Goal: Task Accomplishment & Management: Manage account settings

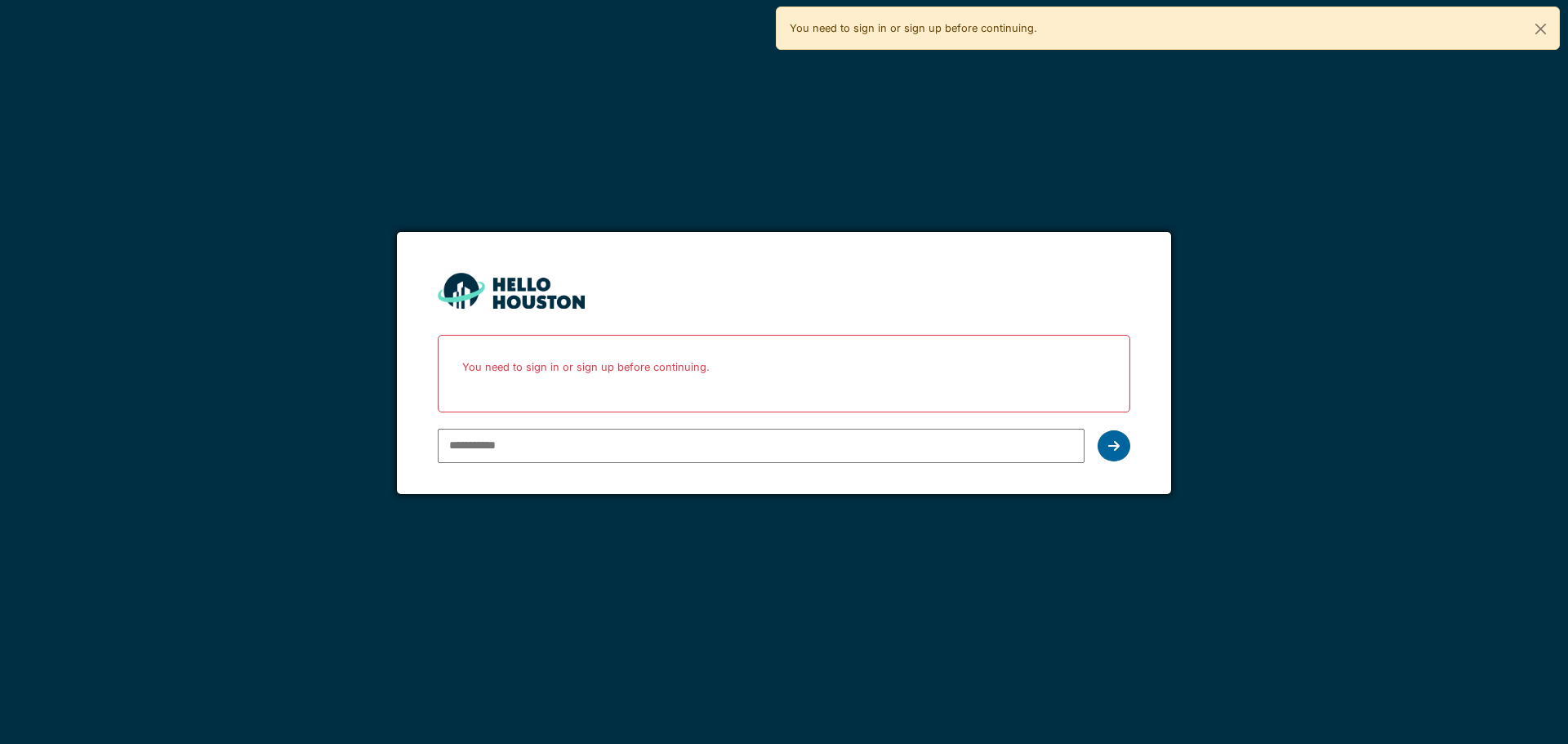
type input "**********"
click at [1121, 448] on div at bounding box center [1114, 446] width 32 height 31
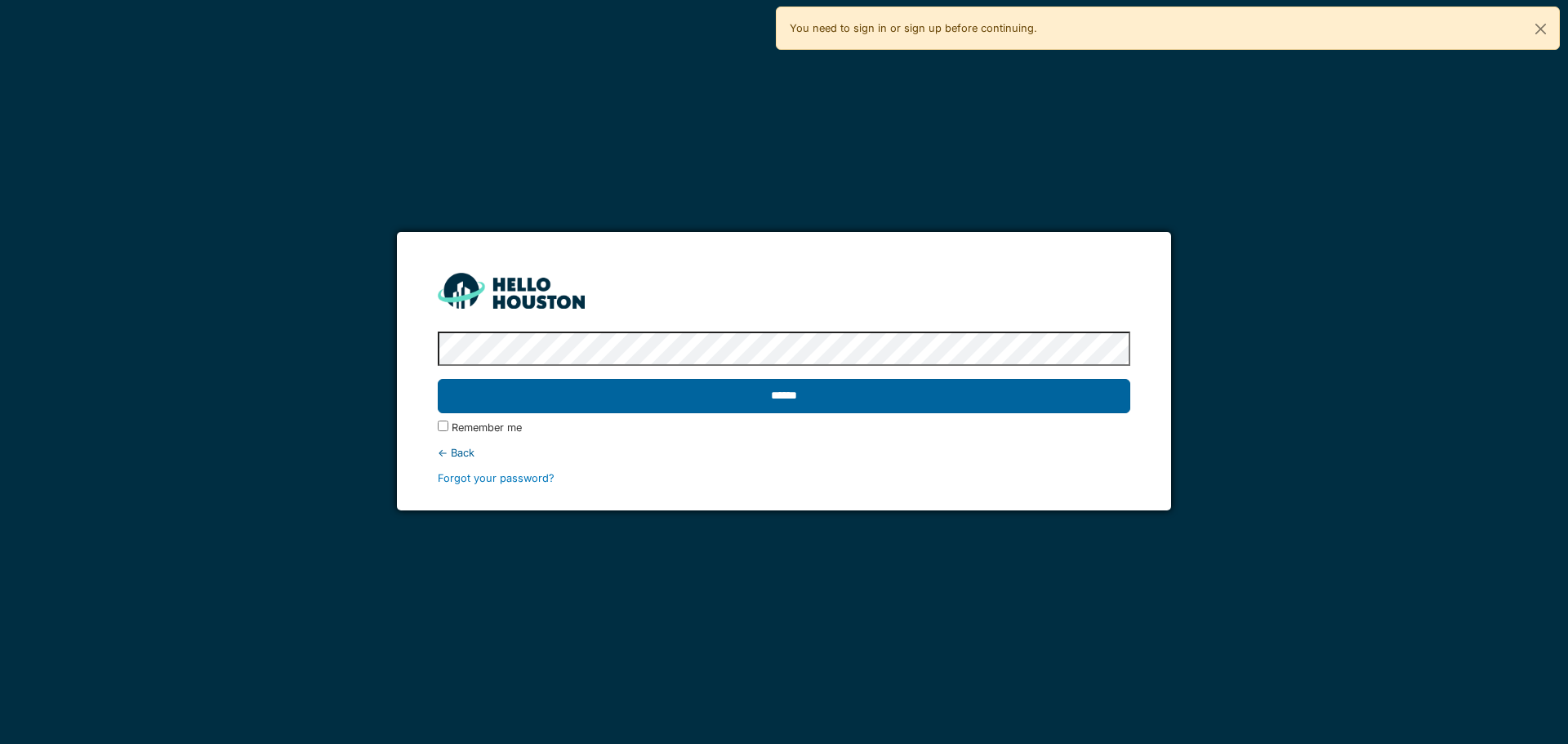
click at [930, 387] on input "******" at bounding box center [783, 396] width 692 height 34
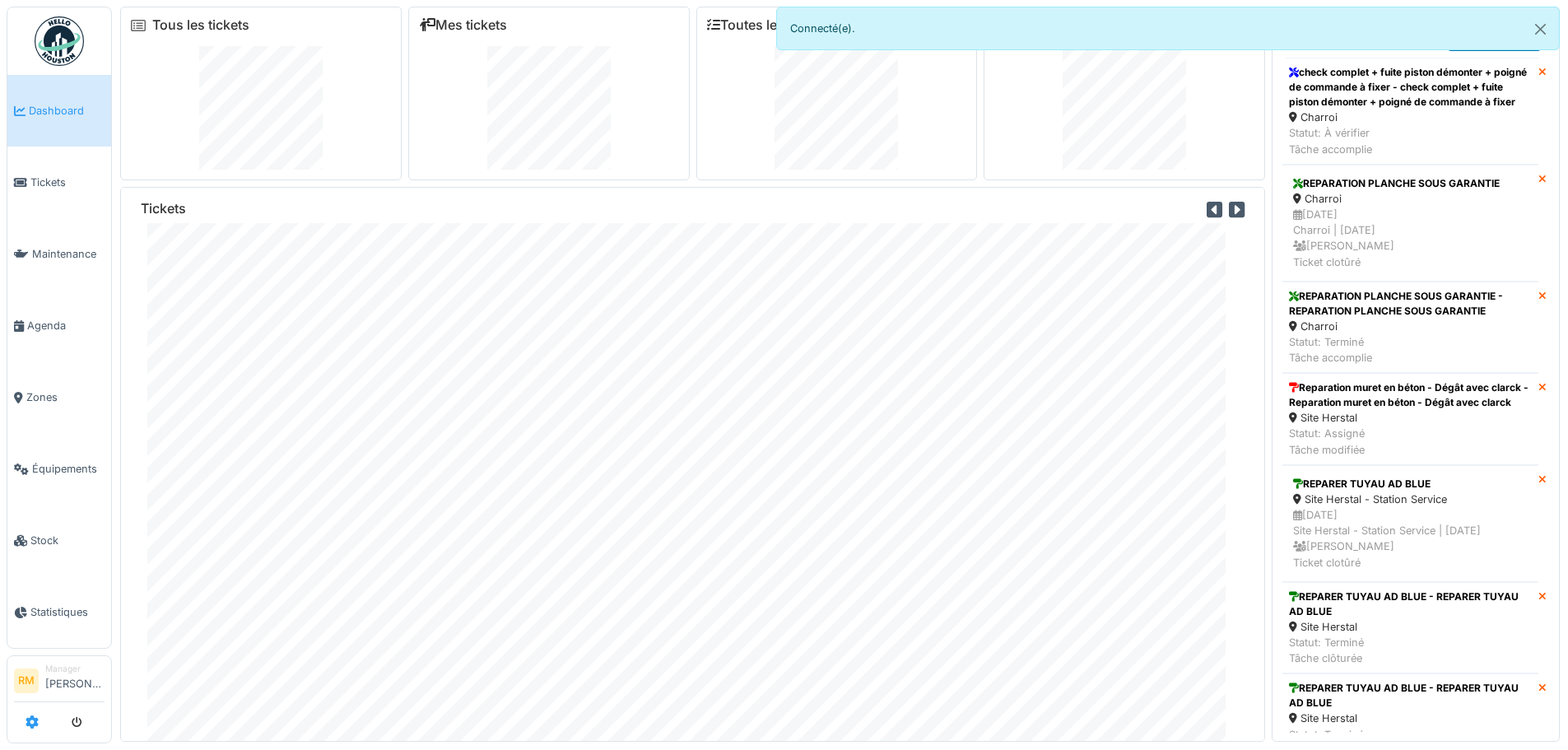
click at [27, 726] on icon at bounding box center [32, 722] width 13 height 13
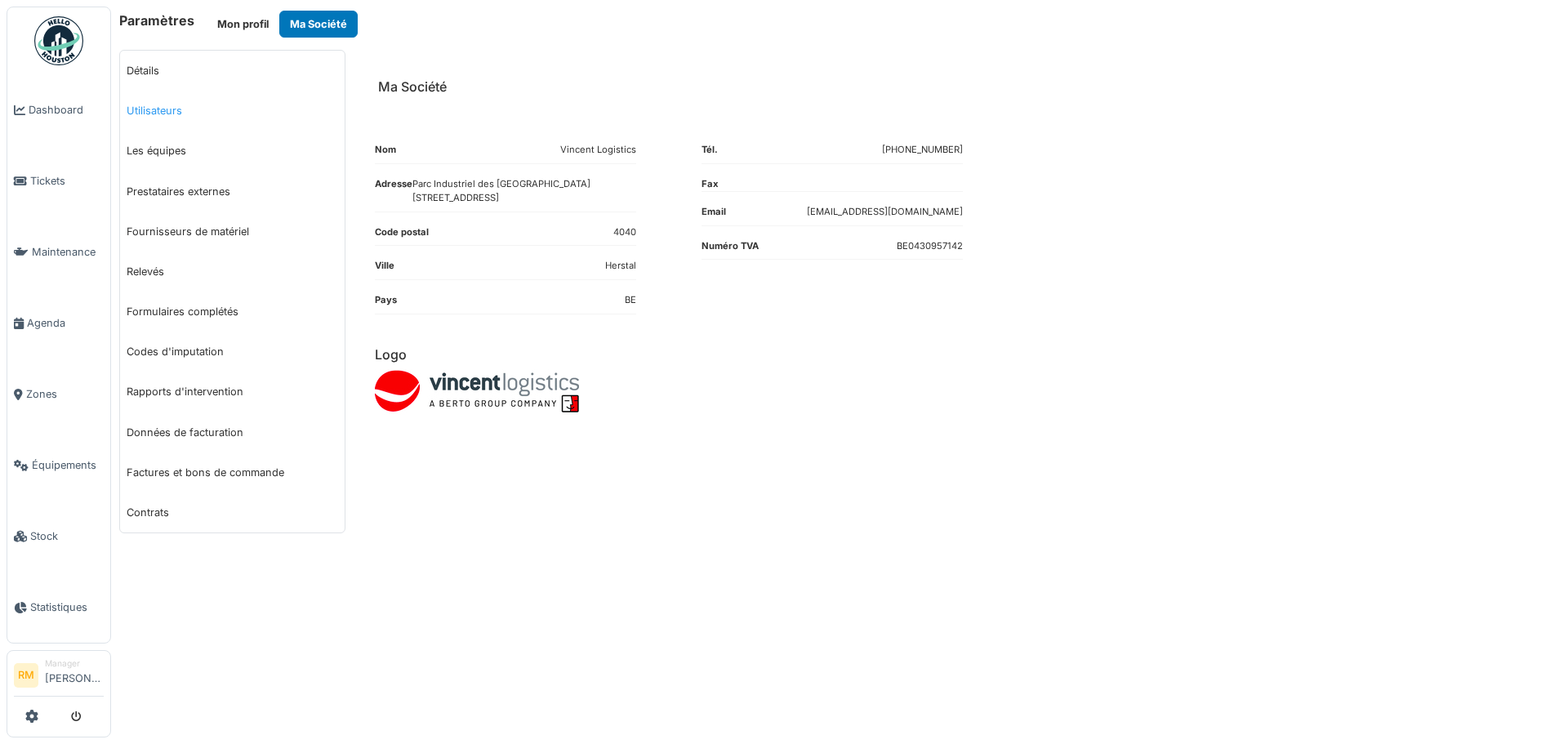
click at [188, 113] on link "Utilisateurs" at bounding box center [232, 111] width 225 height 40
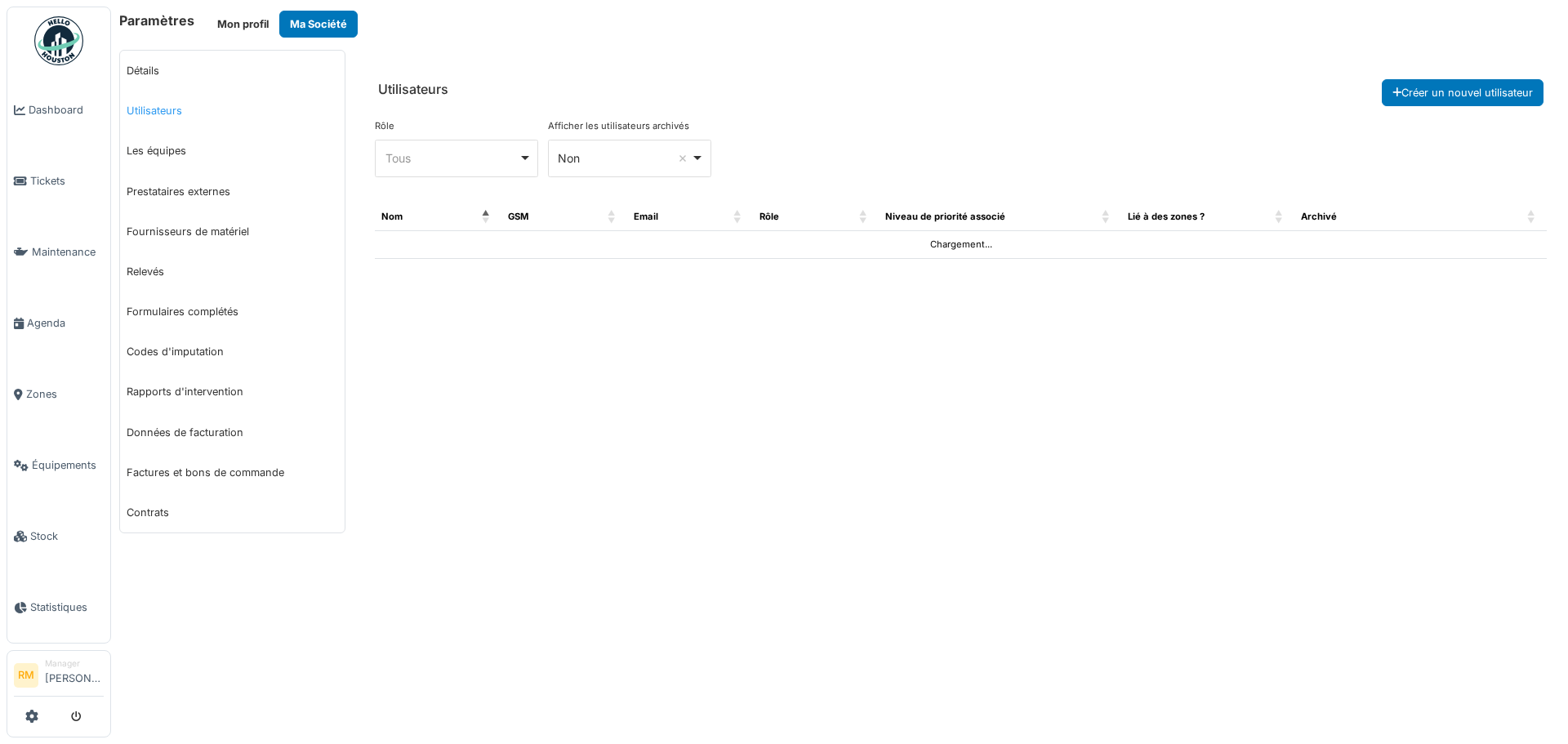
select select "***"
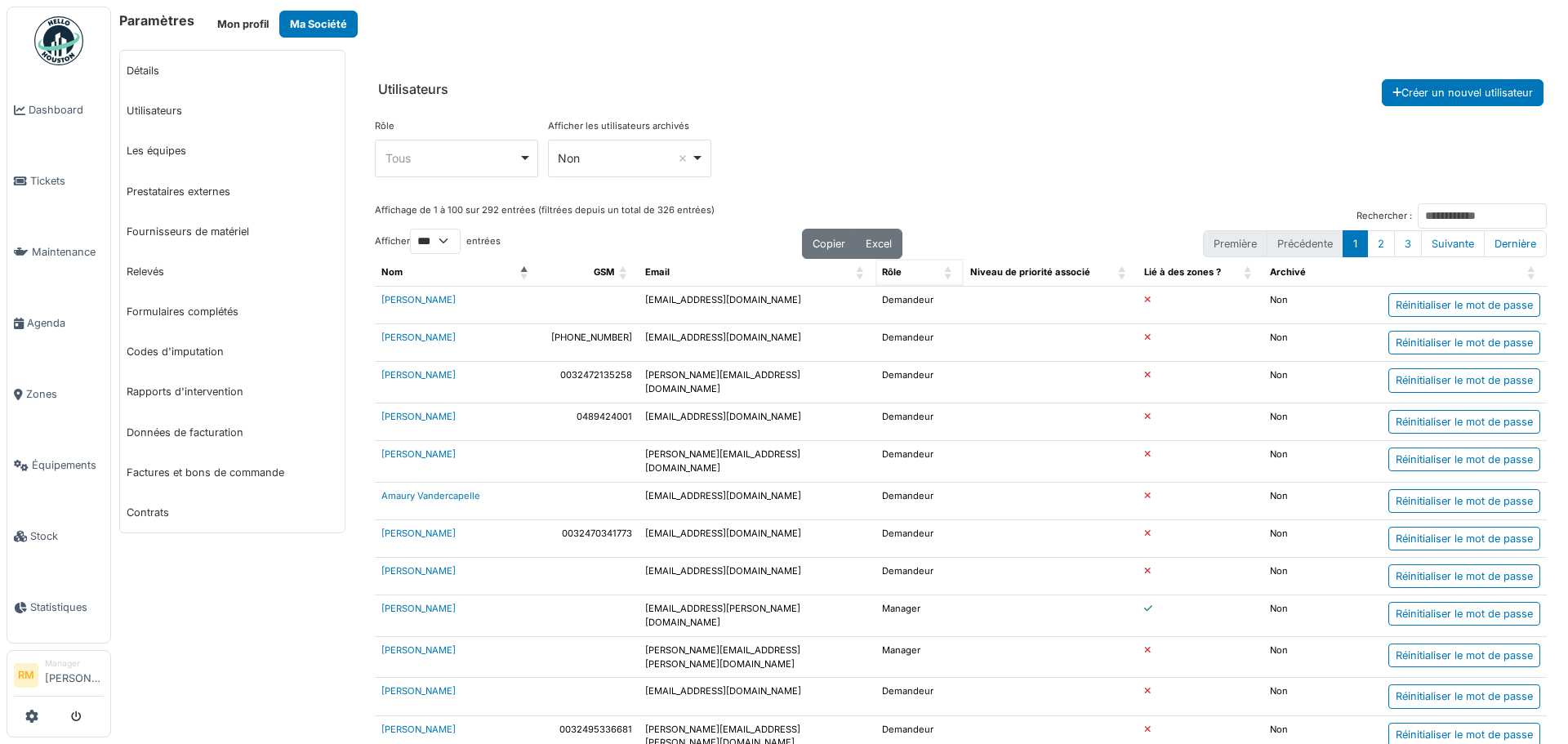
click at [912, 272] on div "Rôle" at bounding box center [910, 272] width 56 height 14
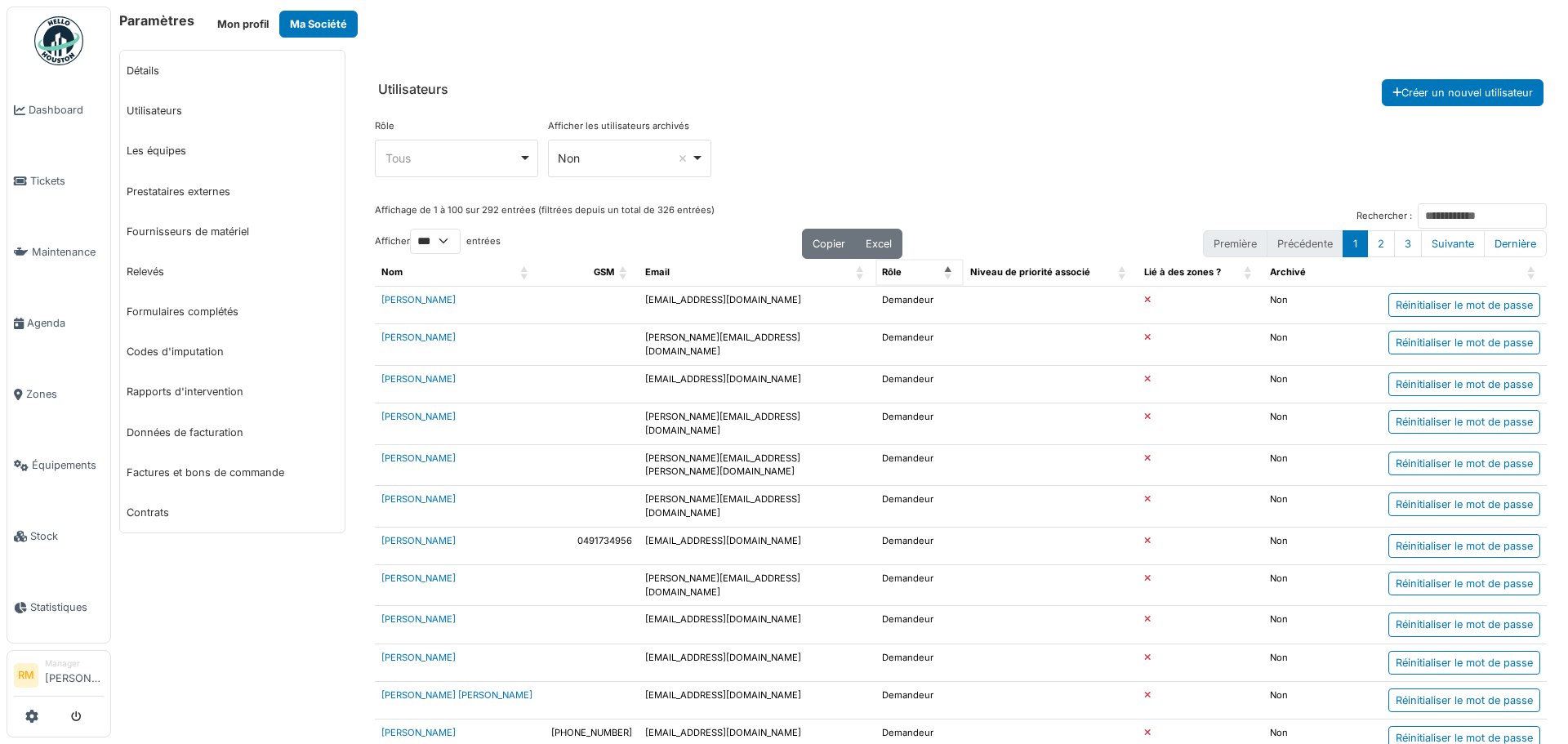
click at [907, 278] on div "Rôle" at bounding box center [910, 272] width 56 height 14
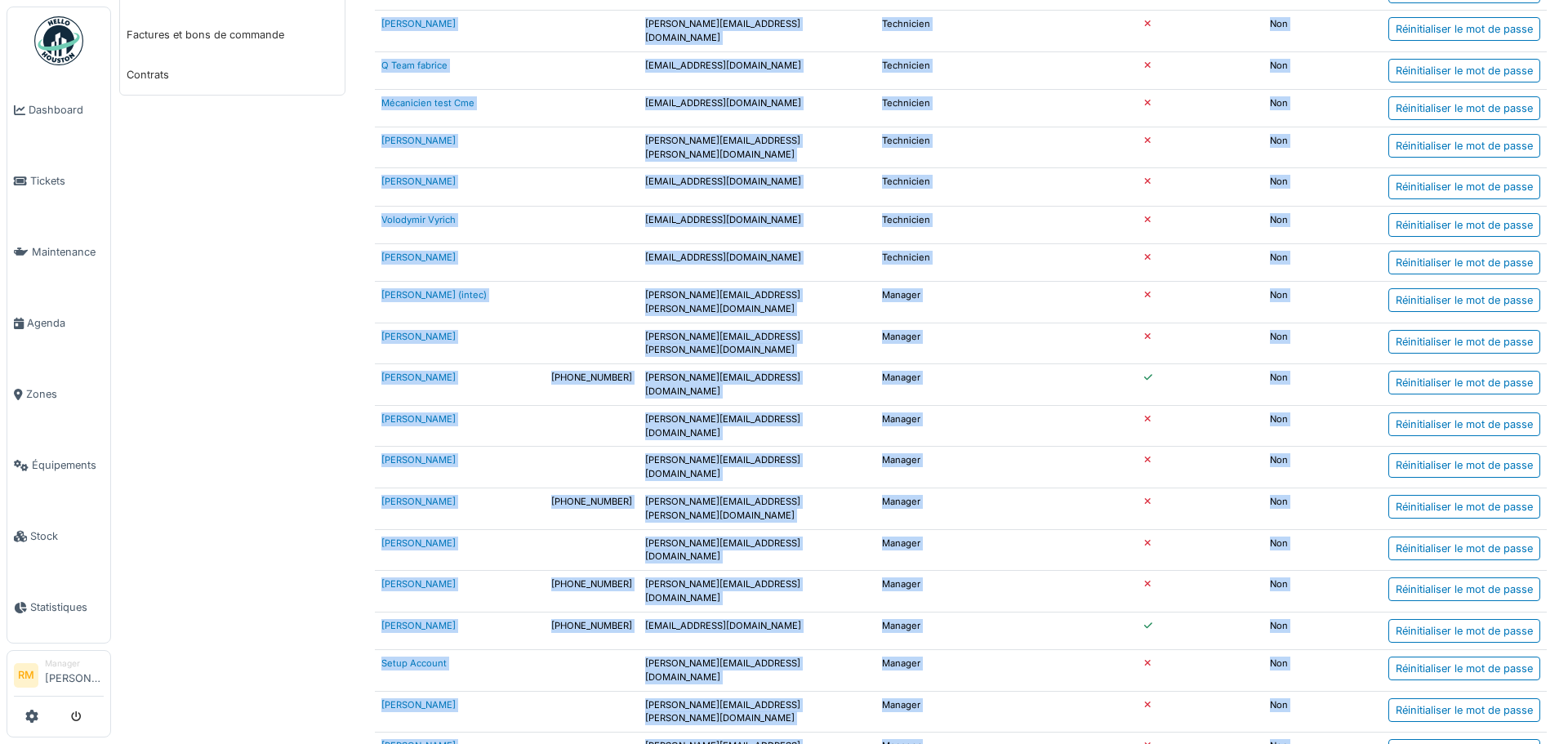
scroll to position [552, 0]
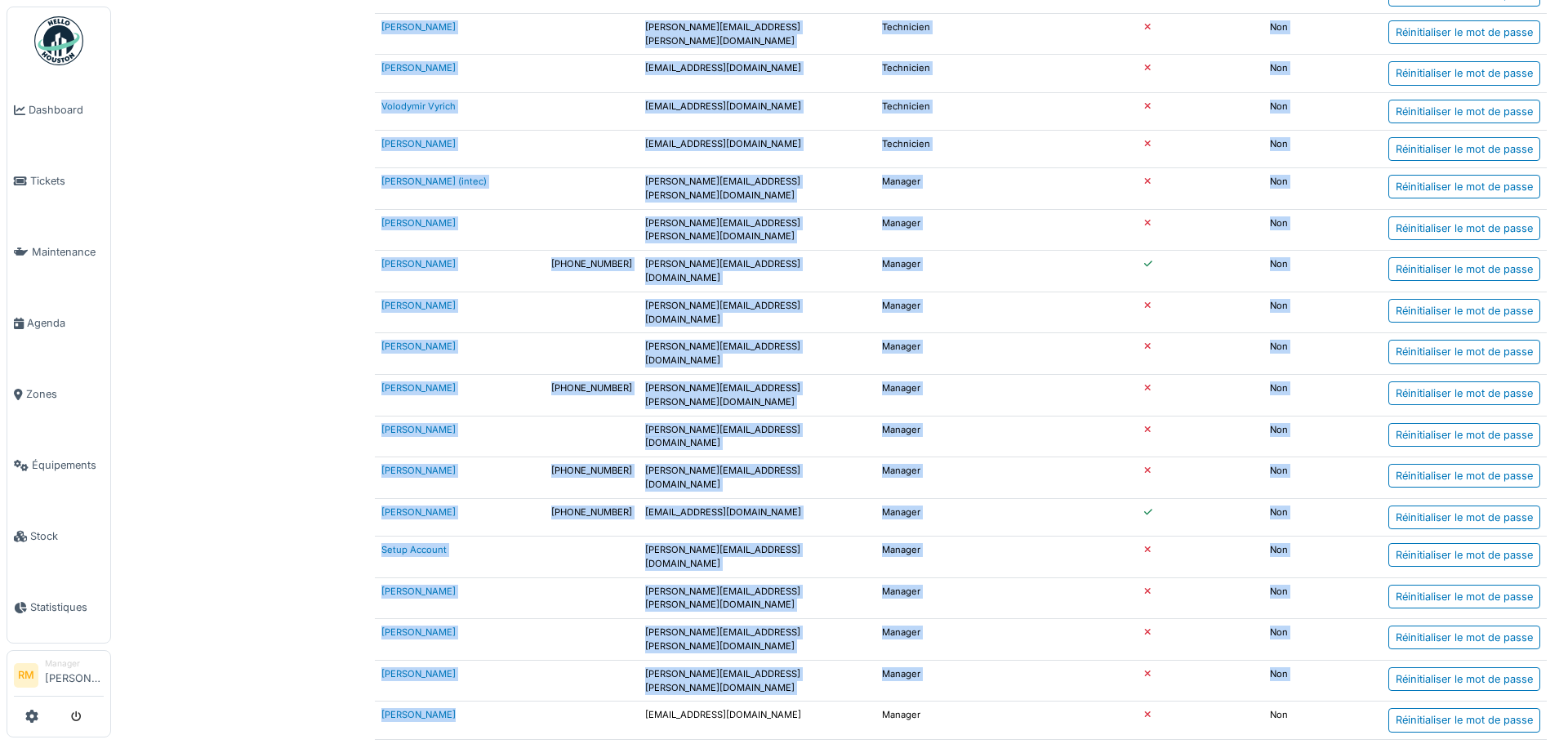
drag, startPoint x: 372, startPoint y: 131, endPoint x: 542, endPoint y: 673, distance: 568.0
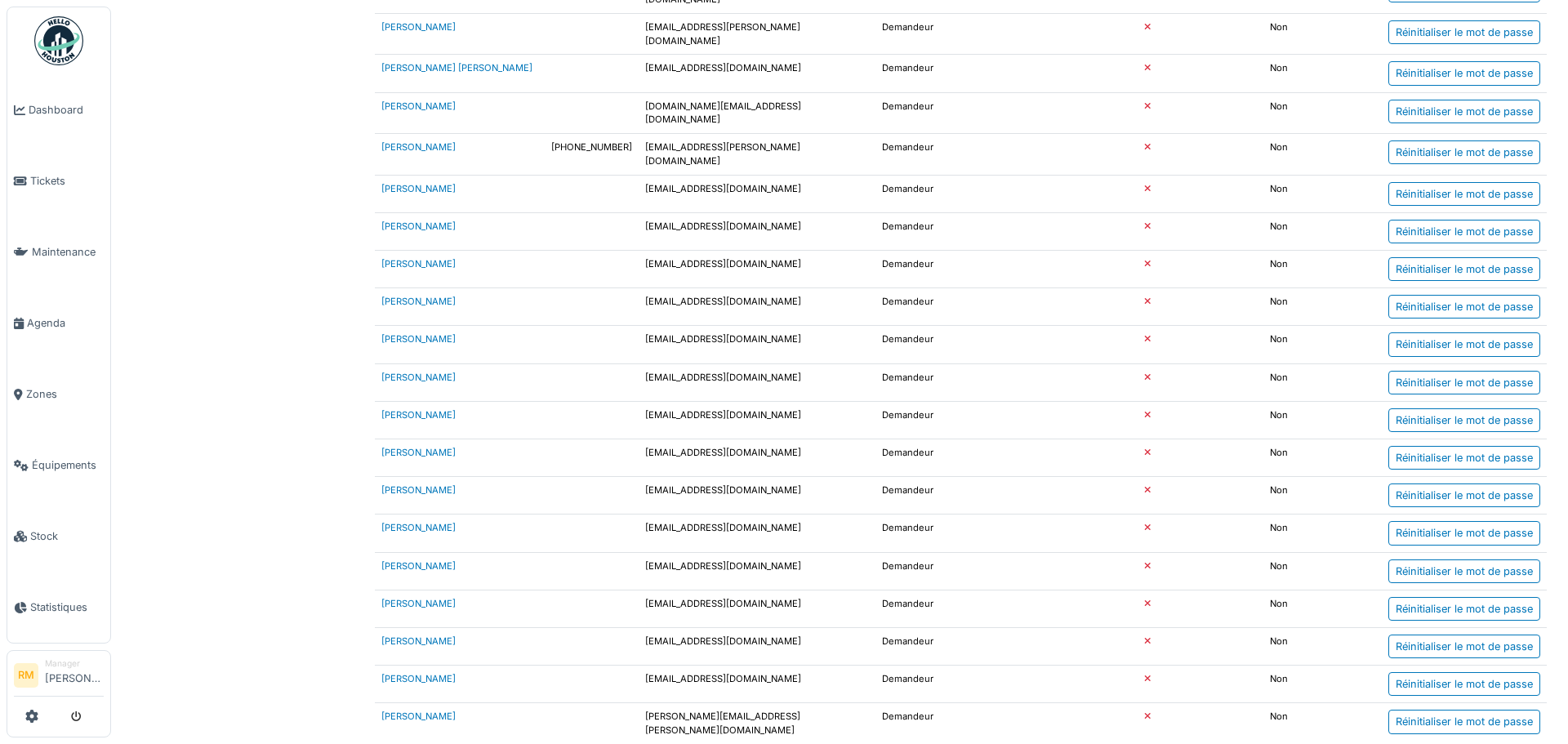
scroll to position [3369, 0]
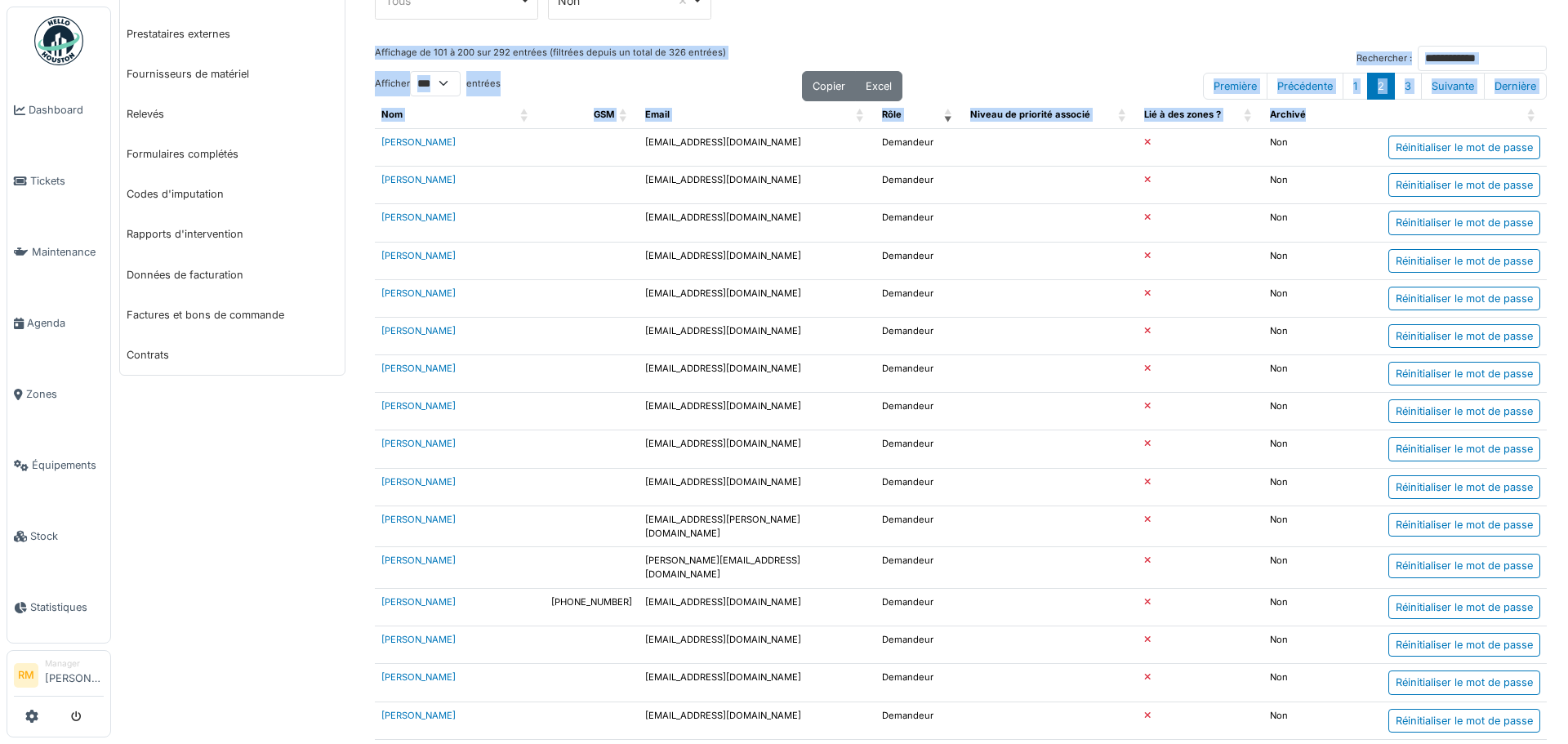
scroll to position [0, 0]
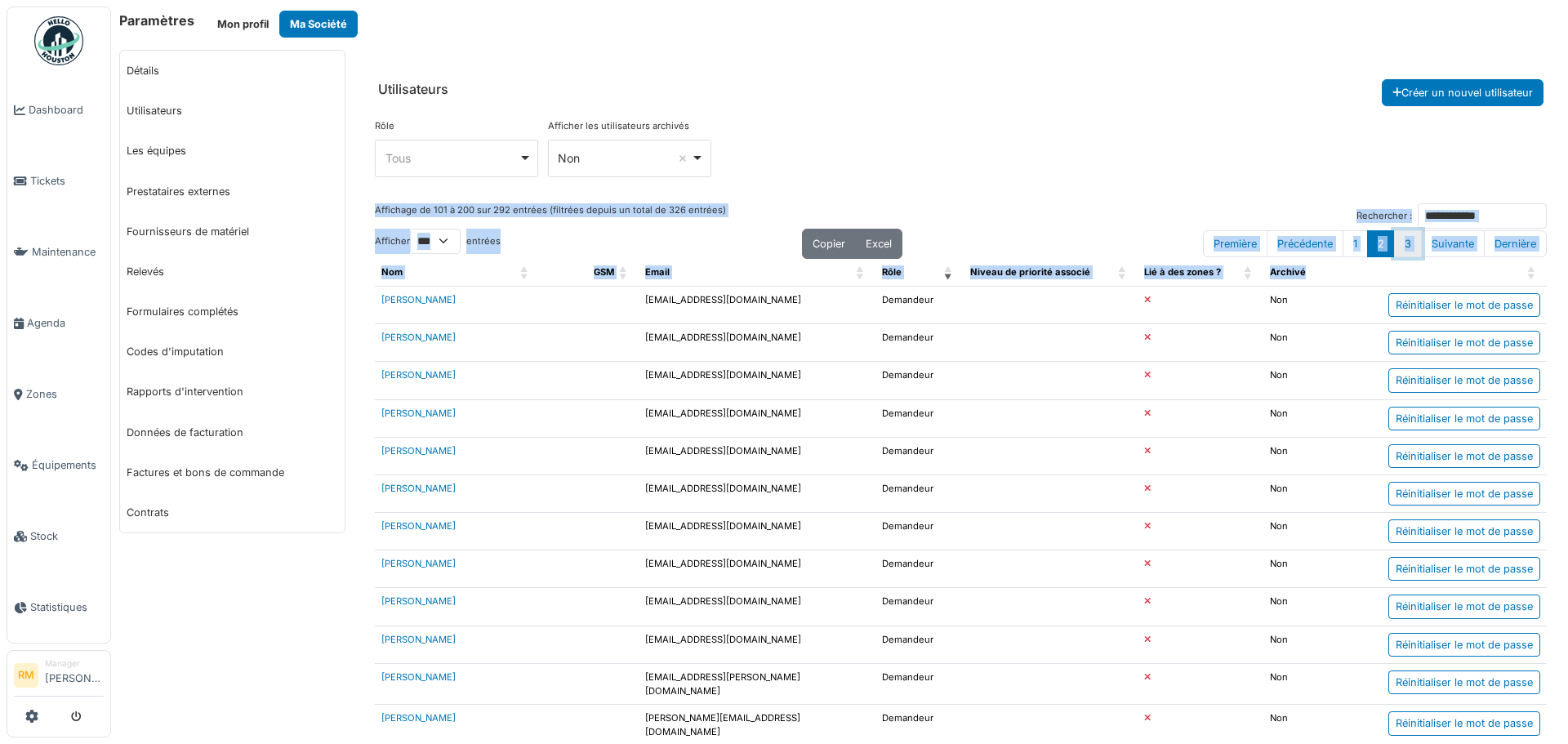
click at [1397, 250] on button "3" at bounding box center [1408, 244] width 28 height 27
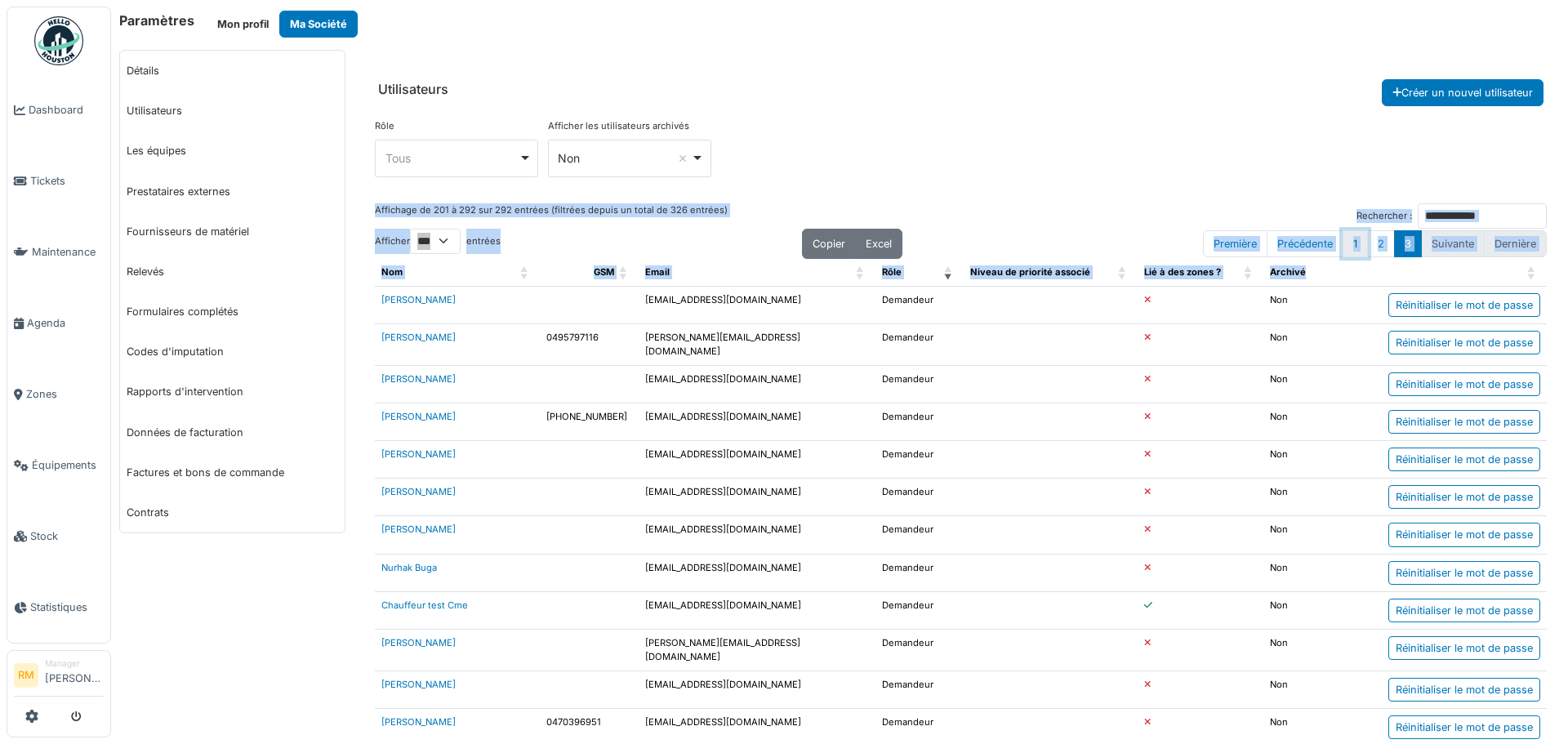
click at [1348, 244] on button "1" at bounding box center [1356, 244] width 26 height 27
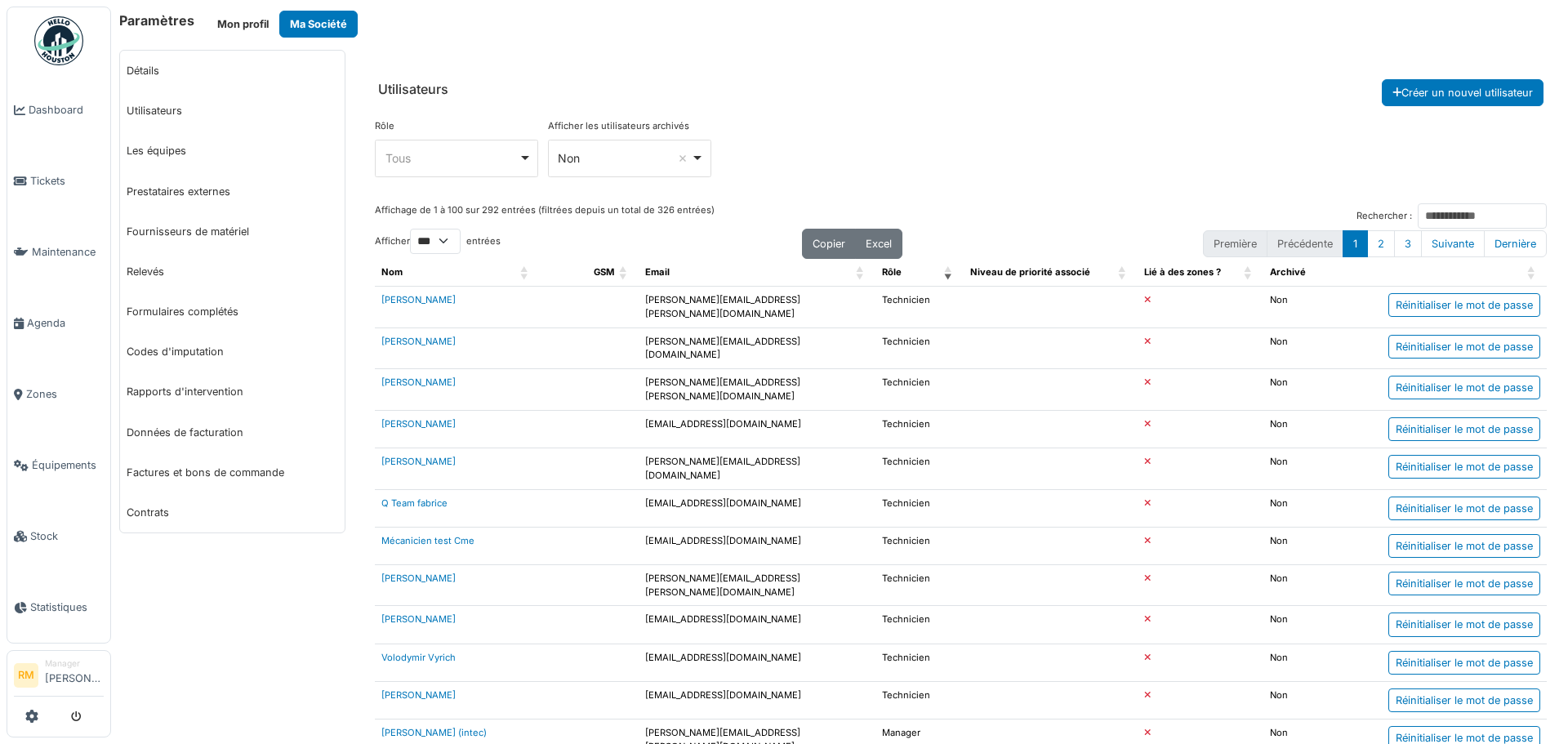
click at [1016, 145] on div "Rôle **** Tous Remove item Tous Demandeur Gestionnaire local Manager Responsabl…" at bounding box center [960, 154] width 1172 height 71
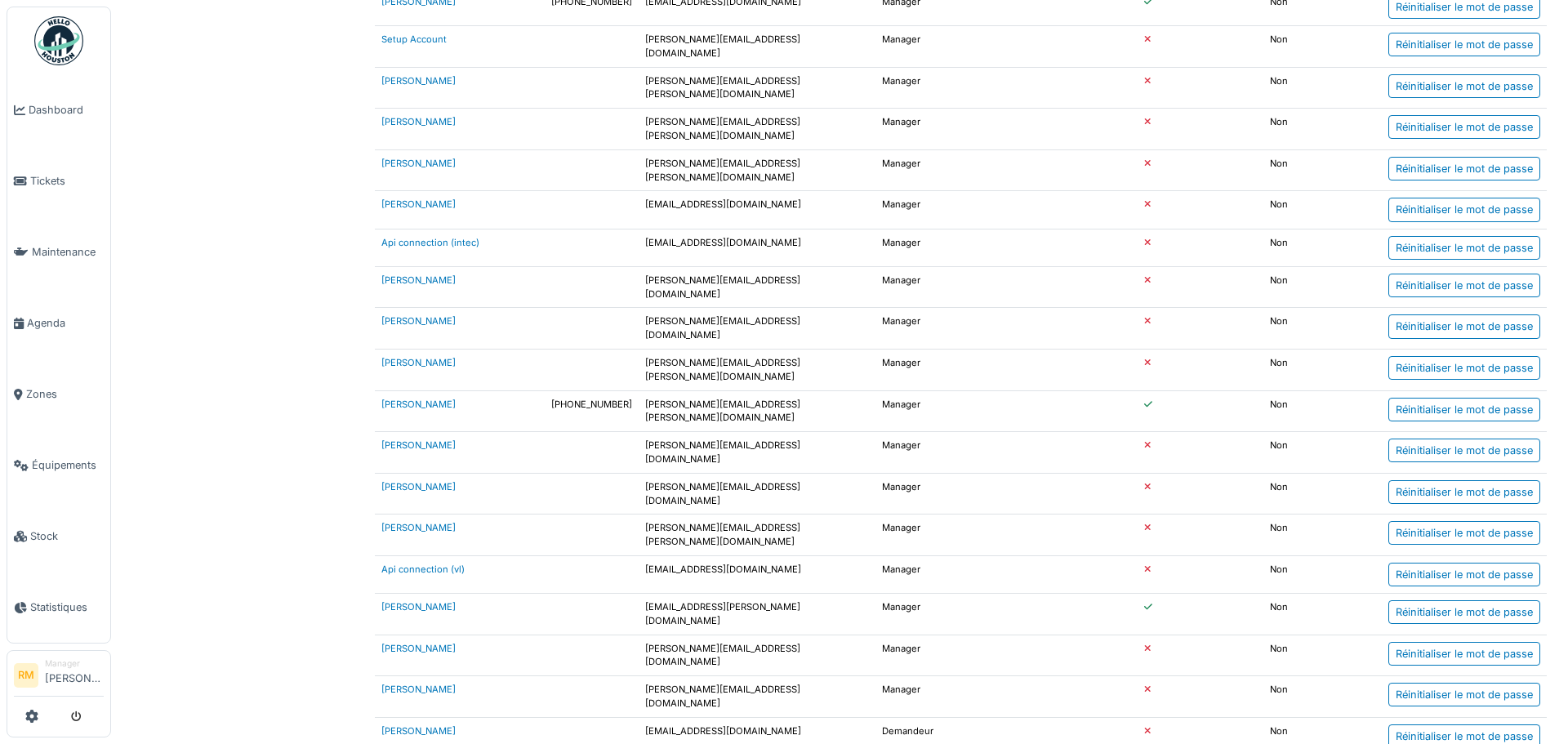
scroll to position [1143, 0]
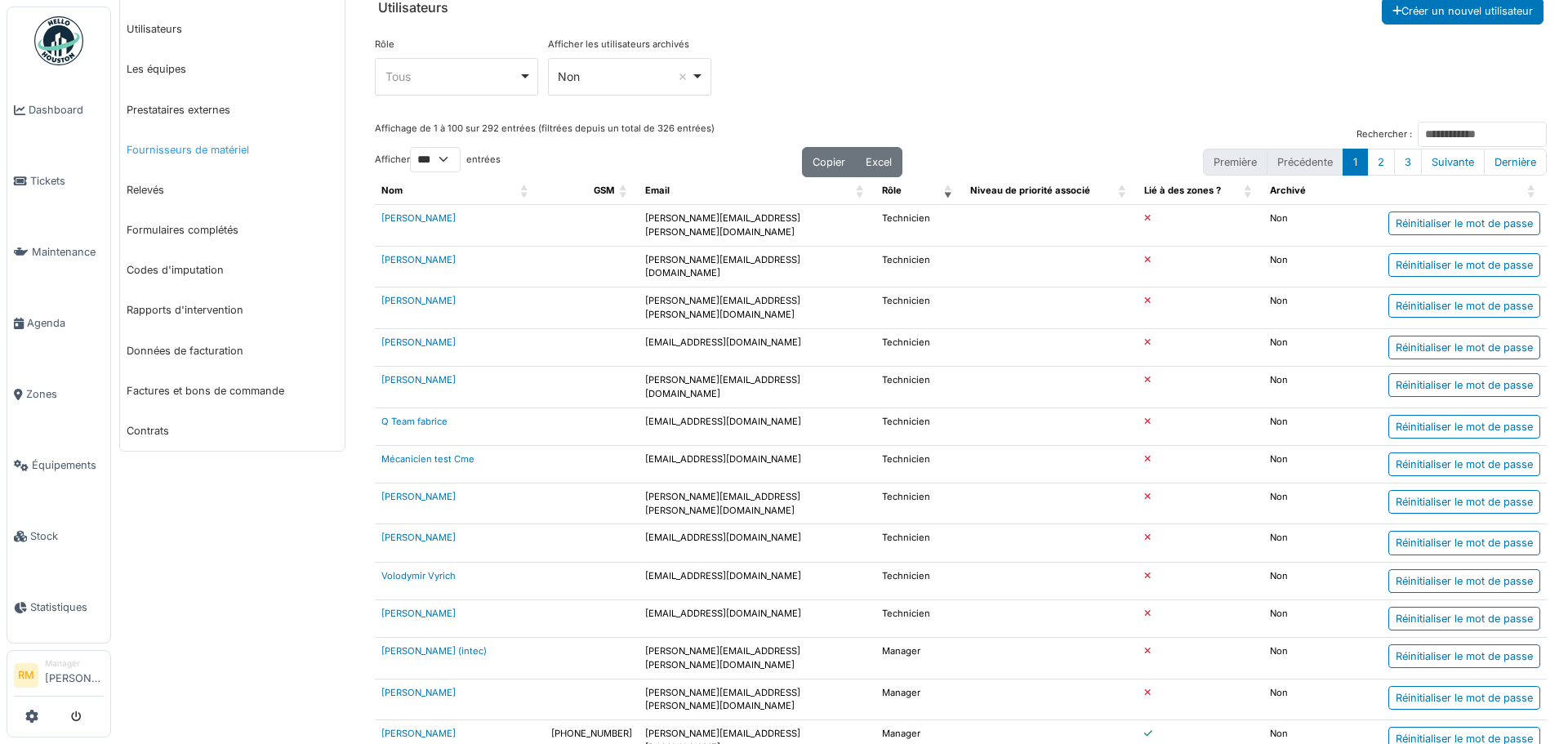
scroll to position [0, 0]
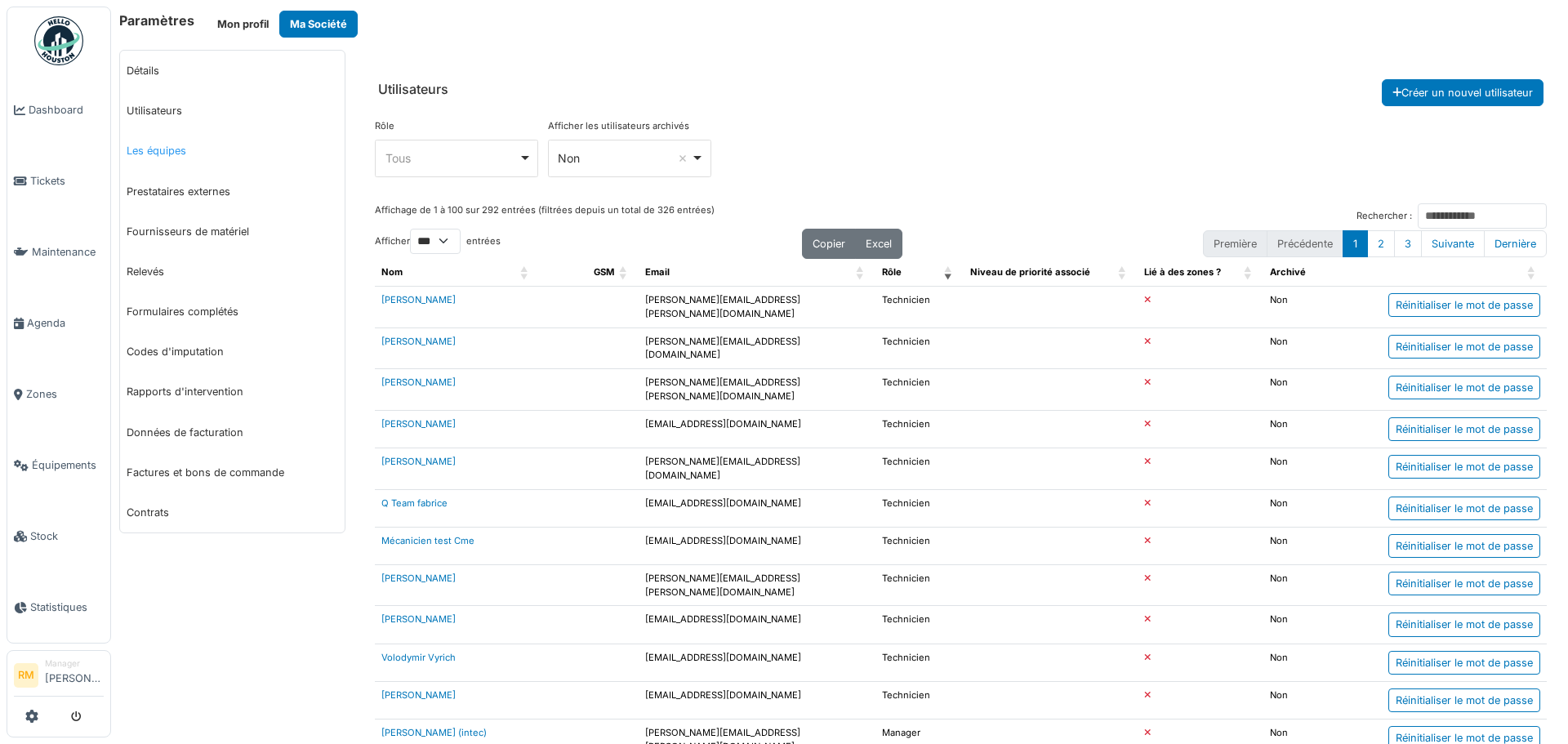
click at [164, 157] on link "Les équipes" at bounding box center [232, 151] width 225 height 40
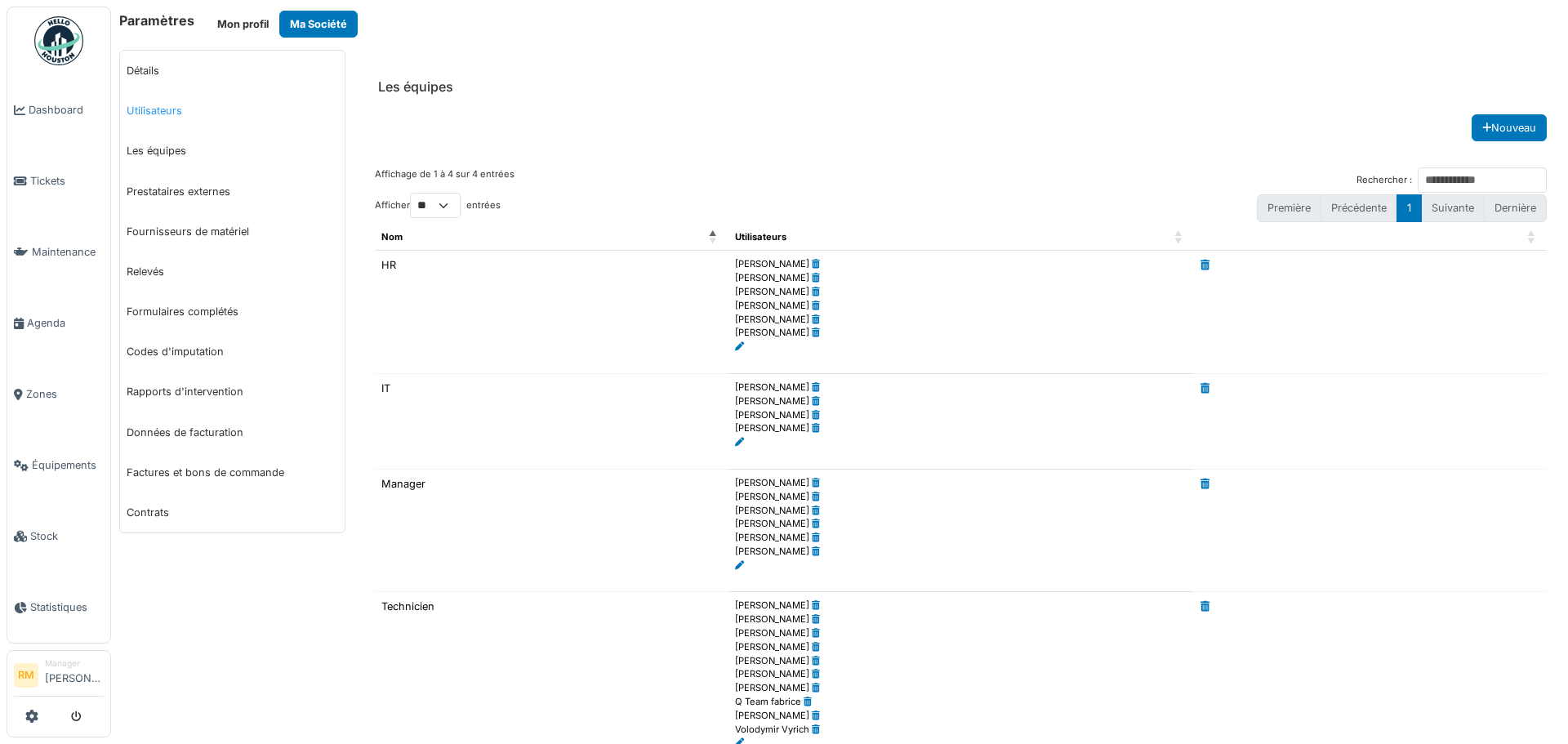
click at [163, 104] on link "Utilisateurs" at bounding box center [232, 111] width 225 height 40
select select "***"
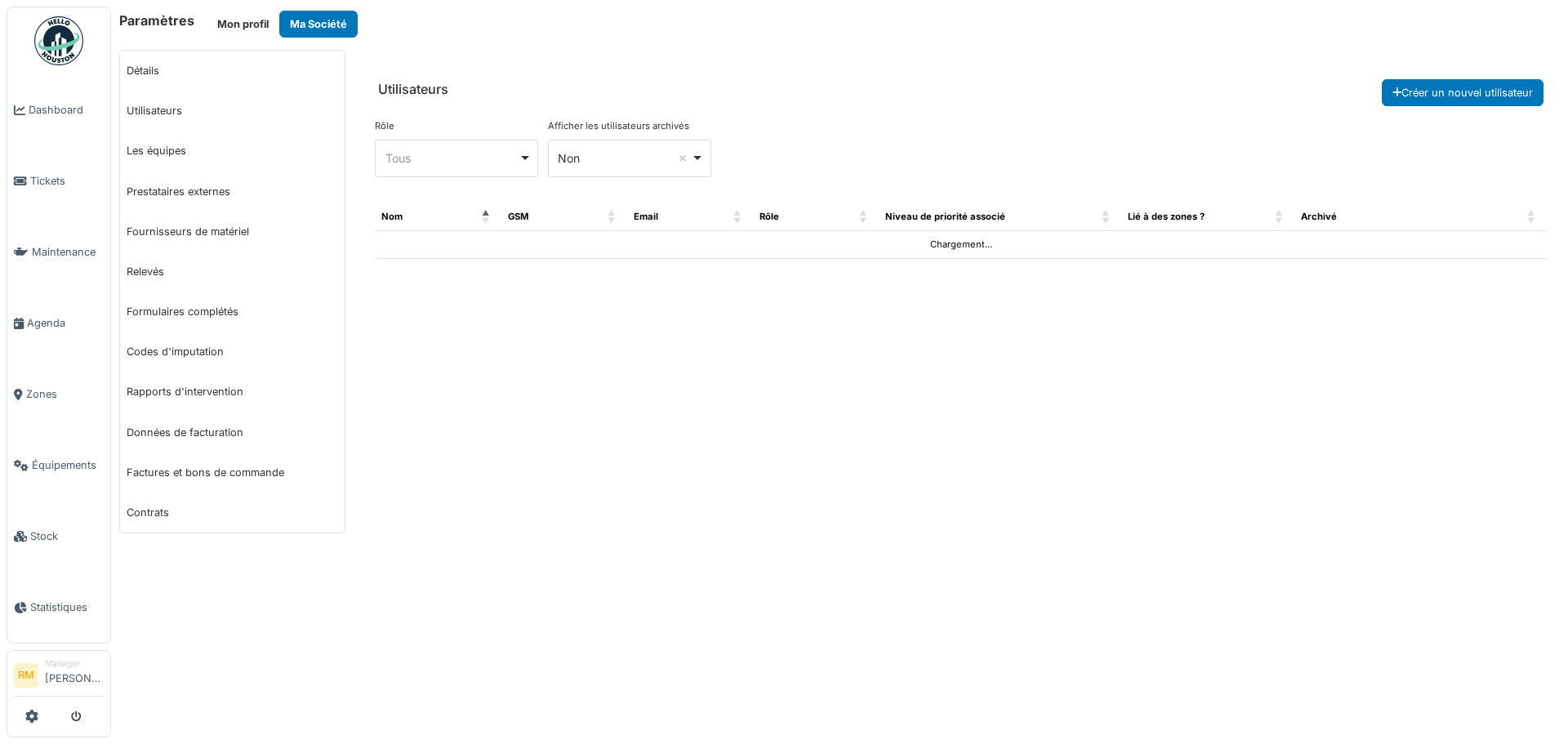
select select "***"
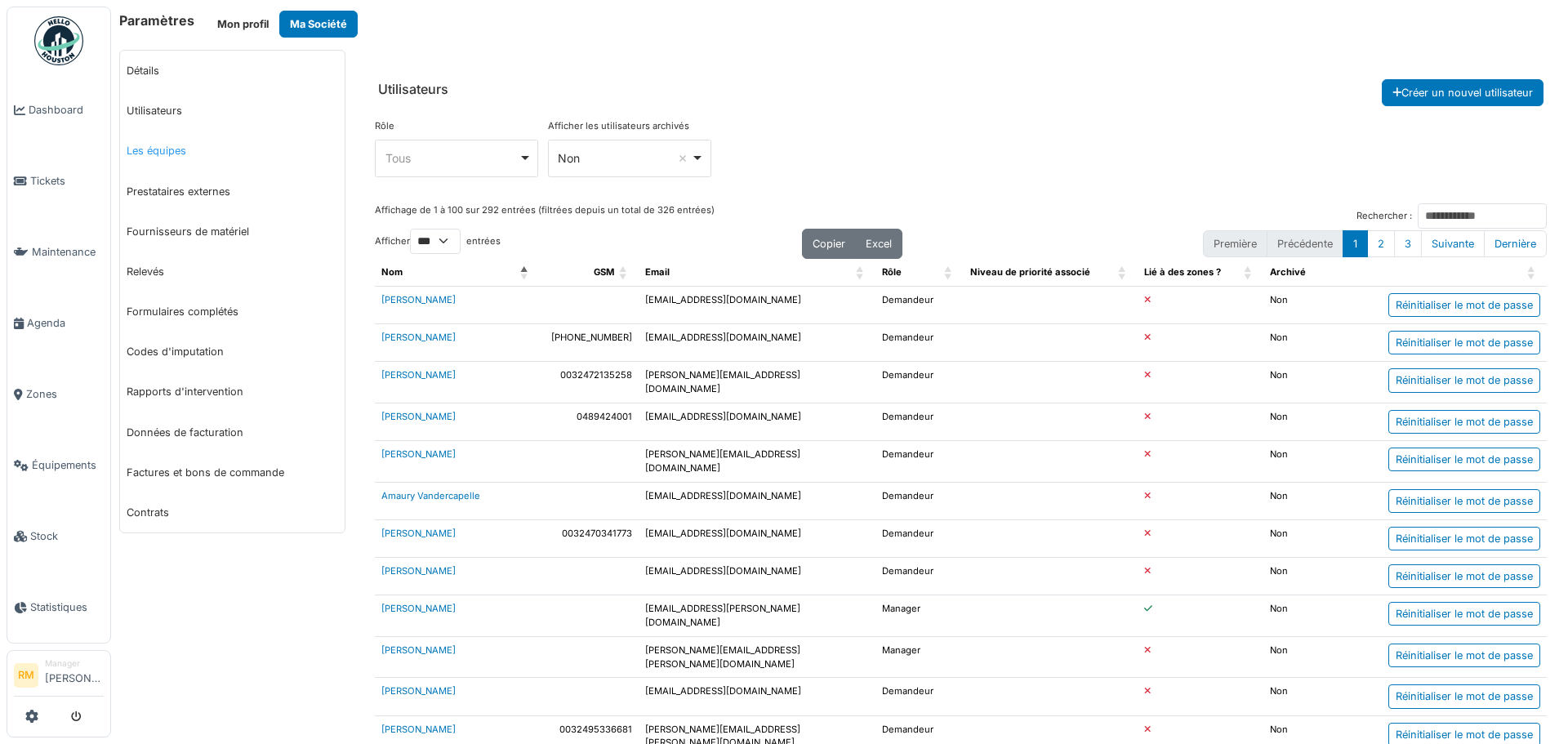
click at [174, 152] on link "Les équipes" at bounding box center [232, 151] width 225 height 40
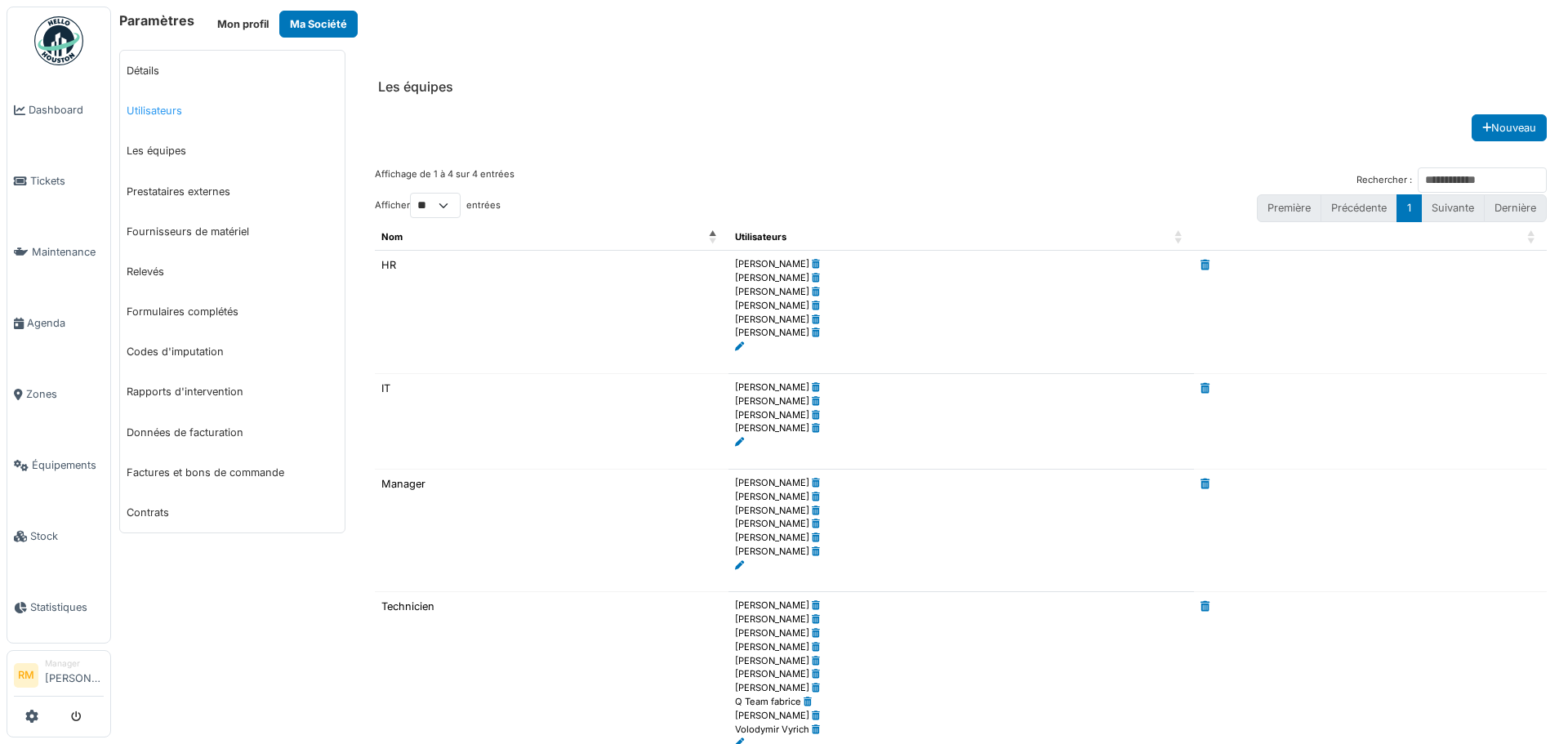
click at [167, 118] on link "Utilisateurs" at bounding box center [232, 111] width 225 height 40
select select "***"
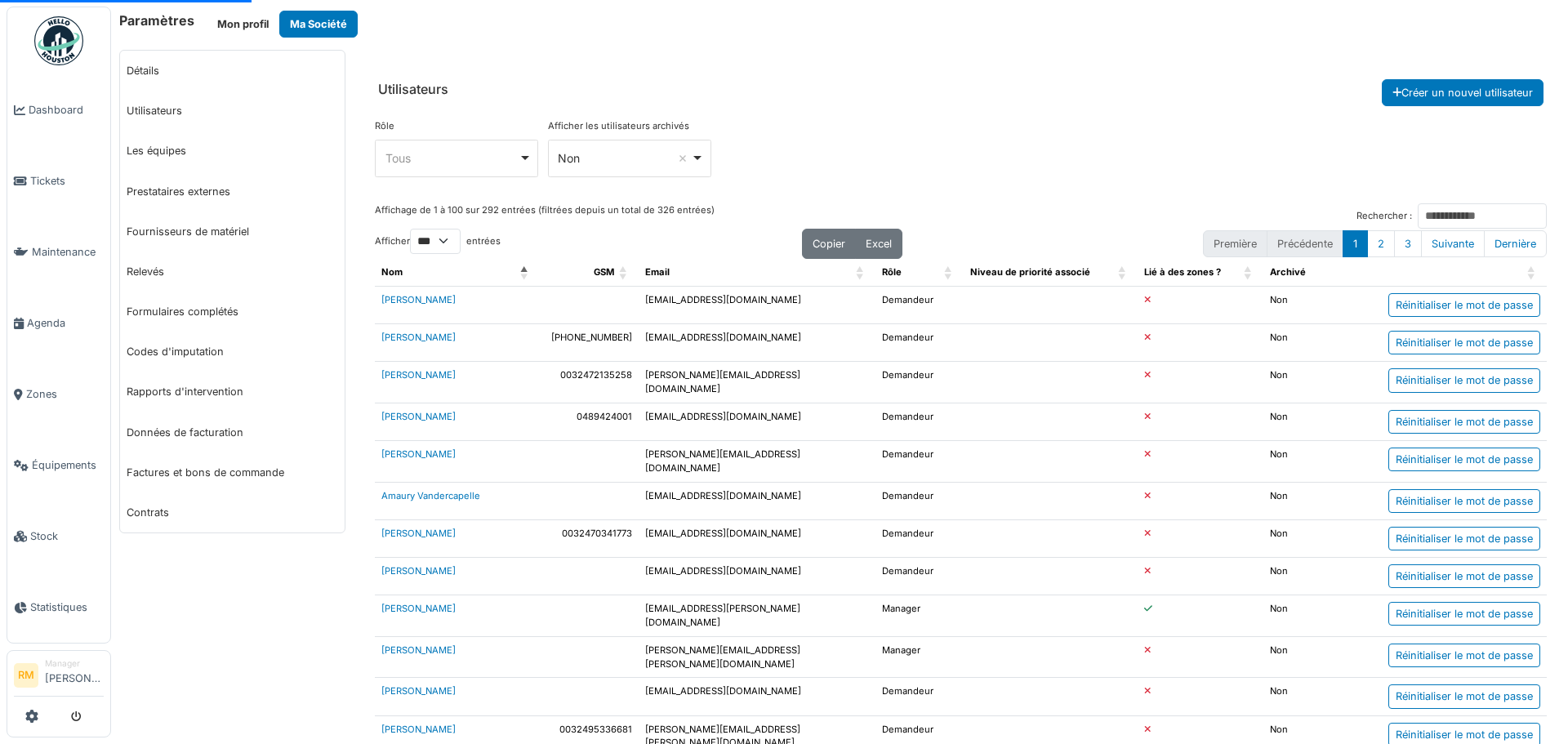
click at [521, 153] on div "Tous Remove item" at bounding box center [457, 158] width 150 height 24
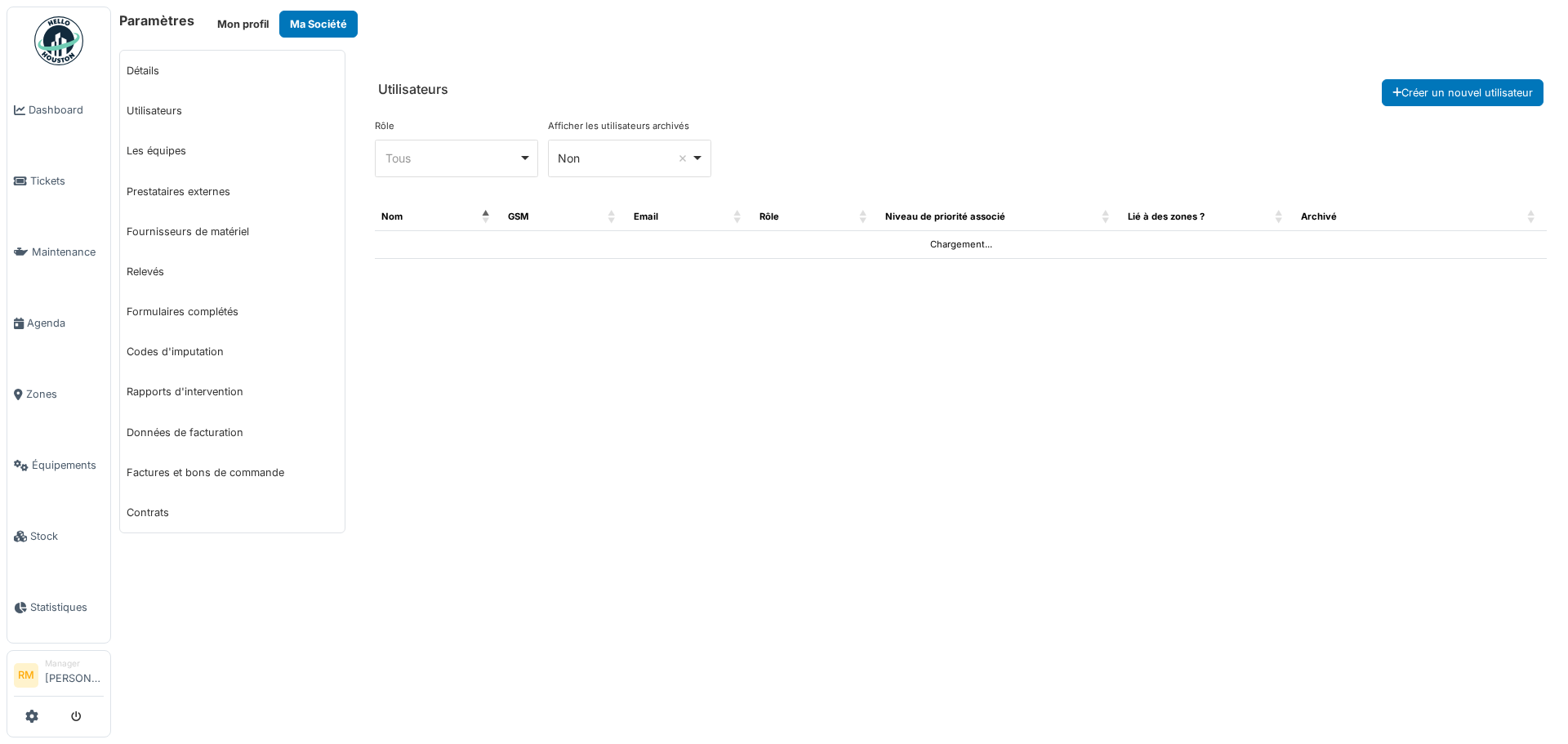
select select "***"
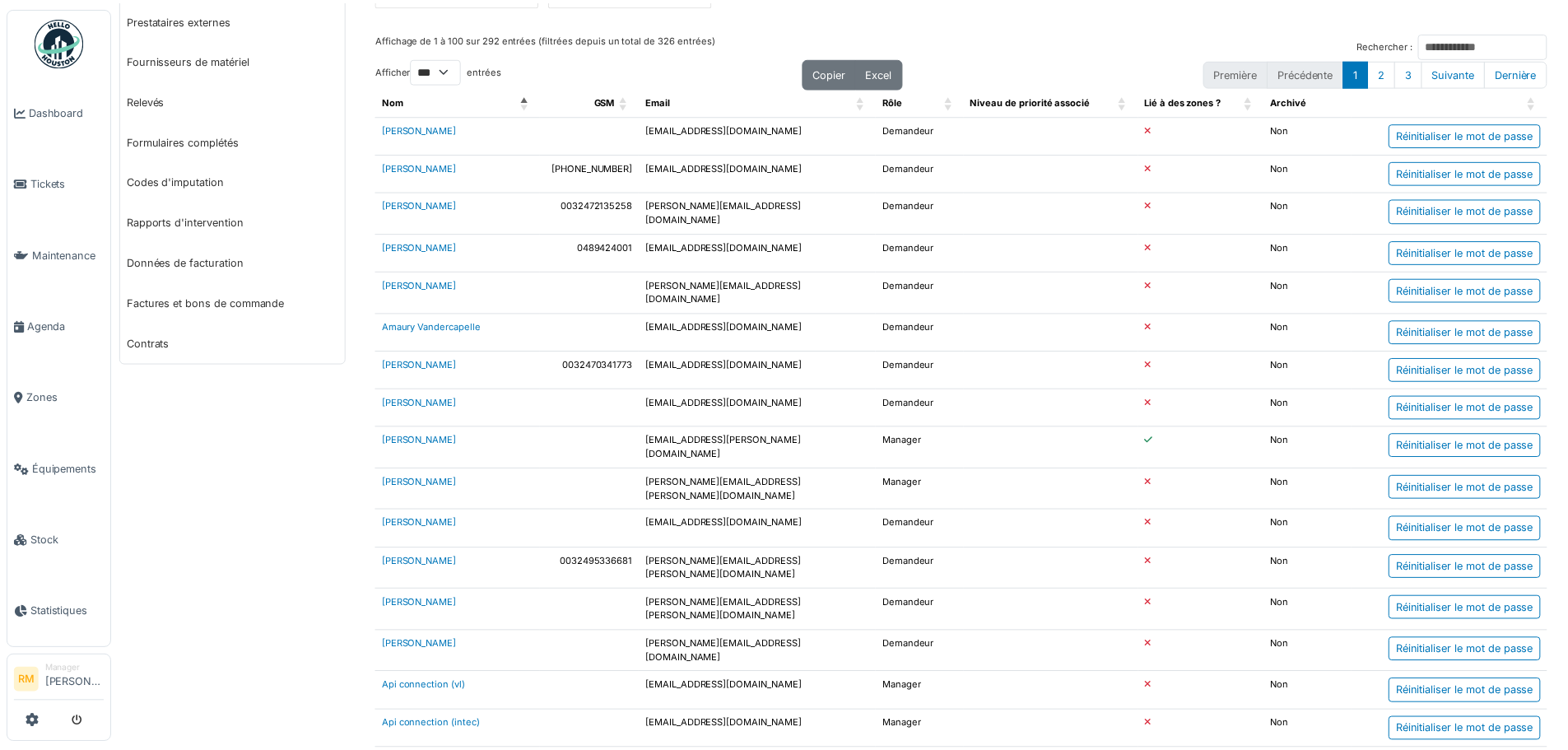
scroll to position [247, 0]
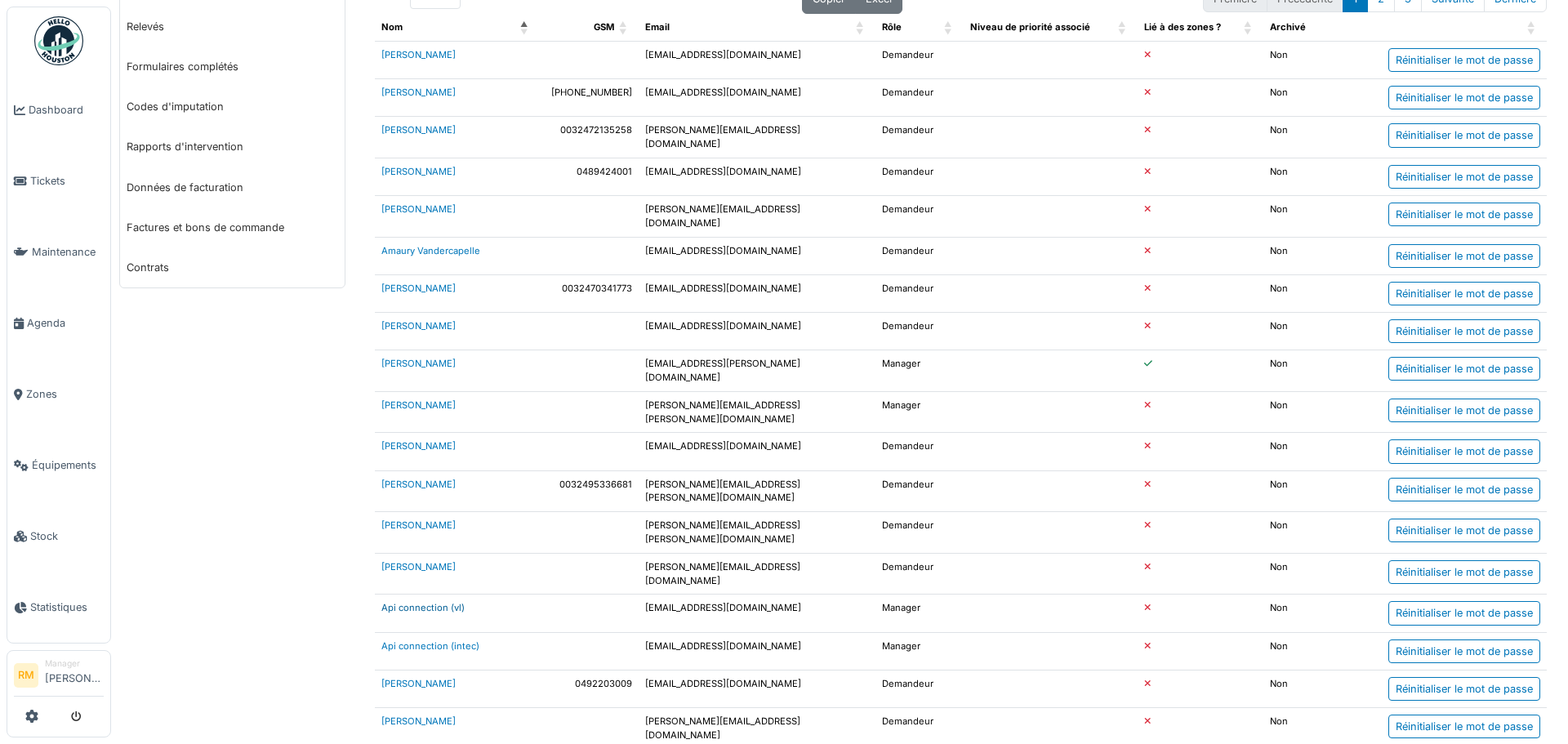
click at [418, 602] on link "Api connection (vl)" at bounding box center [423, 607] width 83 height 11
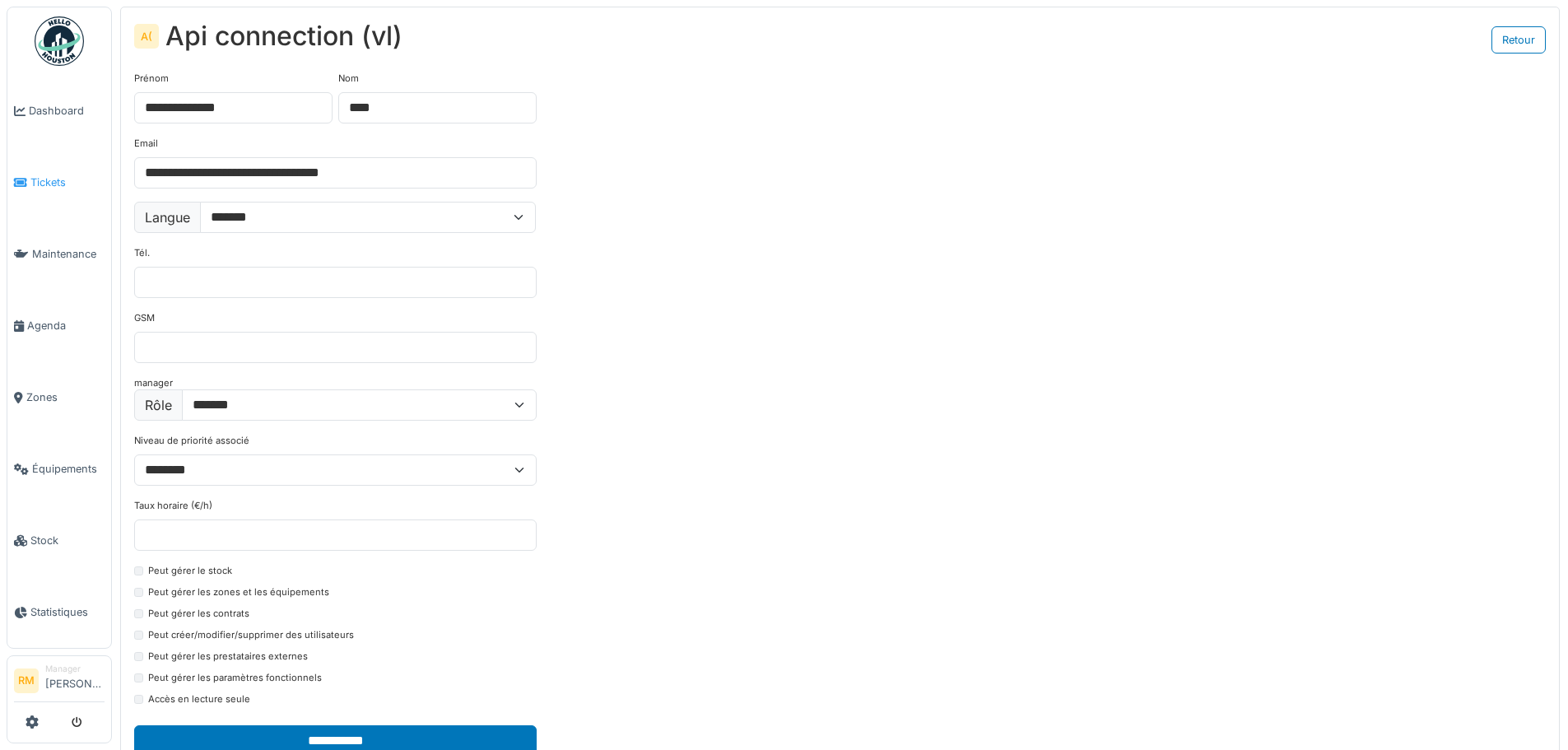
click at [45, 178] on span "Tickets" at bounding box center [68, 182] width 74 height 15
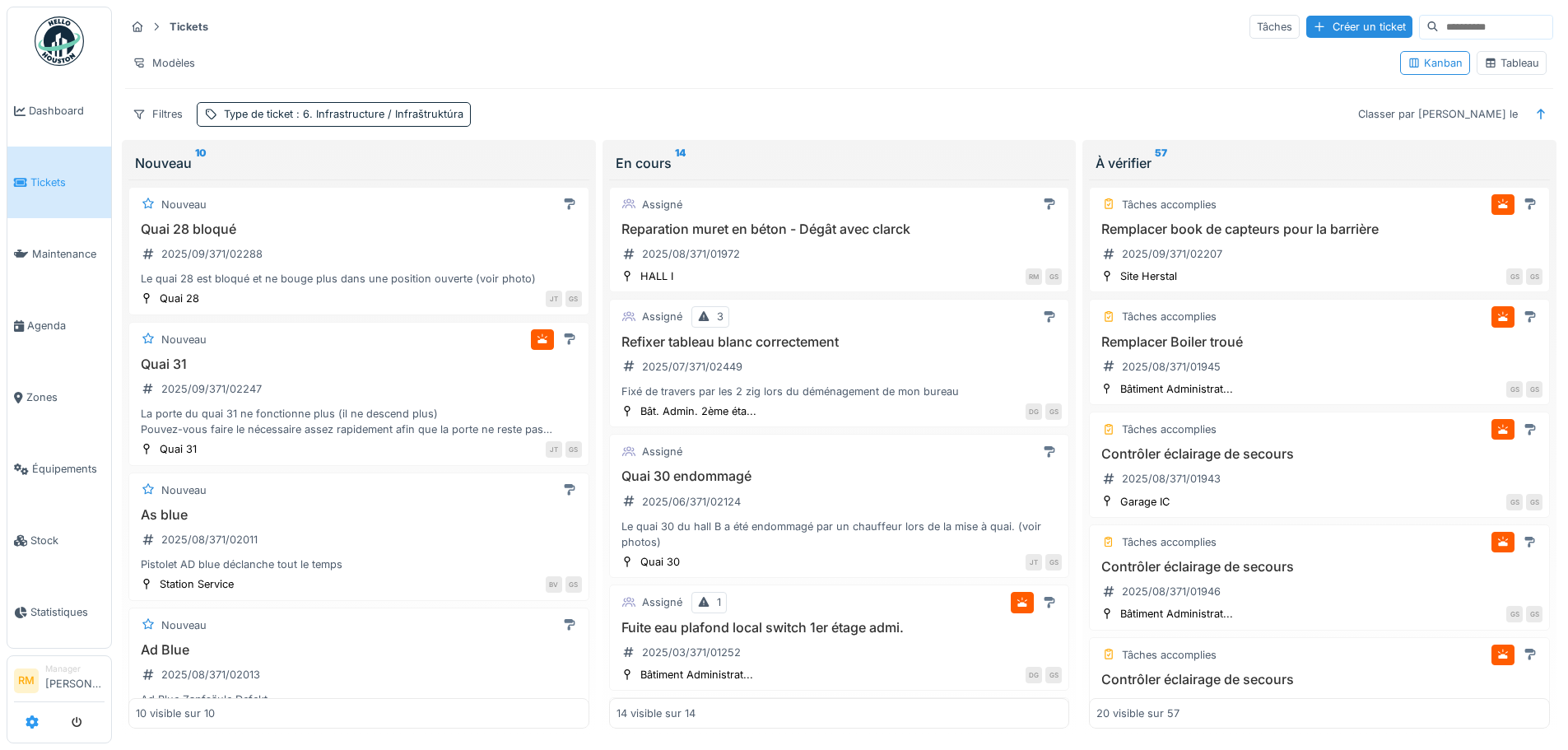
click at [29, 720] on icon at bounding box center [32, 722] width 13 height 13
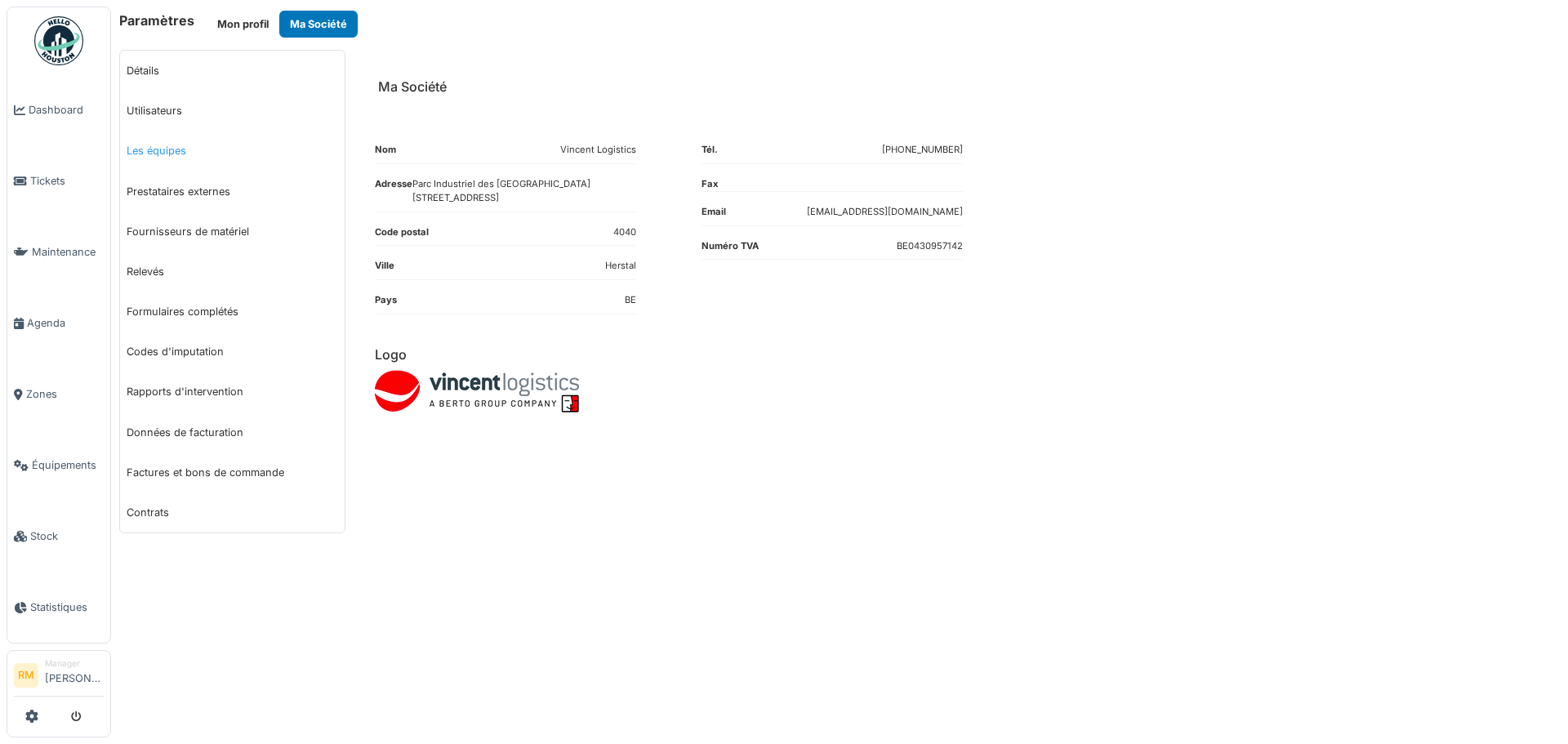
click at [186, 143] on link "Les équipes" at bounding box center [232, 151] width 225 height 40
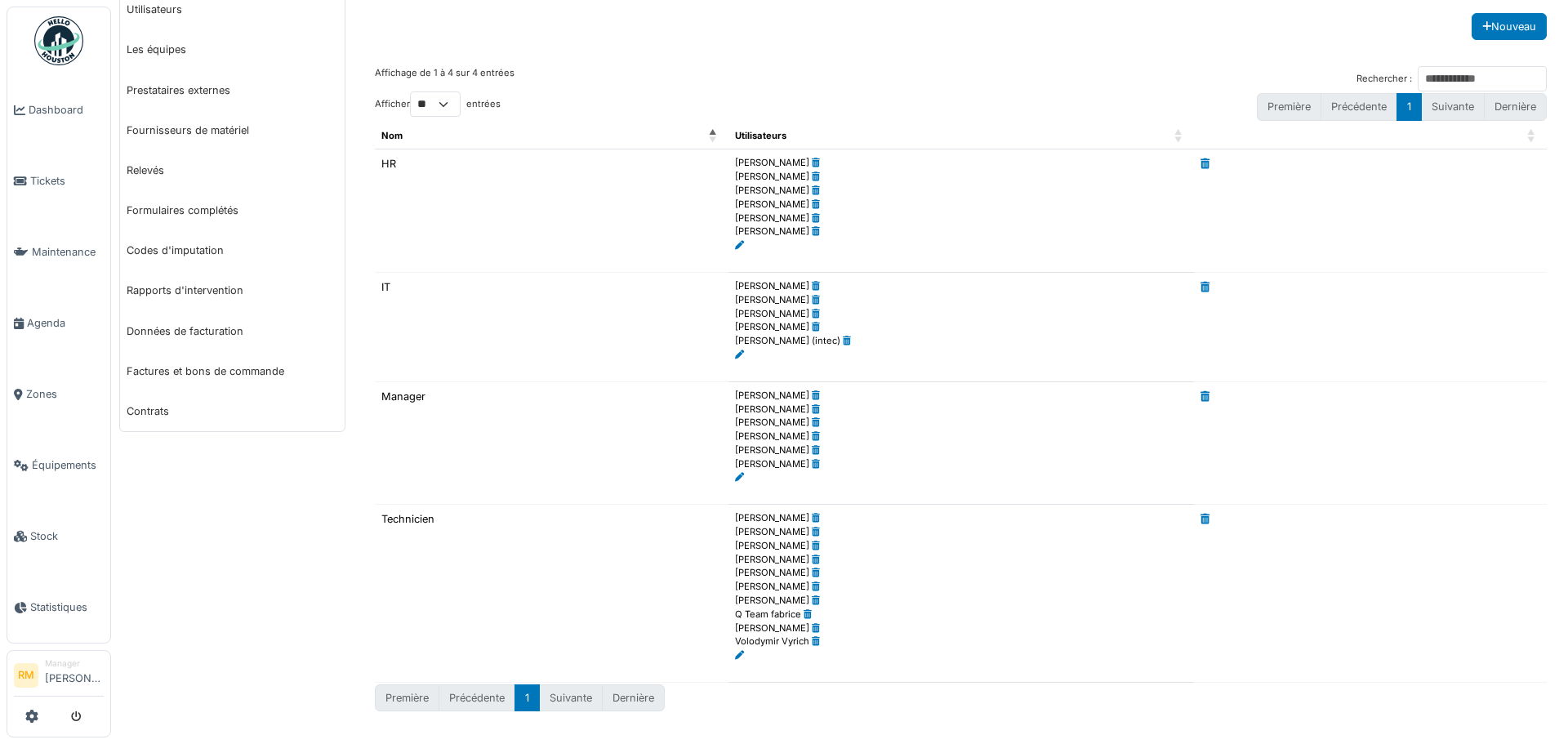
scroll to position [103, 0]
click at [169, 13] on link "Utilisateurs" at bounding box center [232, 8] width 225 height 40
select select "***"
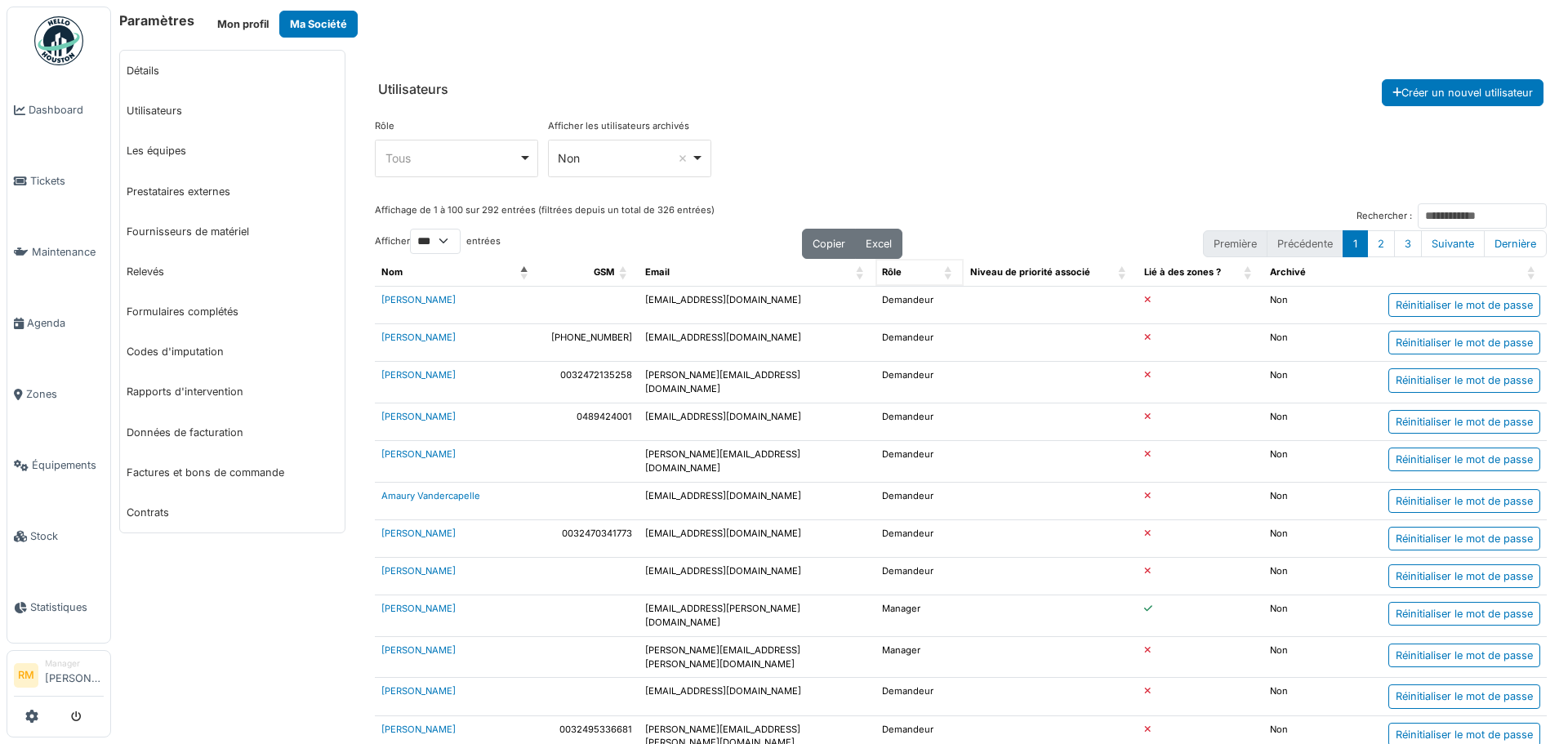
click at [895, 272] on span "Rôle" at bounding box center [891, 272] width 20 height 11
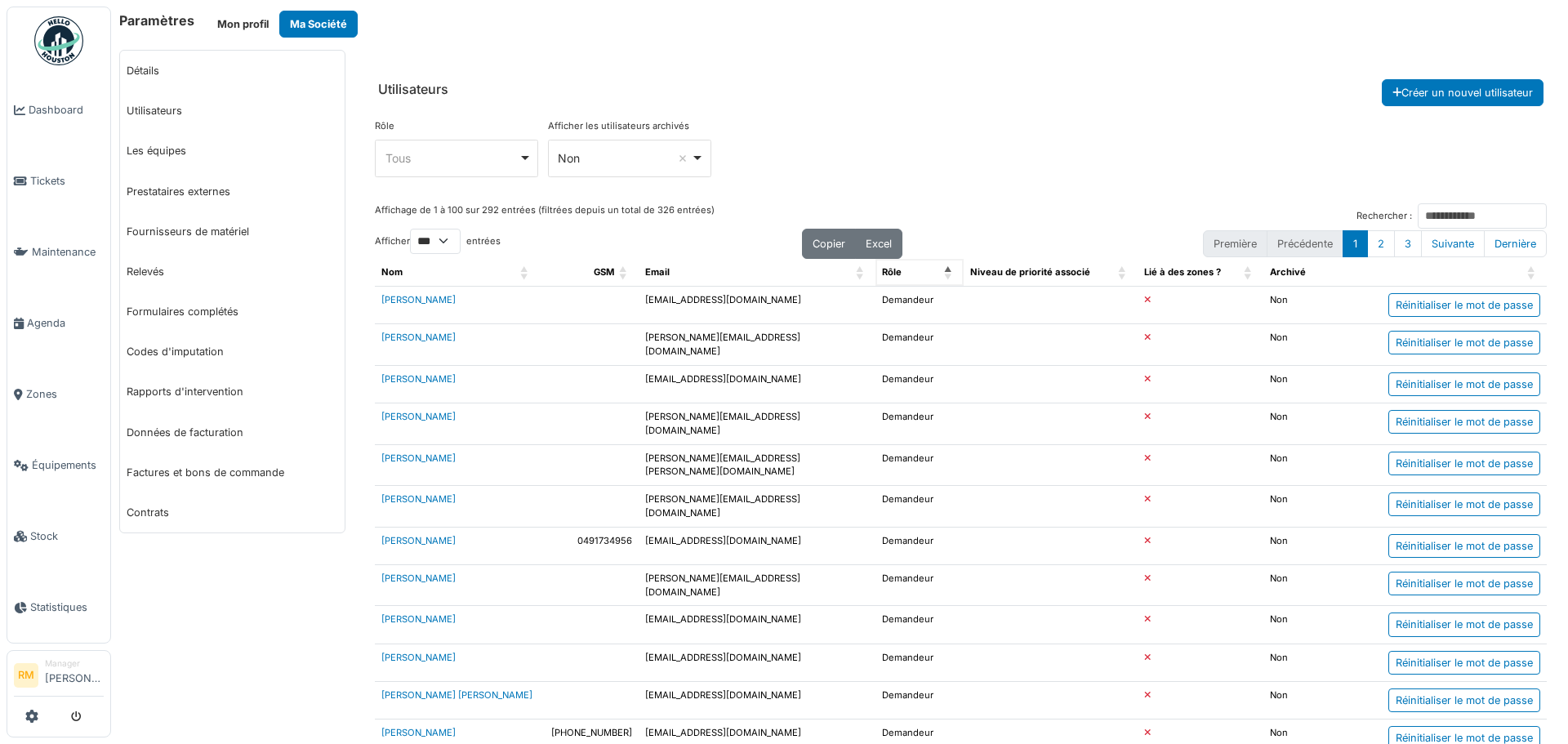
click at [918, 271] on div "Rôle" at bounding box center [910, 272] width 56 height 14
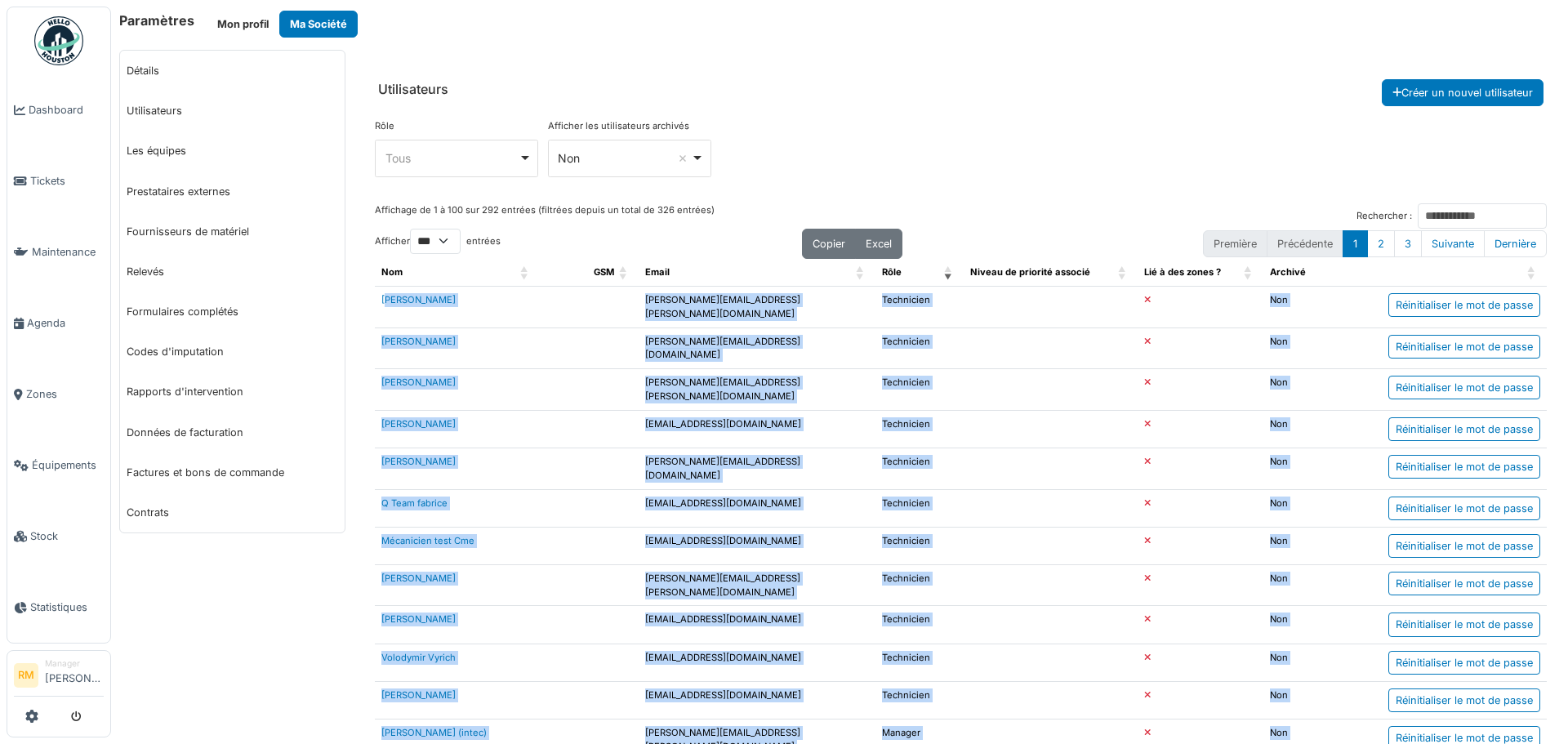
drag, startPoint x: 1303, startPoint y: 426, endPoint x: 376, endPoint y: 298, distance: 935.8
copy tbody "Peter Lopata peter.lopata.vinclog@gmail.com Technicien b Non Réinitialiser le m…"
click at [1367, 249] on button "2" at bounding box center [1381, 244] width 28 height 27
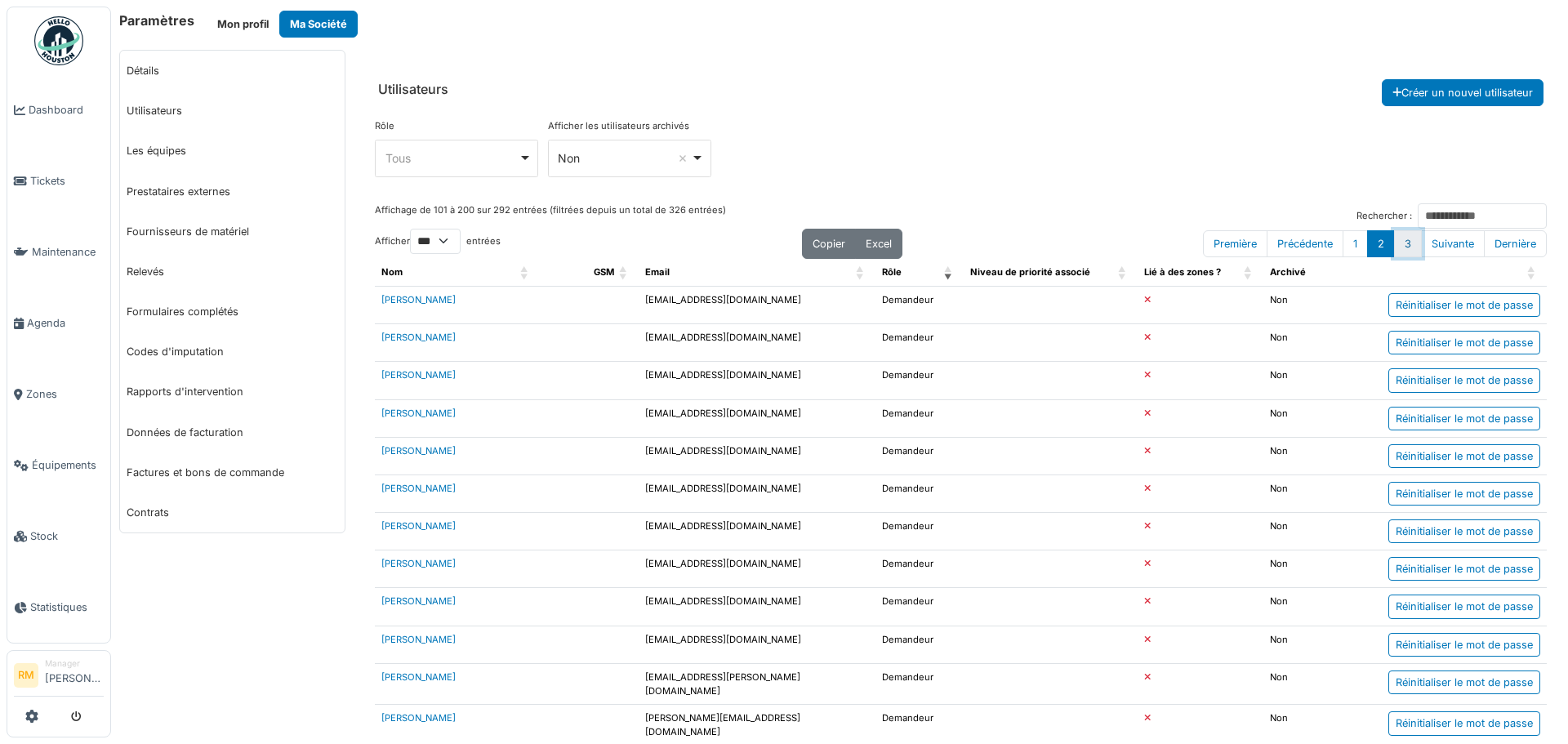
click at [1404, 243] on button "3" at bounding box center [1408, 244] width 28 height 27
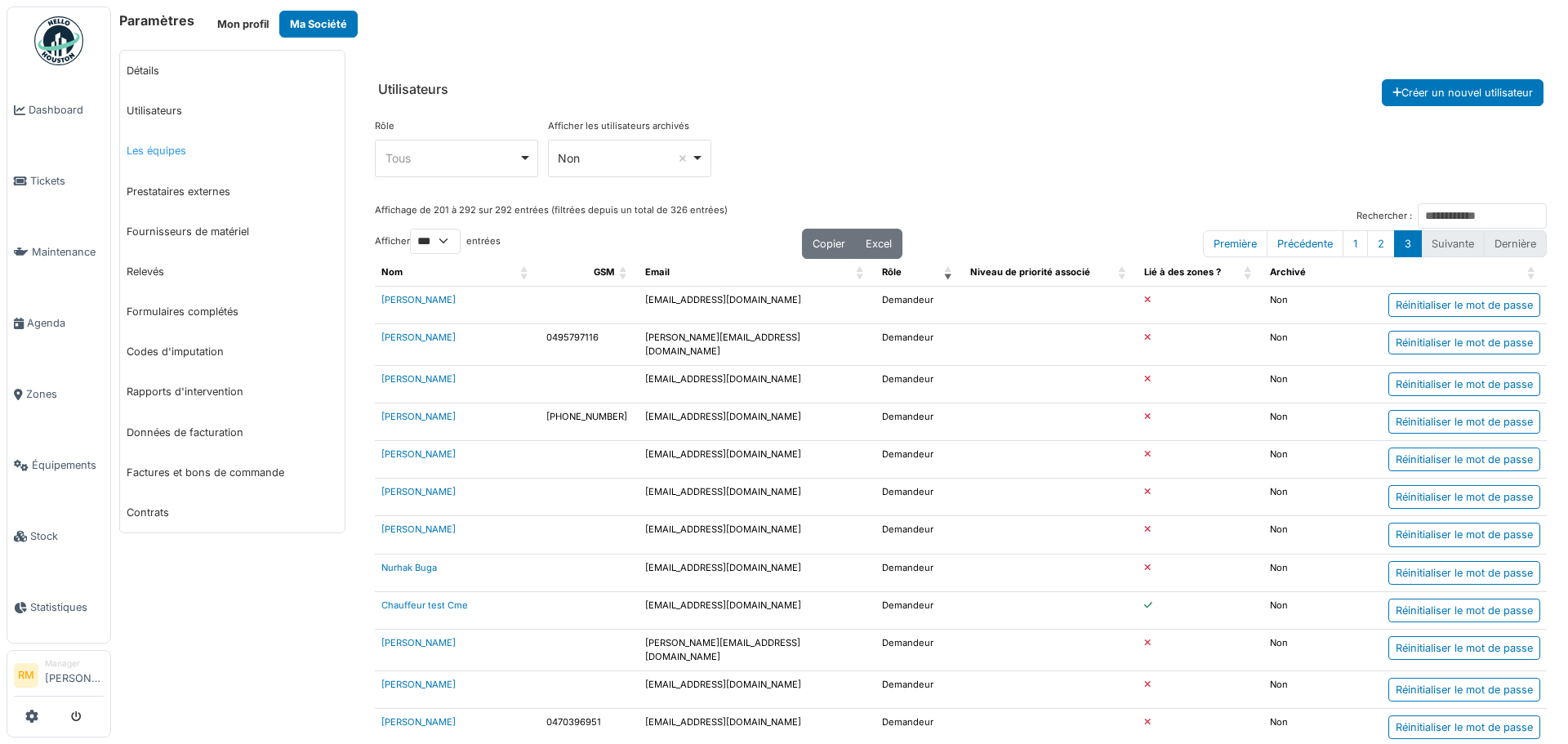
click at [148, 154] on link "Les équipes" at bounding box center [232, 151] width 225 height 40
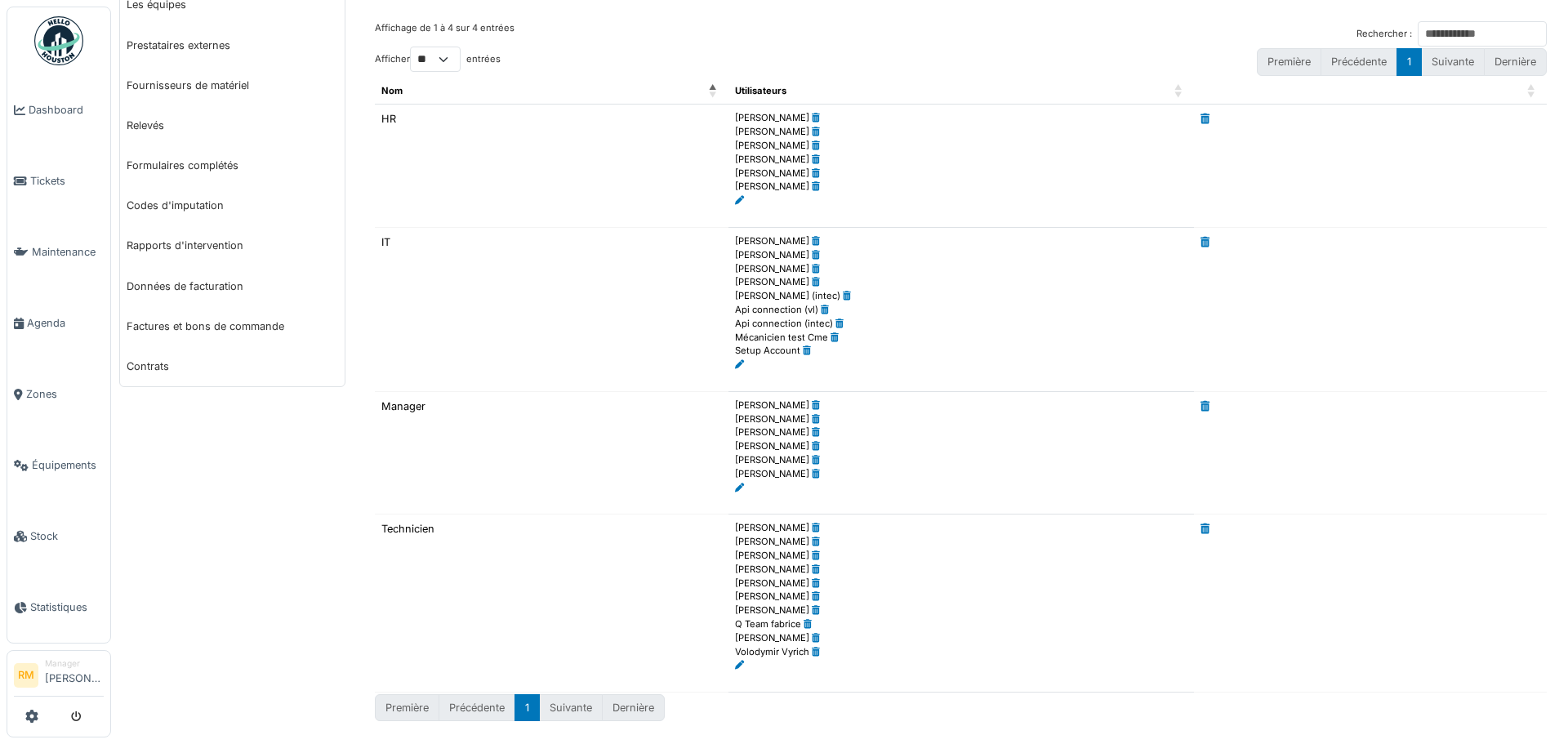
scroll to position [157, 0]
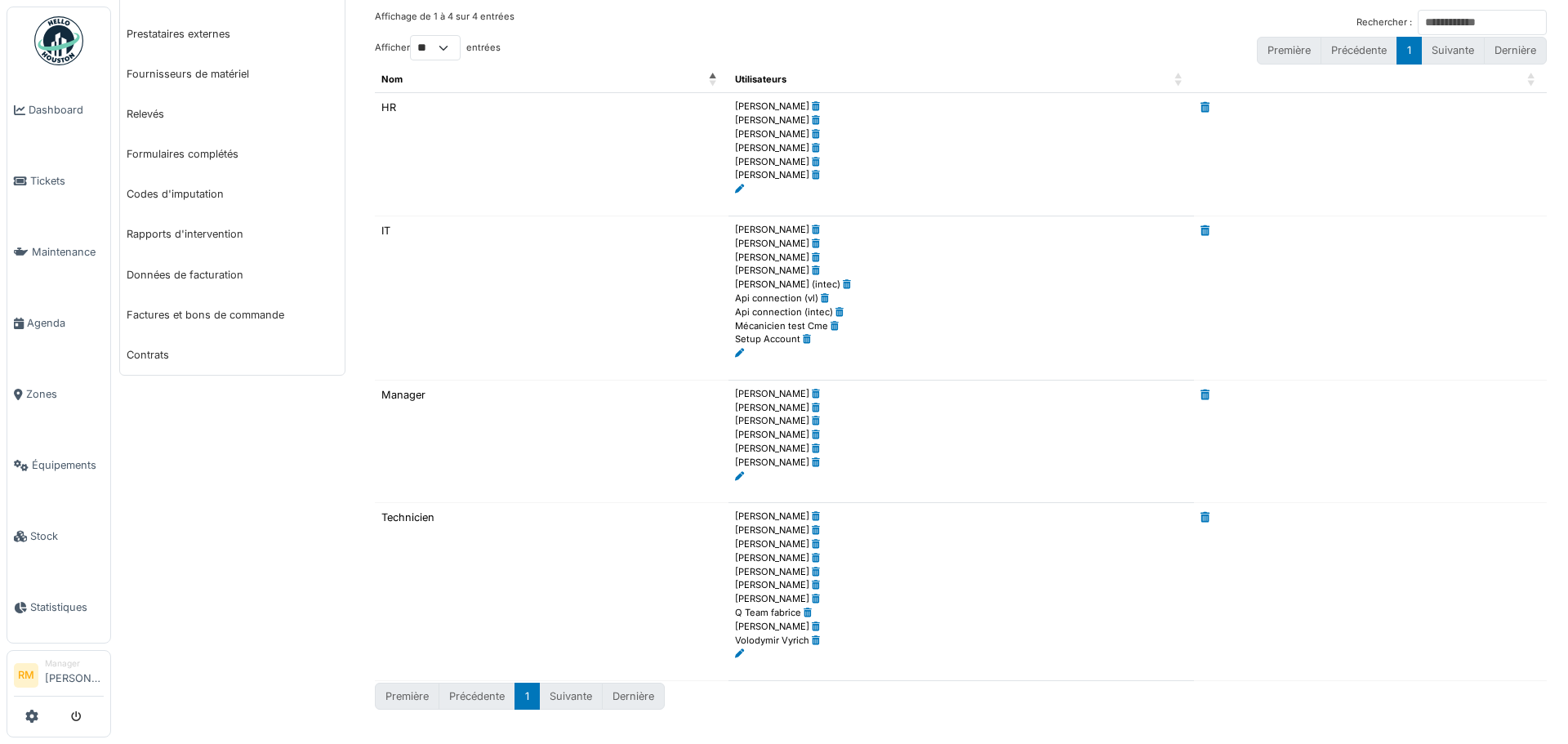
click at [735, 652] on icon at bounding box center [740, 654] width 9 height 9
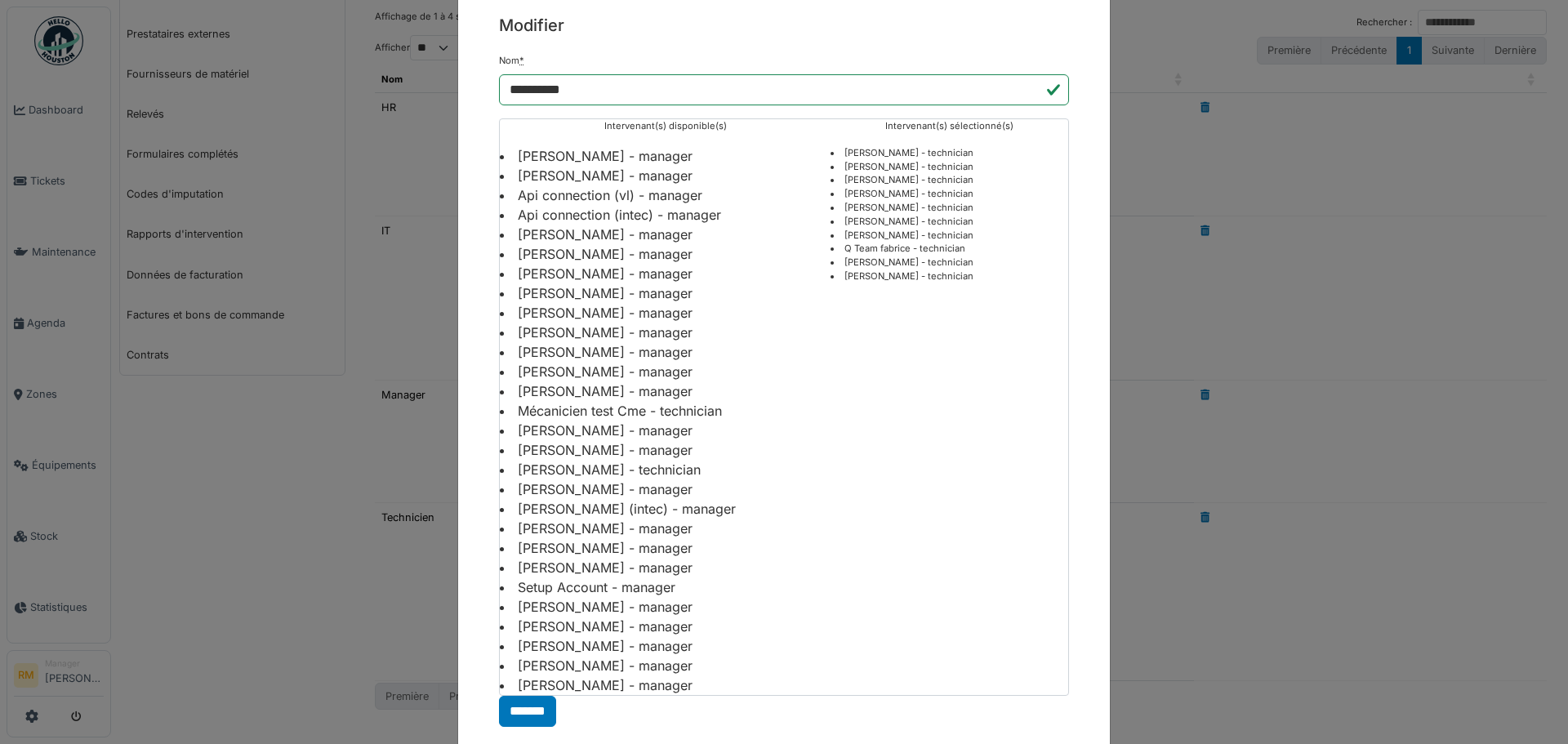
scroll to position [89, 0]
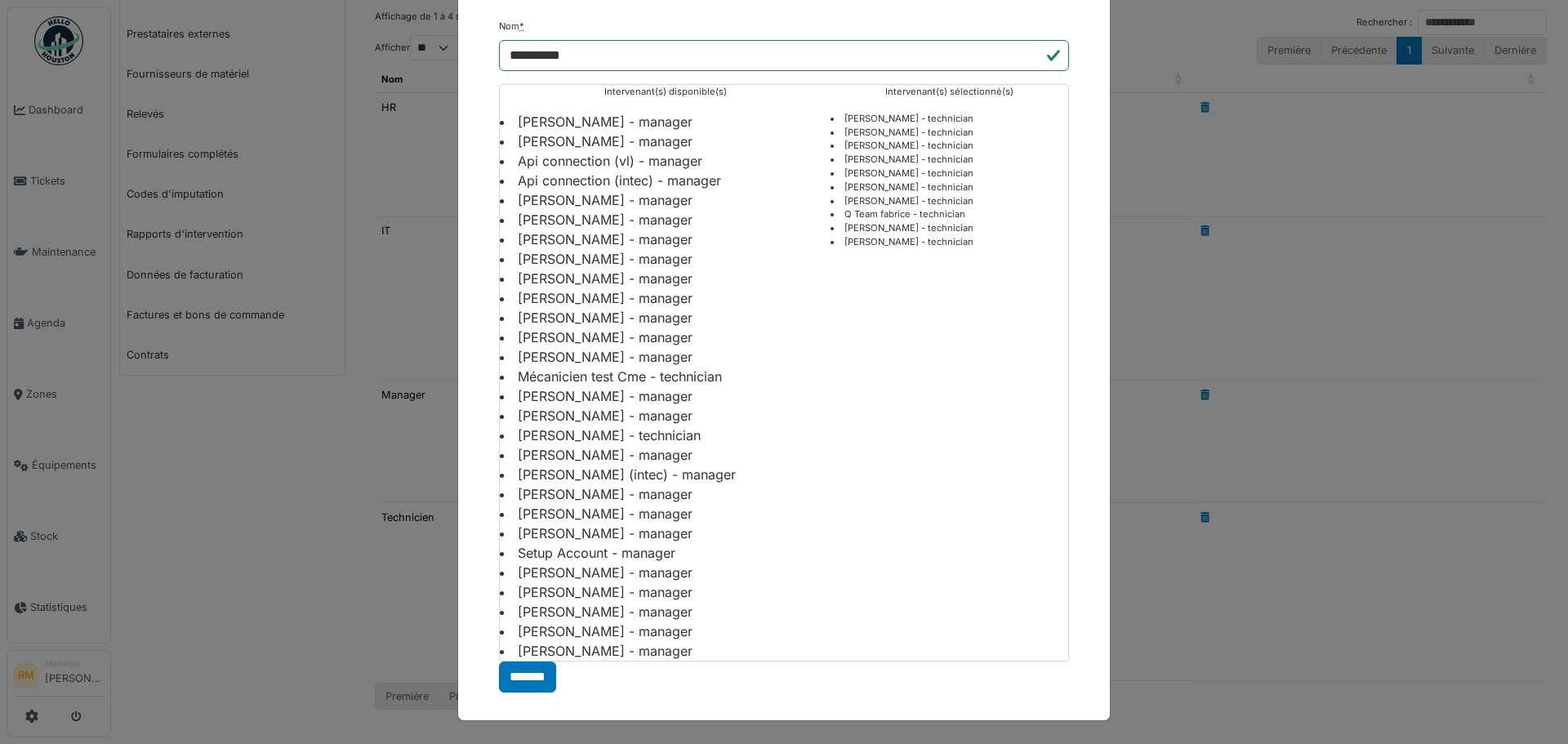
click at [595, 358] on li "[PERSON_NAME] - manager" at bounding box center [665, 357] width 331 height 20
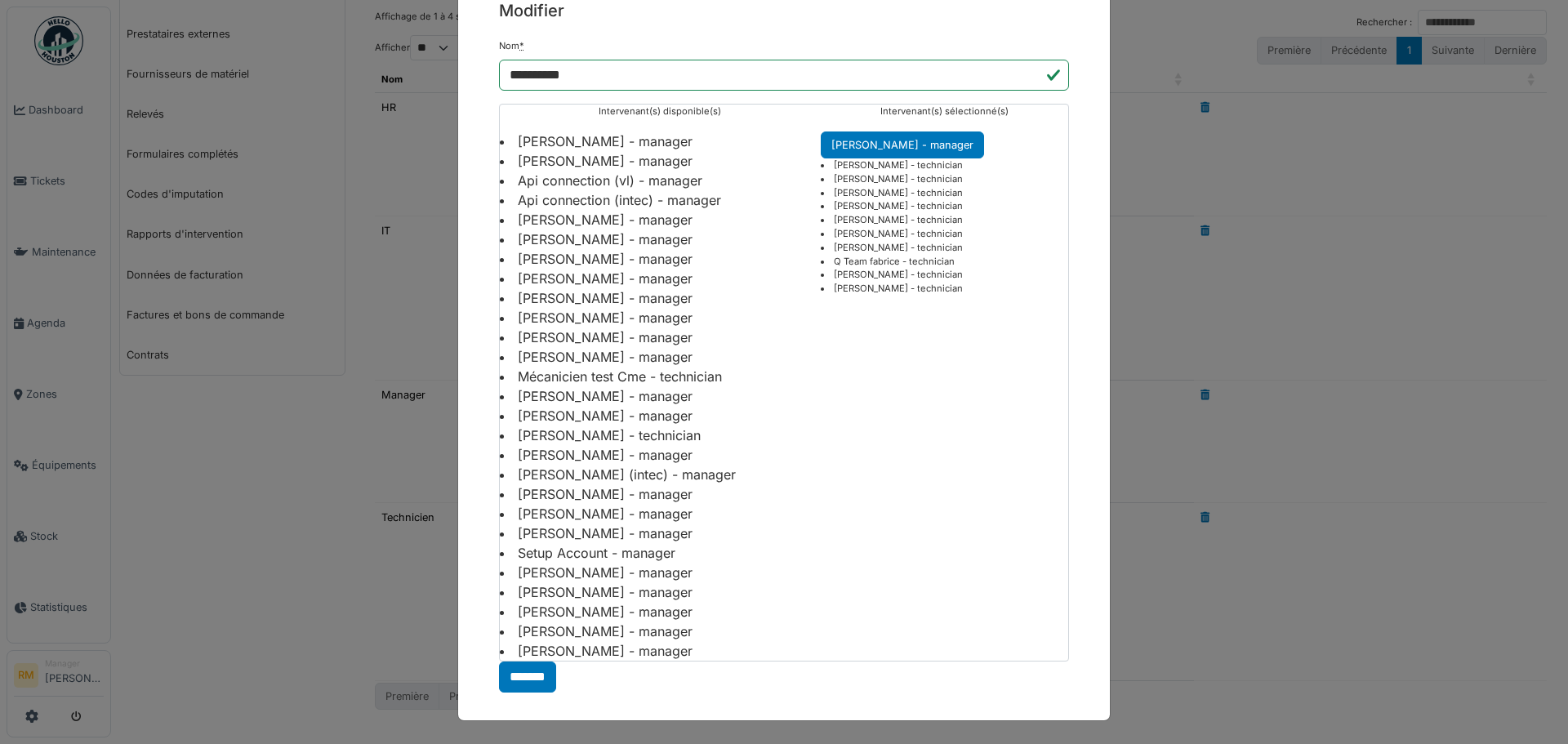
scroll to position [0, 0]
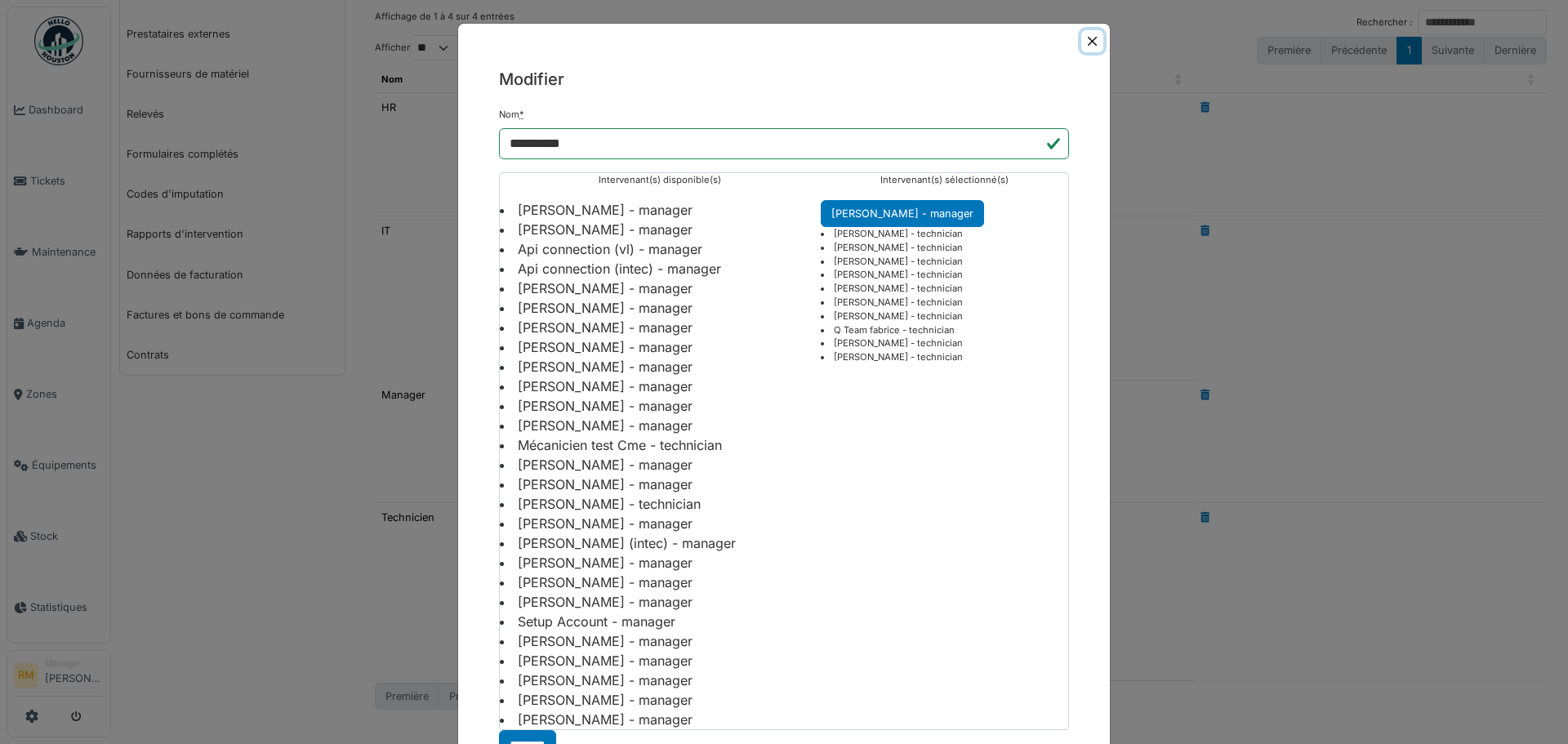
click at [1089, 37] on button "Close" at bounding box center [1092, 42] width 22 height 22
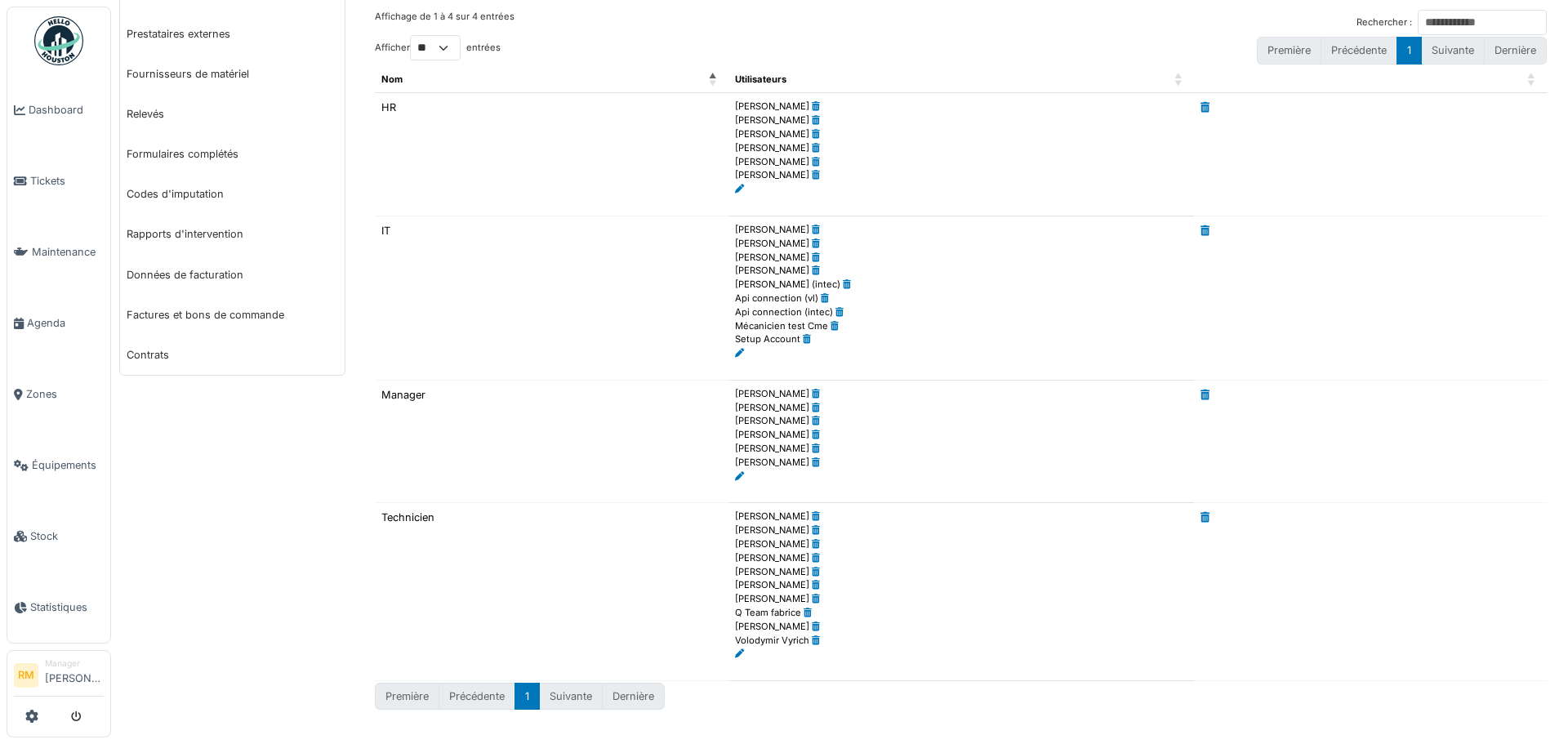
click at [735, 652] on icon at bounding box center [740, 654] width 9 height 9
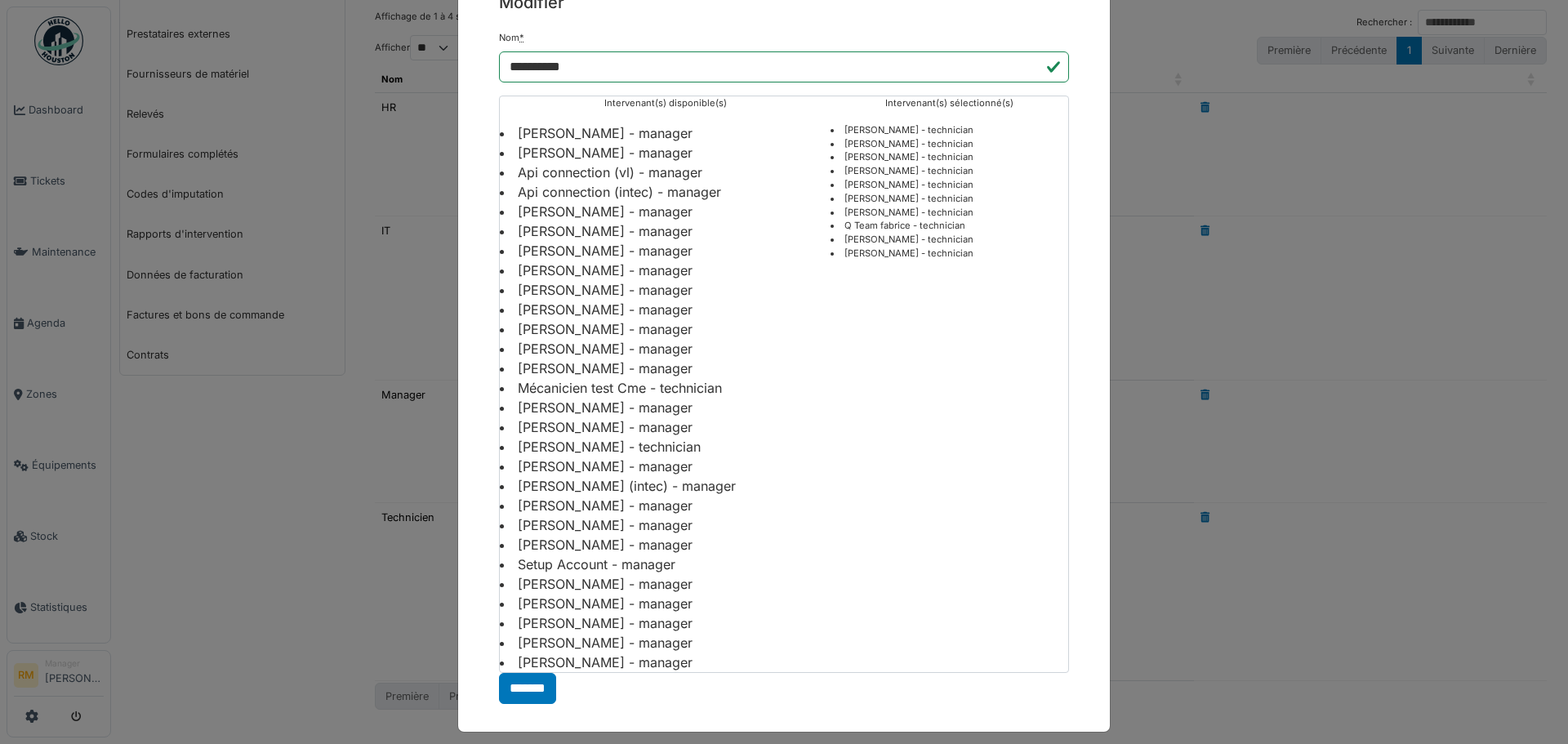
scroll to position [89, 0]
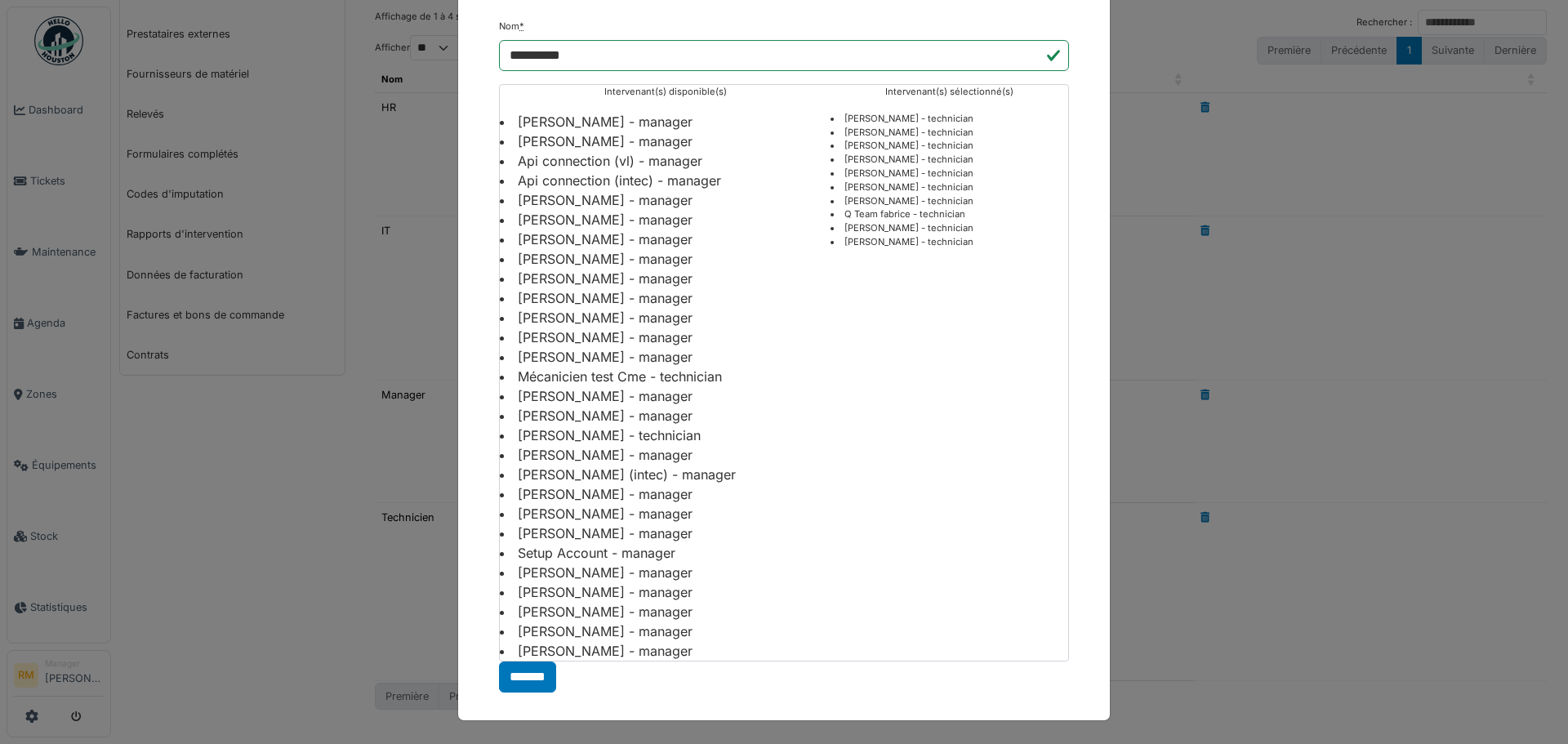
click at [616, 650] on li "[PERSON_NAME] - manager" at bounding box center [665, 650] width 331 height 20
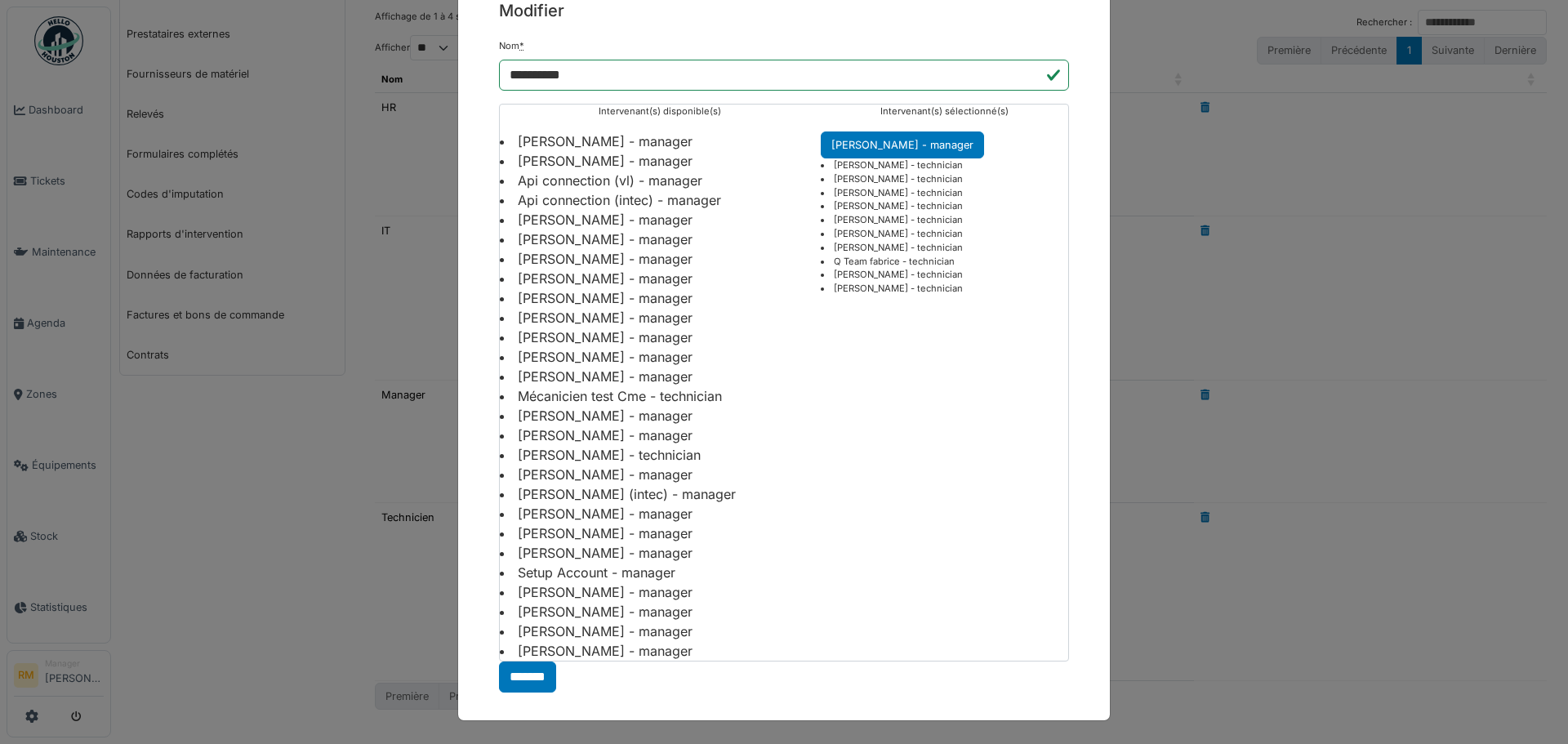
scroll to position [69, 0]
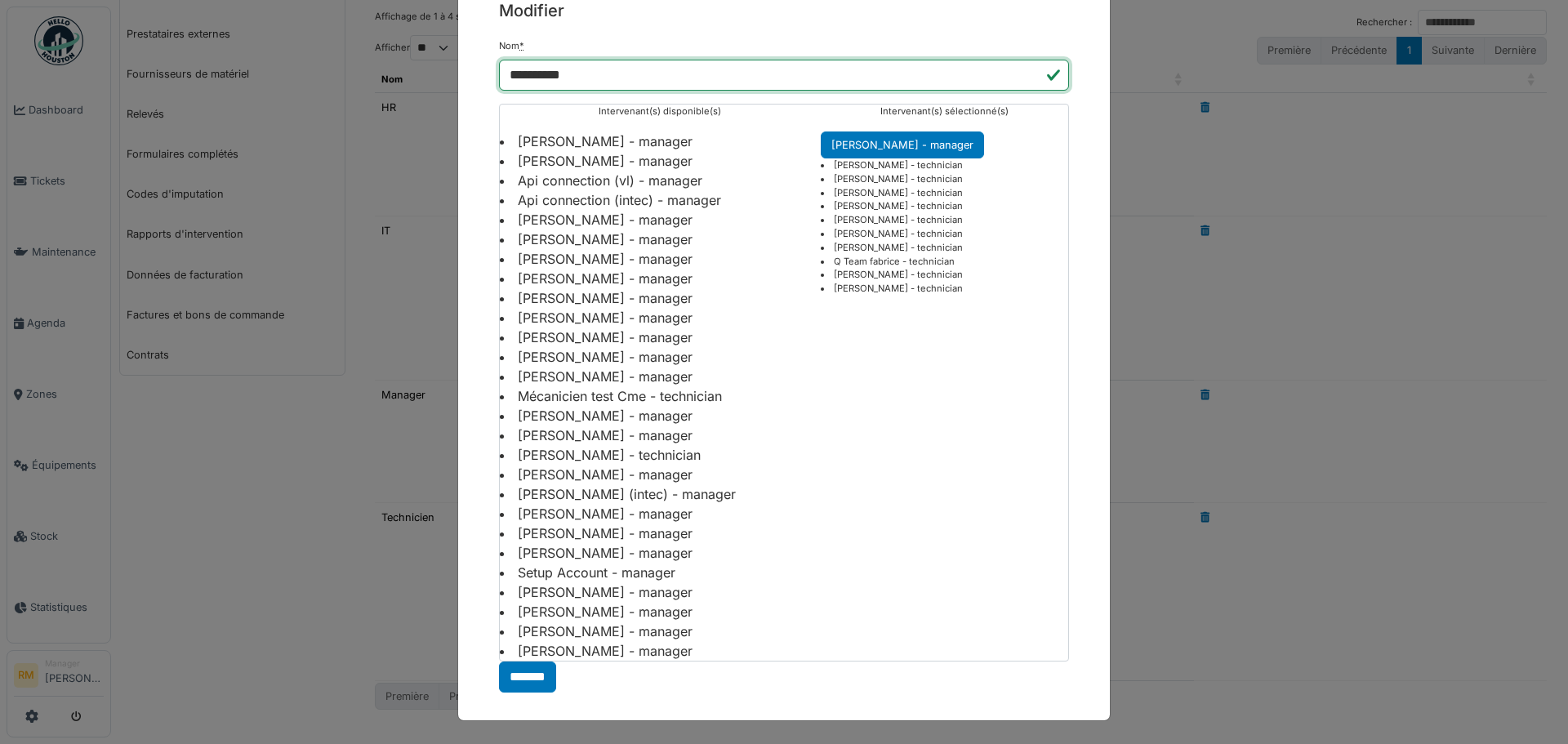
click at [943, 71] on input "**********" at bounding box center [784, 75] width 570 height 31
click at [1018, 71] on input "**********" at bounding box center [784, 75] width 570 height 31
click at [1046, 77] on input "**********" at bounding box center [784, 75] width 570 height 31
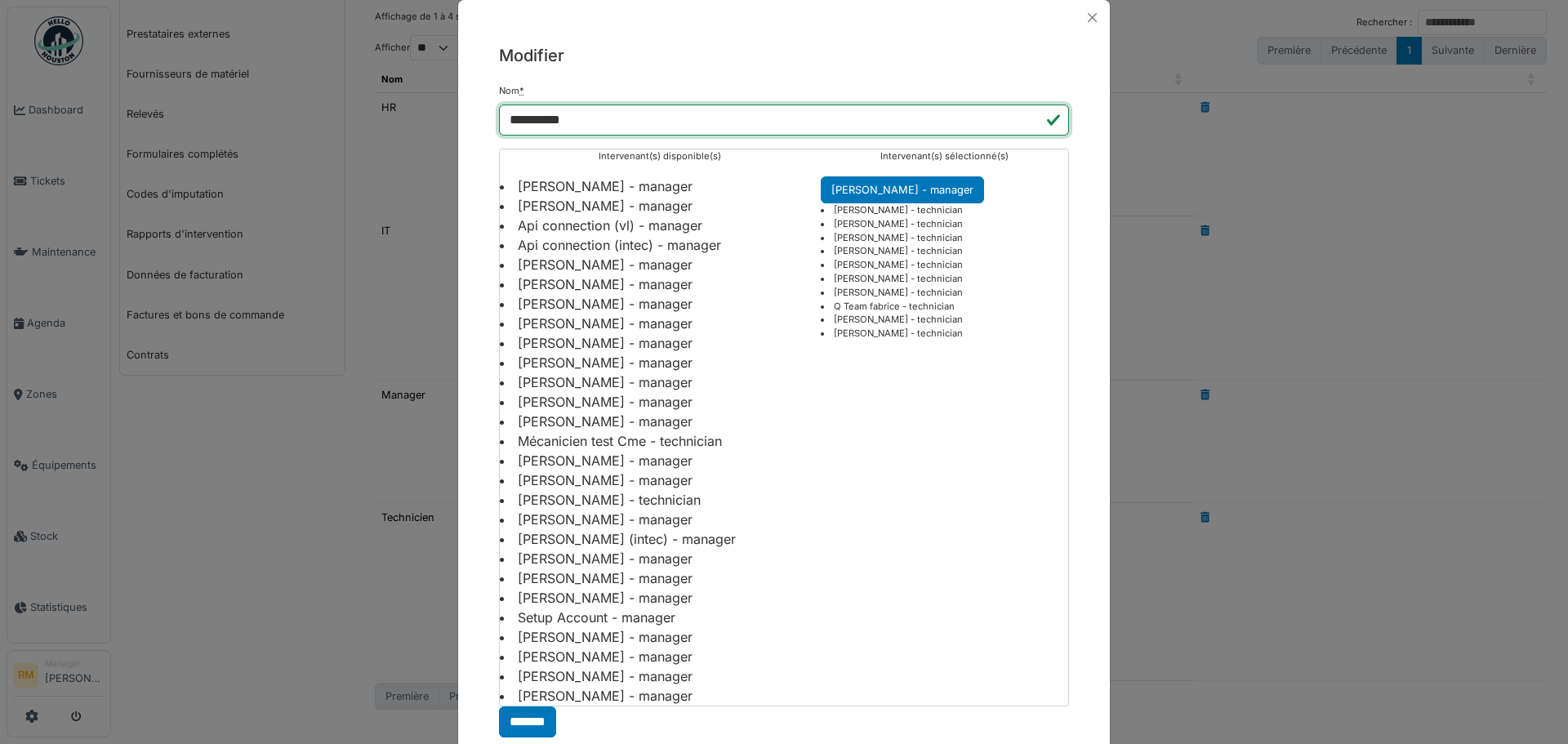
scroll to position [0, 0]
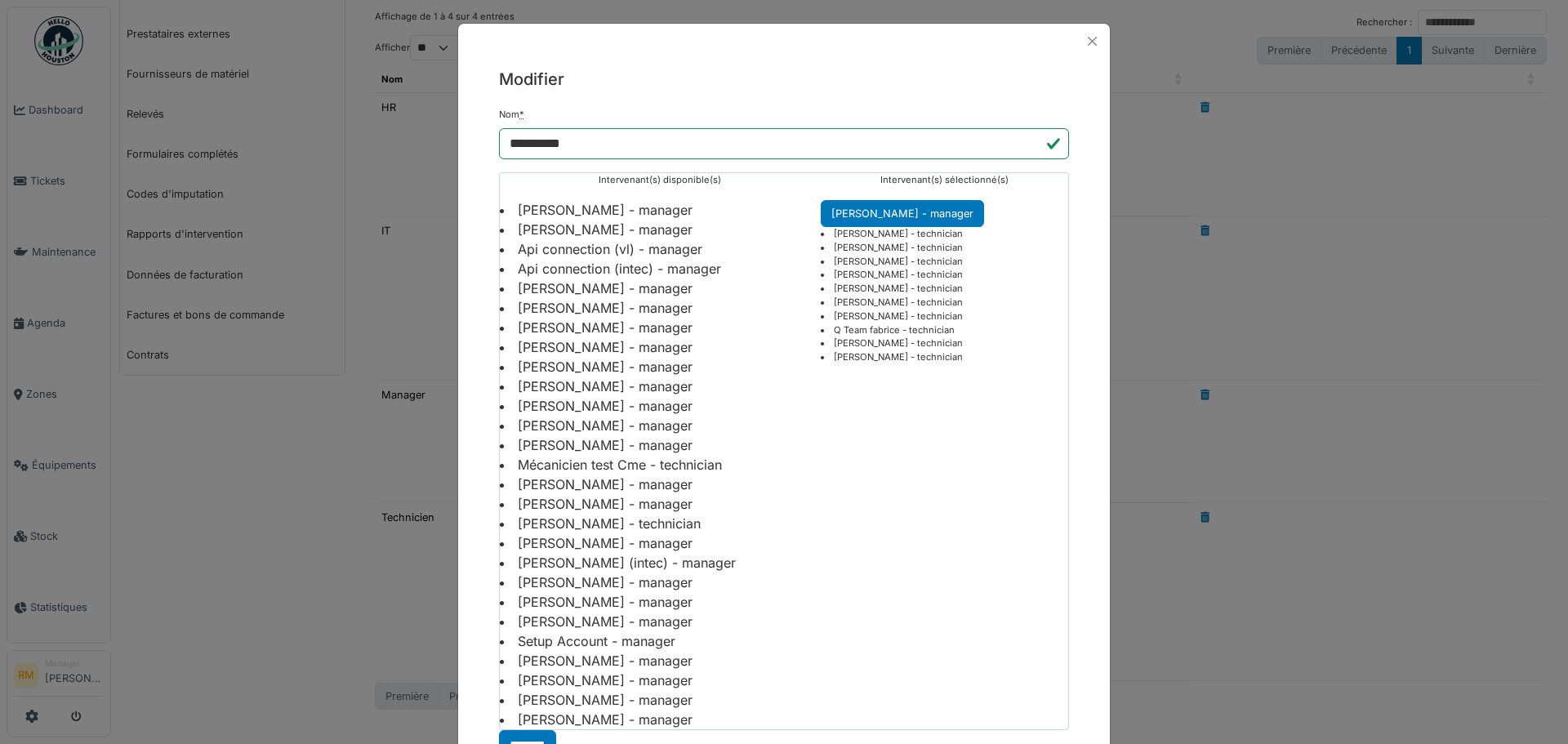
drag, startPoint x: 920, startPoint y: 209, endPoint x: 573, endPoint y: 249, distance: 349.3
click at [573, 249] on div "Intervenant(s) disponible(s) Anaïs Peters - manager Ana-maria Micu - manager Ap…" at bounding box center [784, 450] width 570 height 558
click at [861, 213] on li "[PERSON_NAME] - manager" at bounding box center [902, 214] width 163 height 27
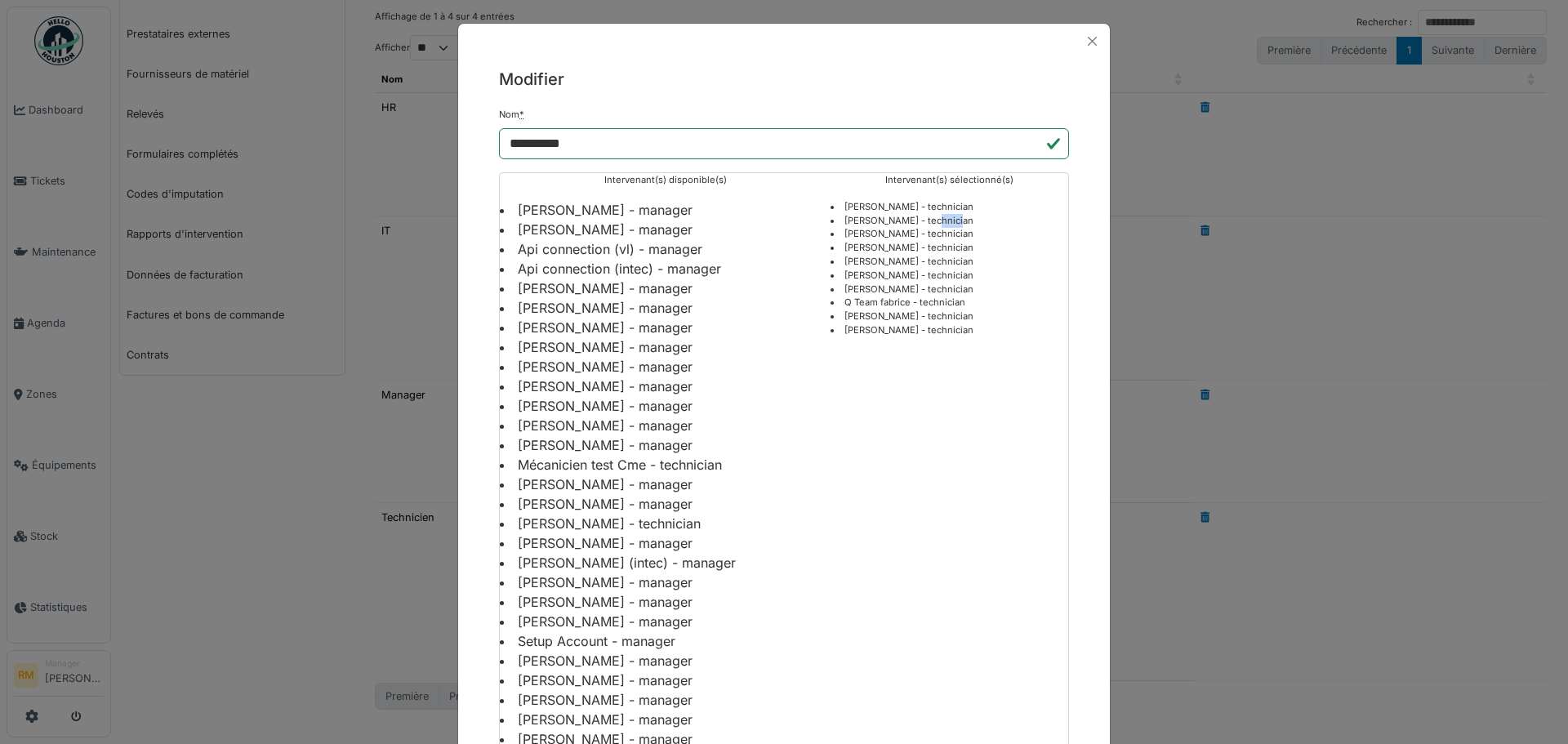
click at [861, 214] on li "[PERSON_NAME] - technician" at bounding box center [949, 220] width 237 height 14
click at [1093, 43] on button "Close" at bounding box center [1092, 42] width 22 height 22
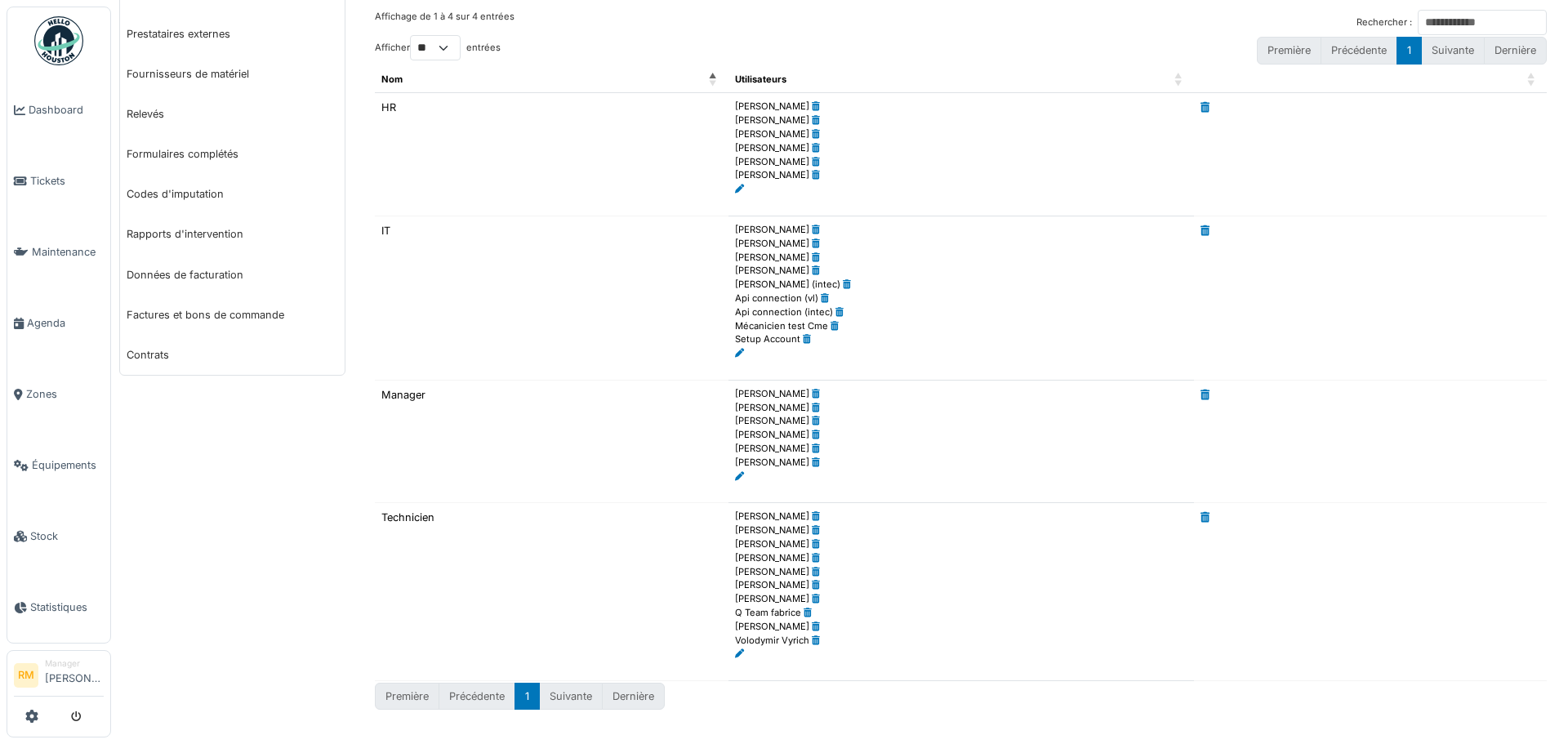
click at [735, 650] on icon at bounding box center [740, 654] width 9 height 9
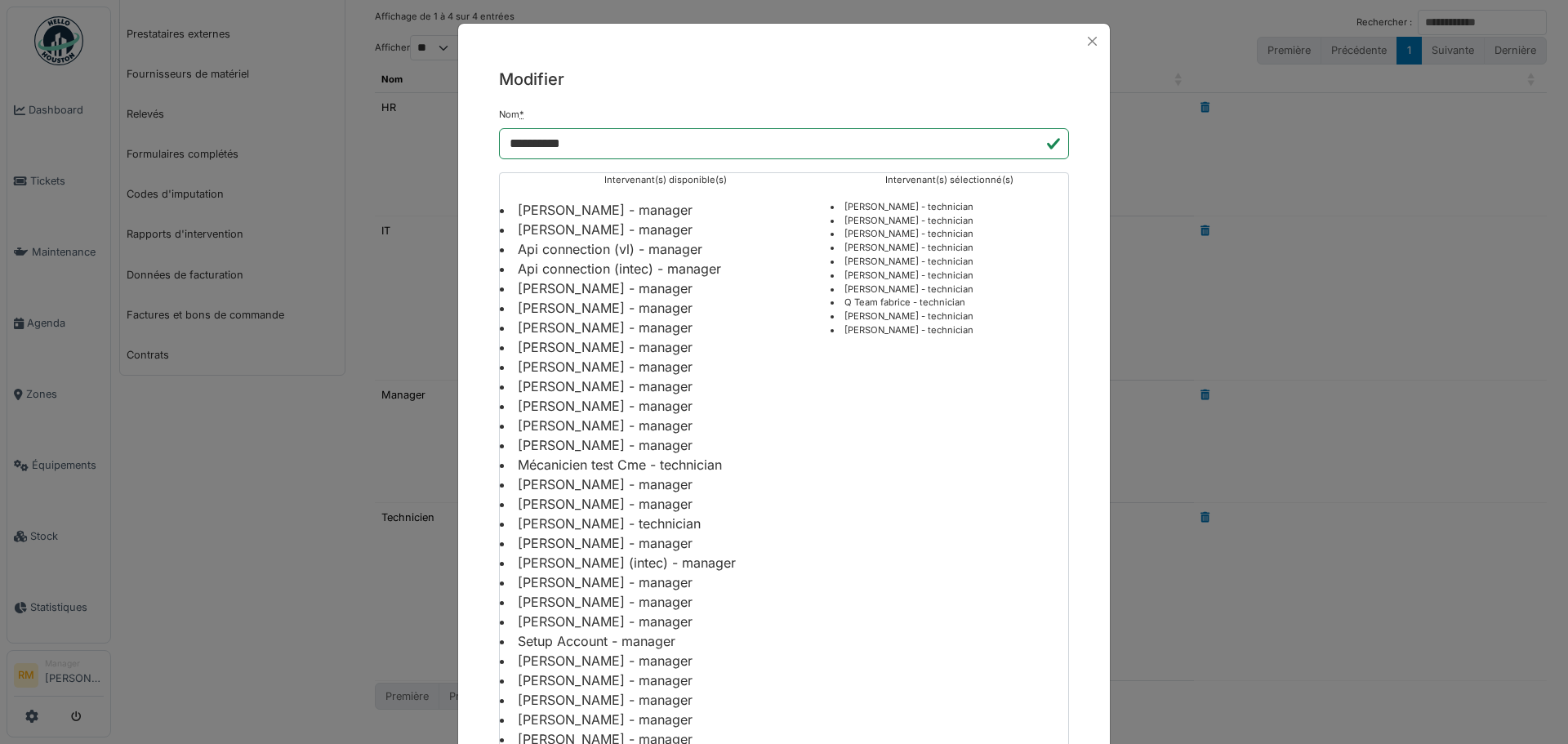
click at [891, 262] on li "[PERSON_NAME] - technician" at bounding box center [949, 261] width 237 height 14
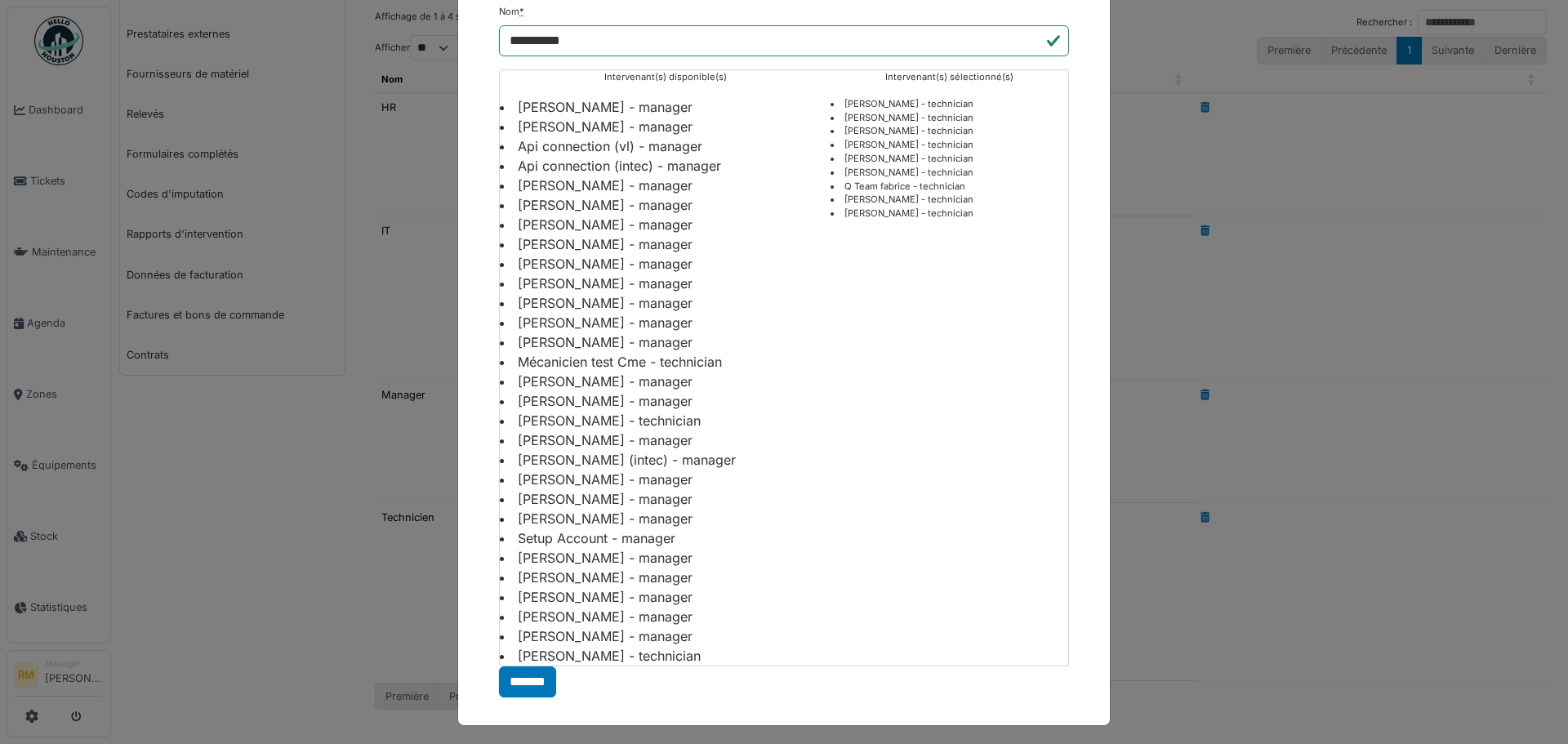
scroll to position [108, 0]
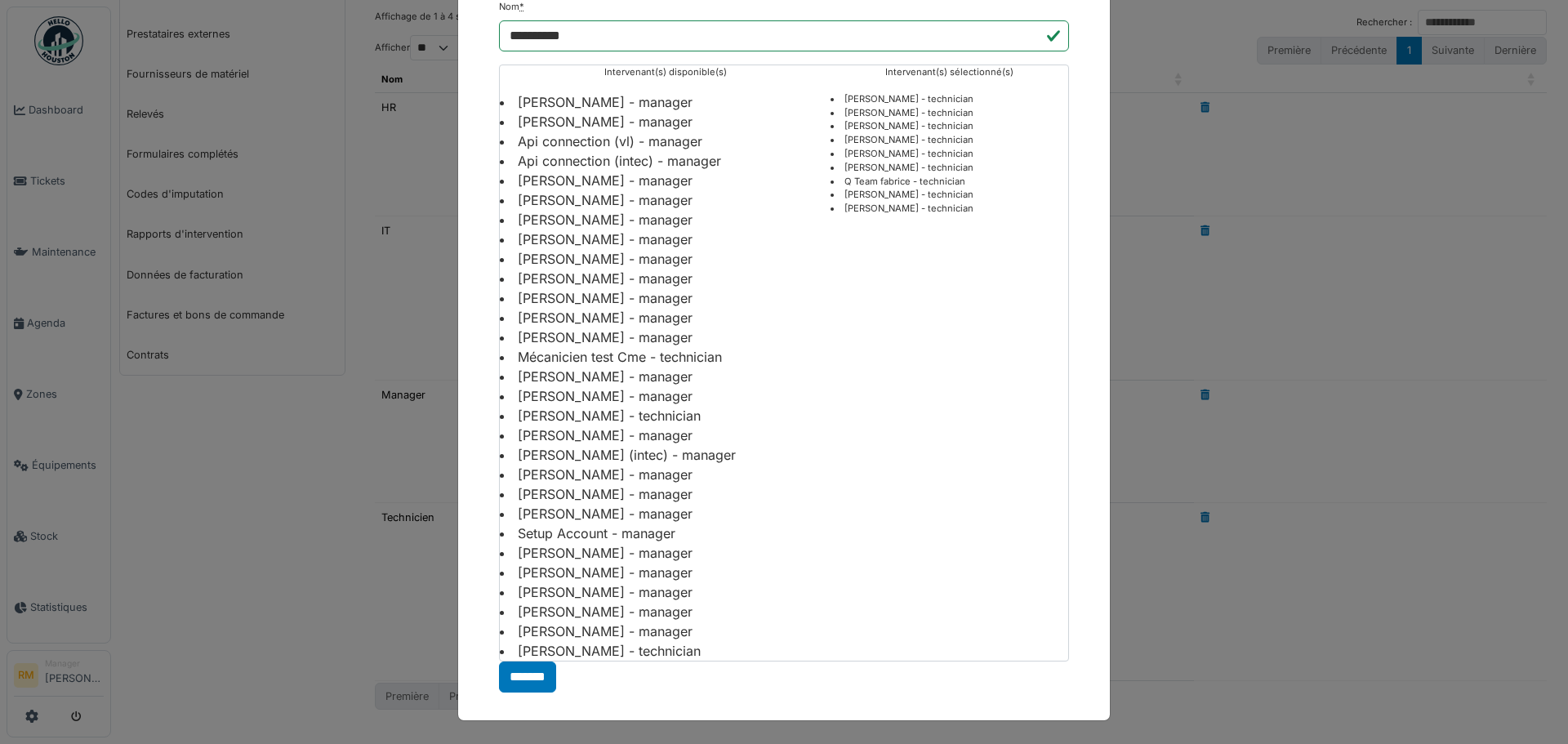
click at [463, 58] on div "**********" at bounding box center [784, 325] width 652 height 750
click at [528, 671] on input "*******" at bounding box center [527, 677] width 57 height 31
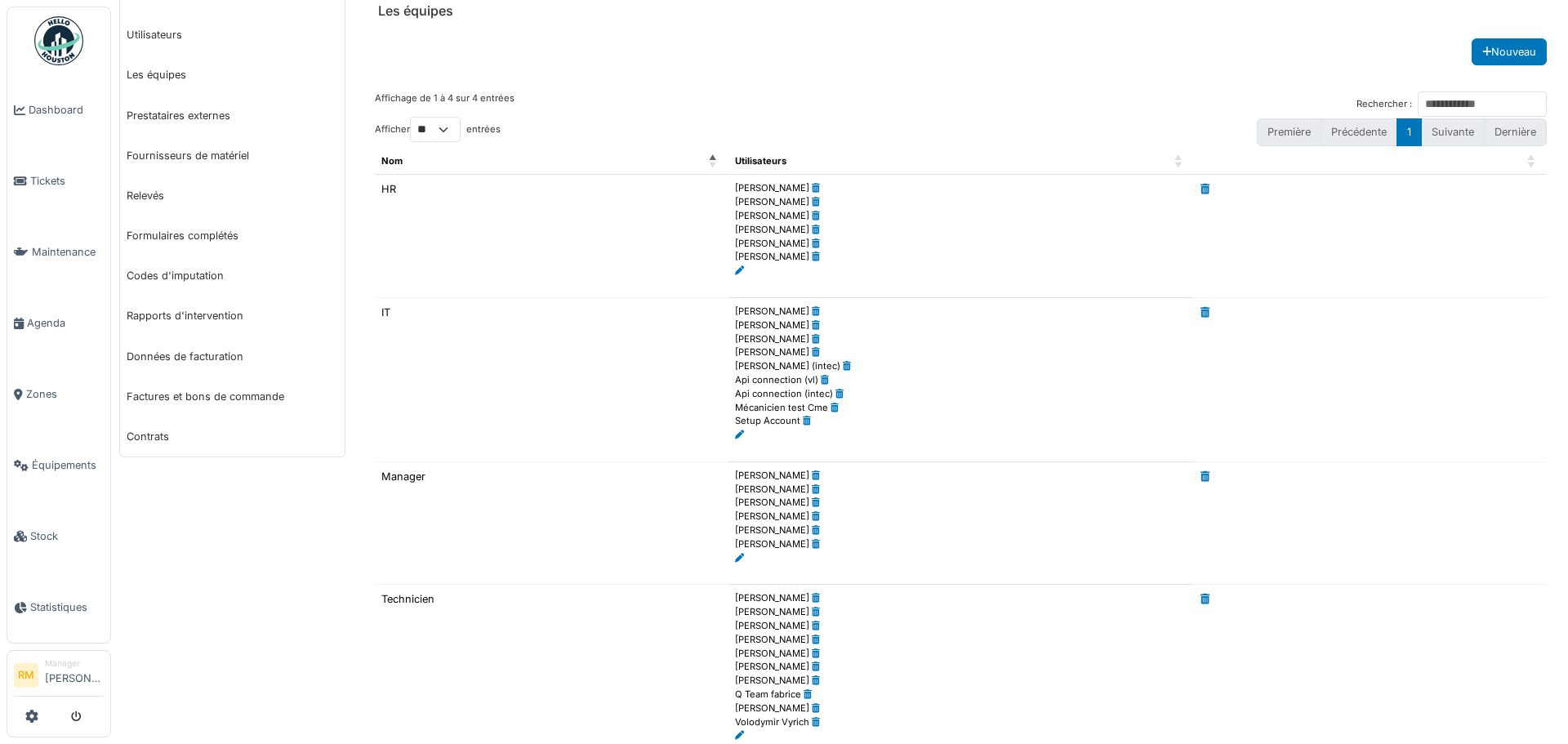
scroll to position [157, 0]
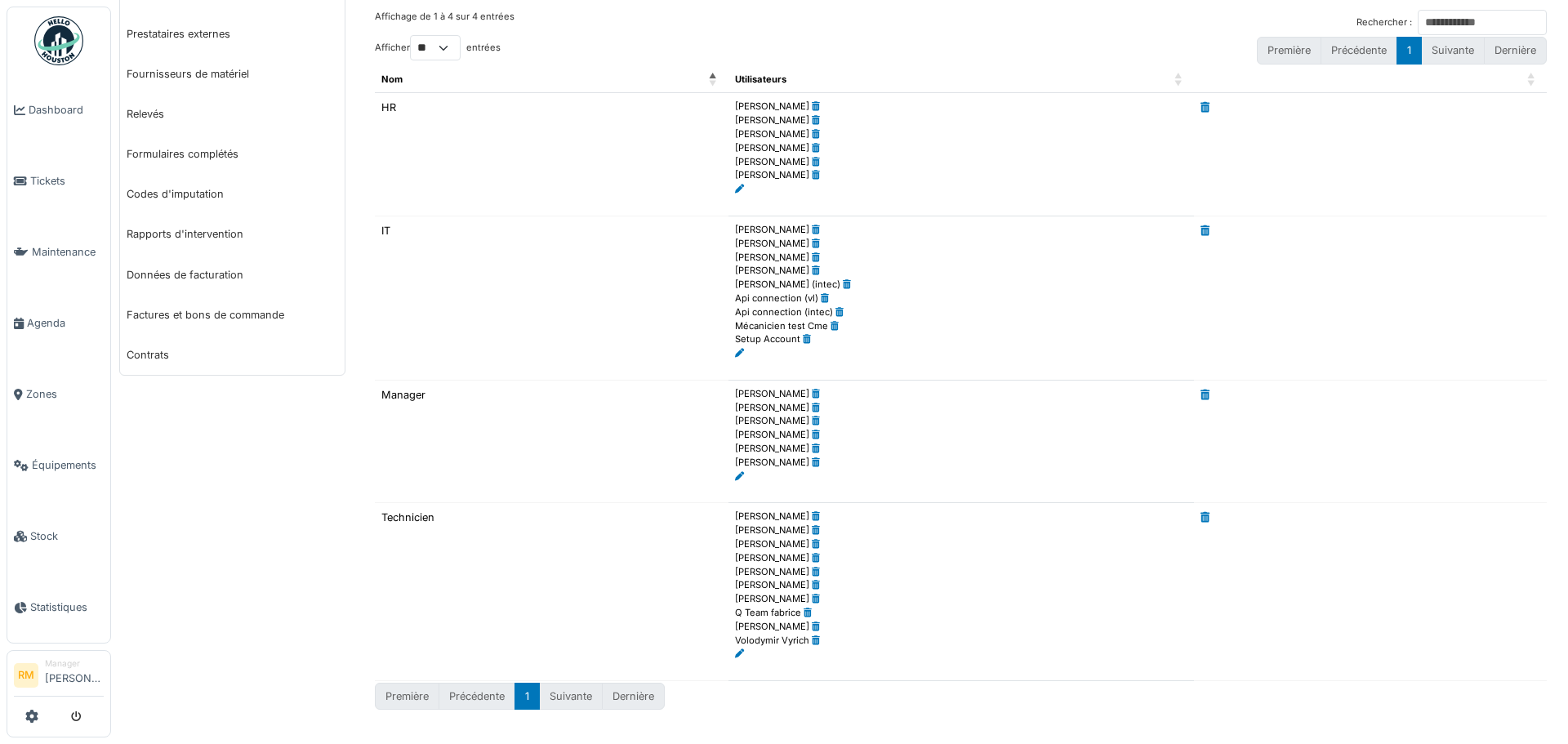
click at [736, 652] on icon at bounding box center [740, 654] width 9 height 9
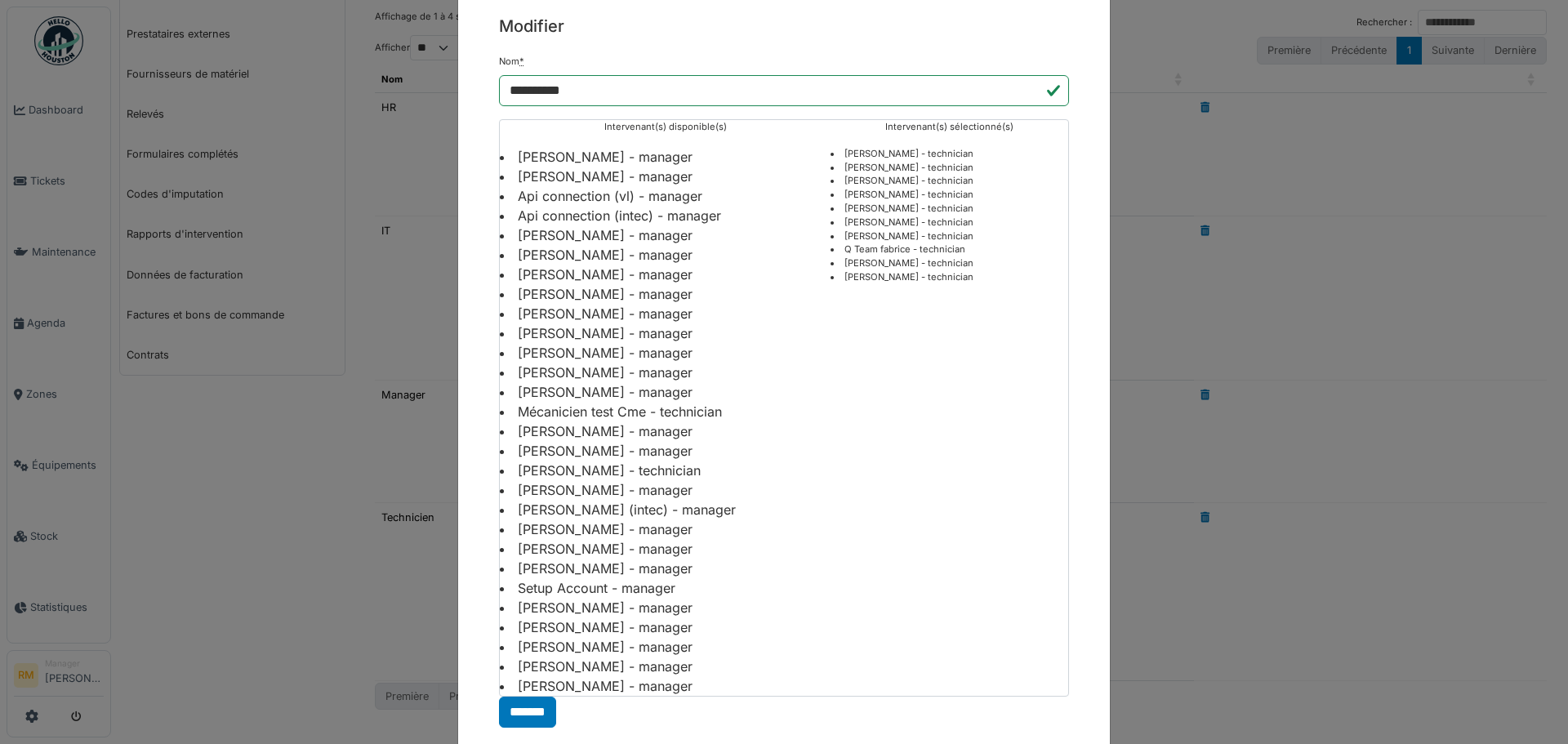
scroll to position [82, 0]
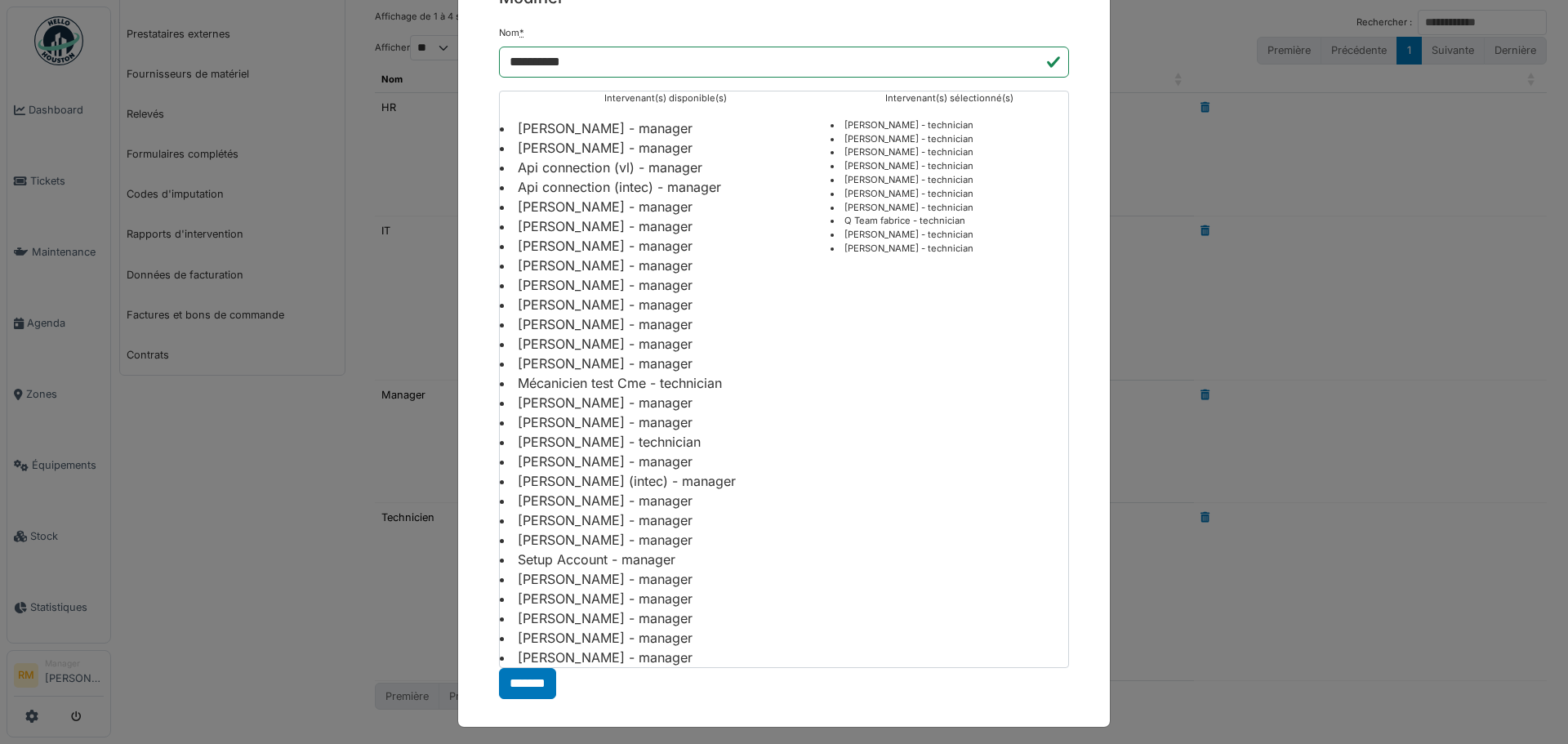
click at [897, 180] on li "[PERSON_NAME] - technician" at bounding box center [949, 180] width 237 height 14
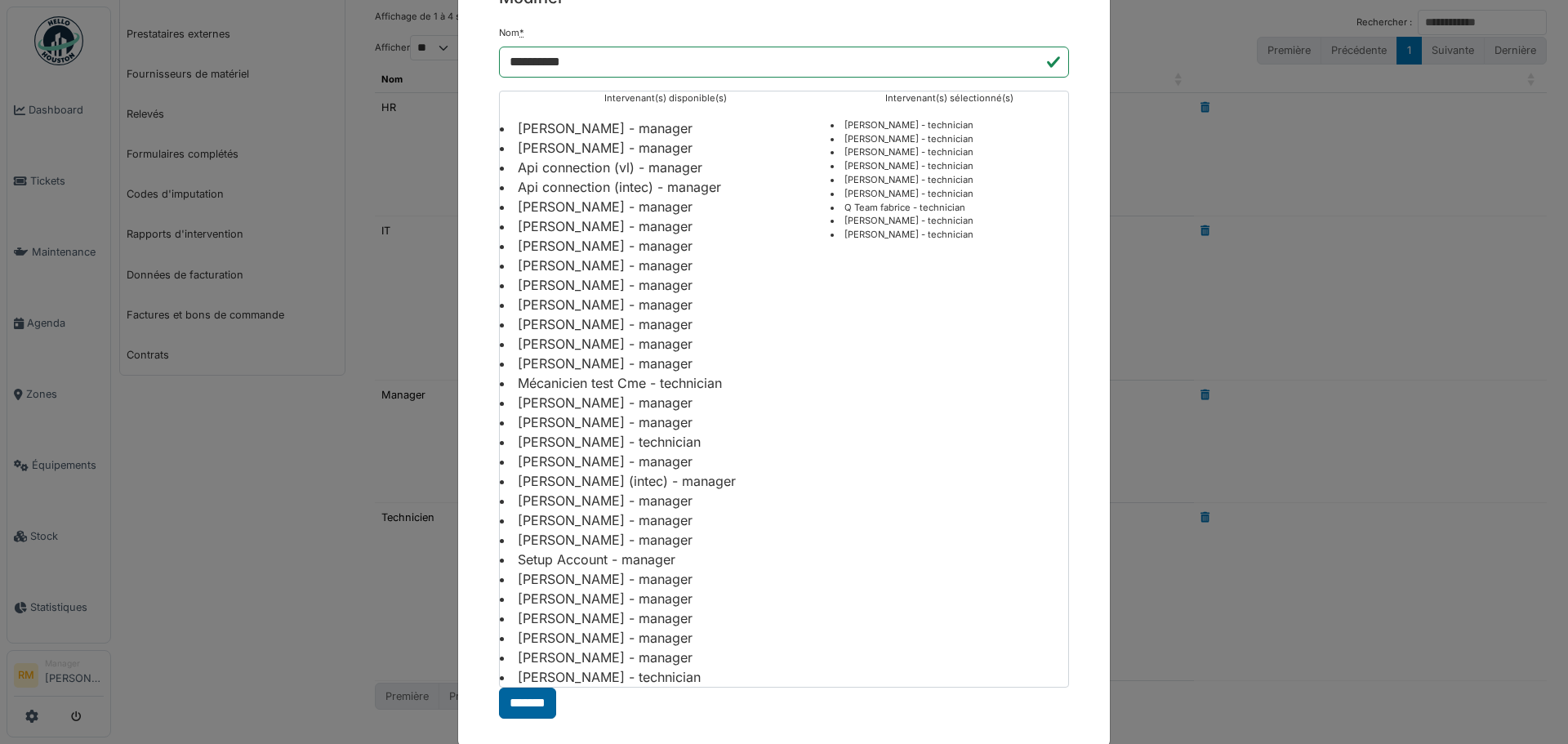
click at [512, 710] on input "*******" at bounding box center [527, 703] width 57 height 31
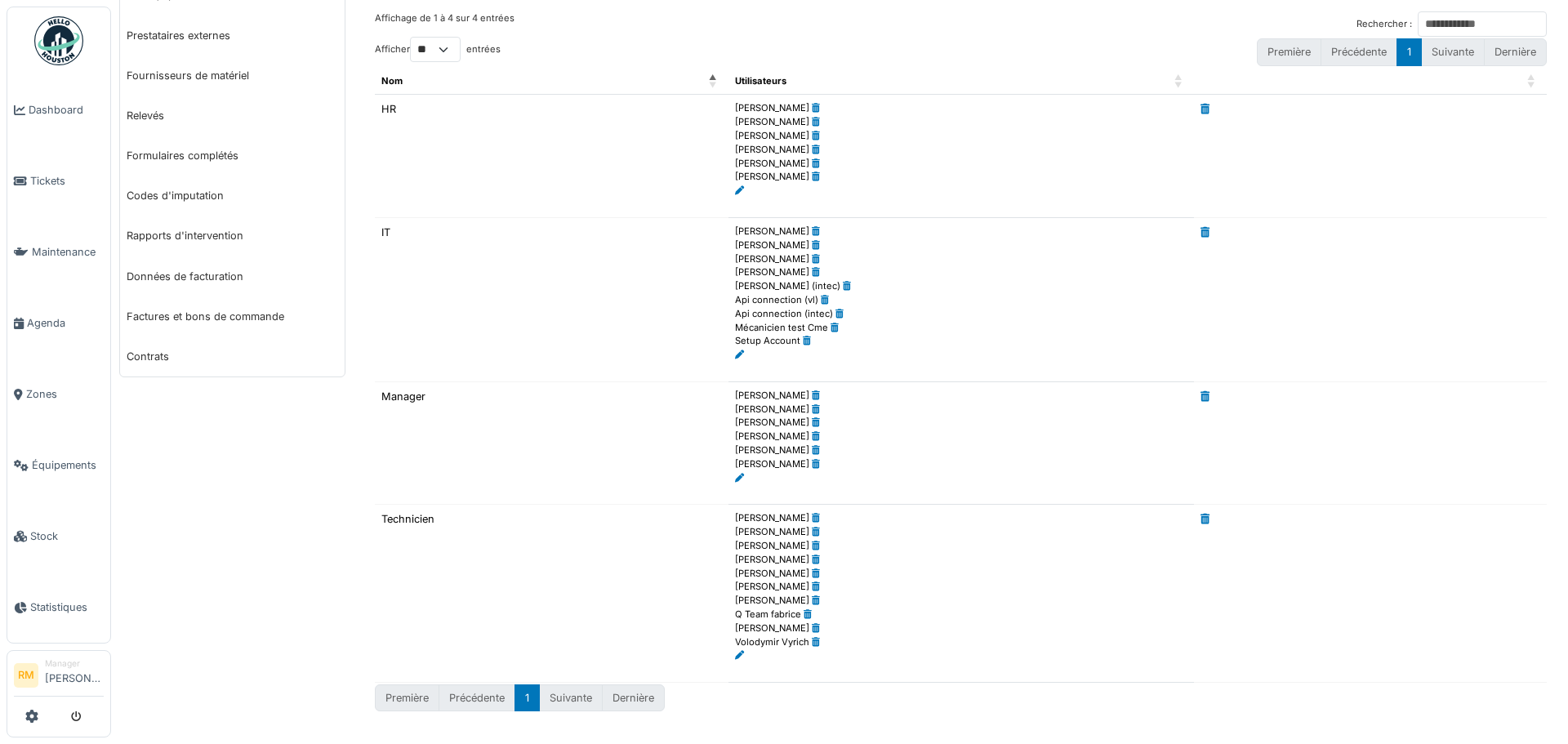
scroll to position [157, 0]
click at [735, 480] on icon at bounding box center [740, 477] width 9 height 9
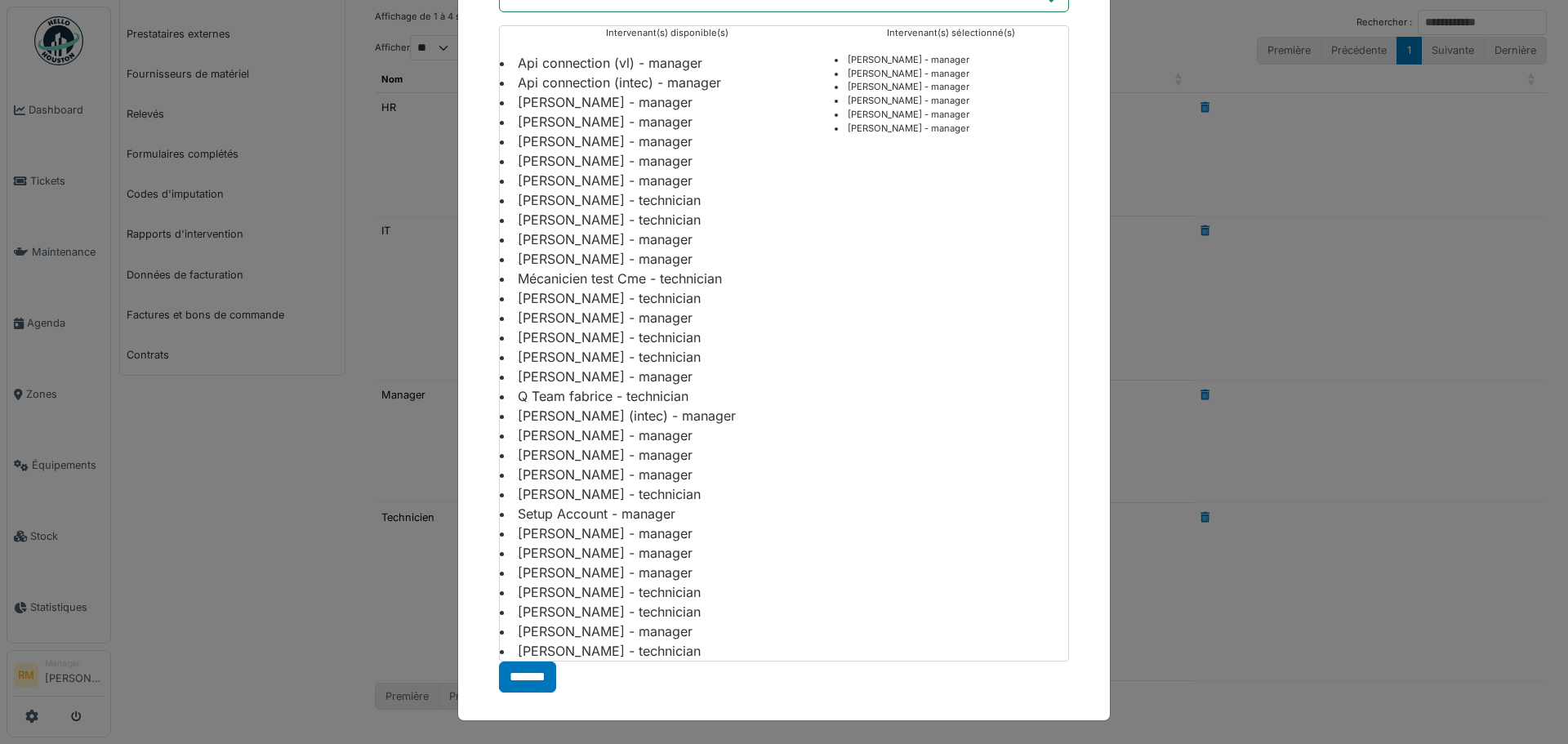
scroll to position [0, 0]
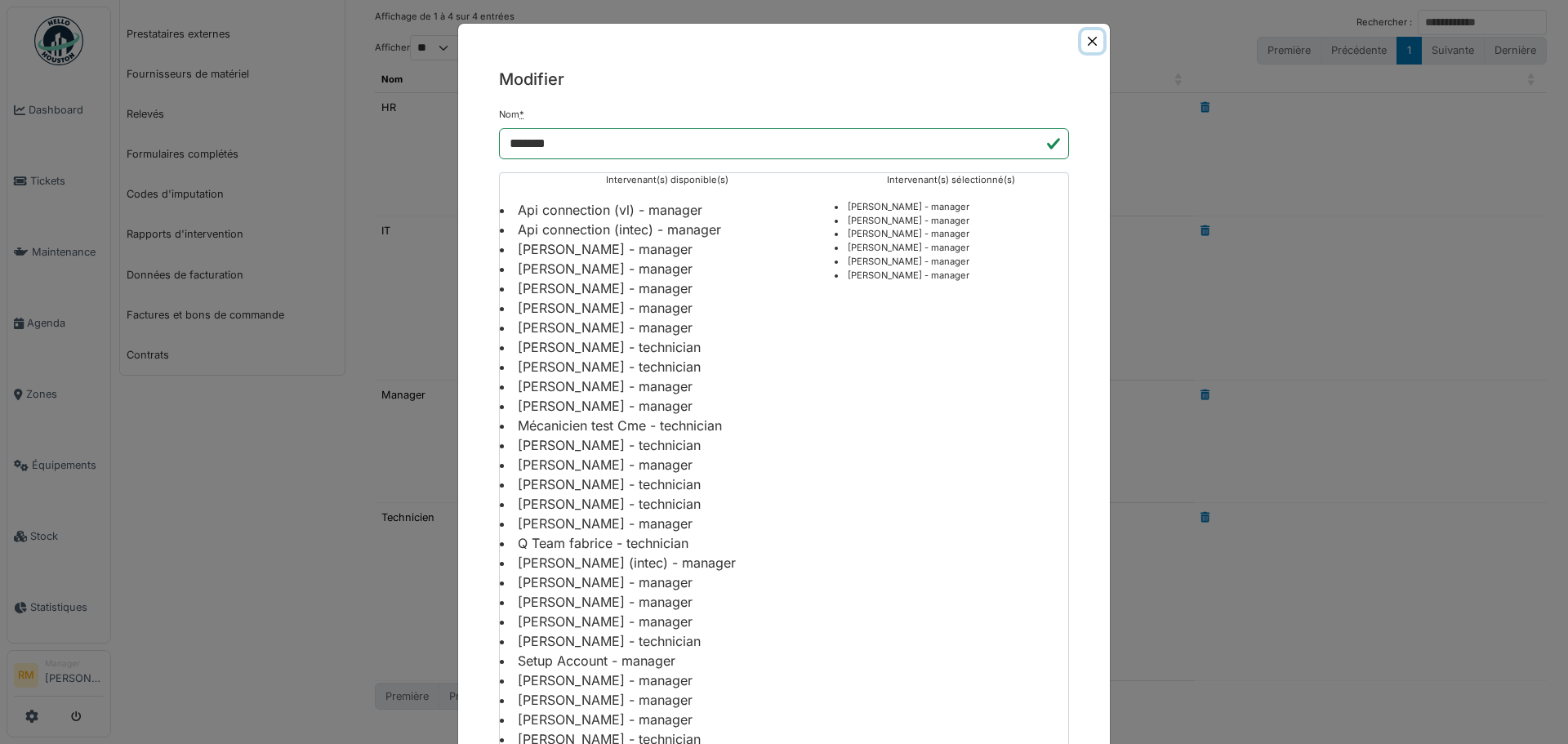
click at [1081, 35] on button "Close" at bounding box center [1092, 42] width 22 height 22
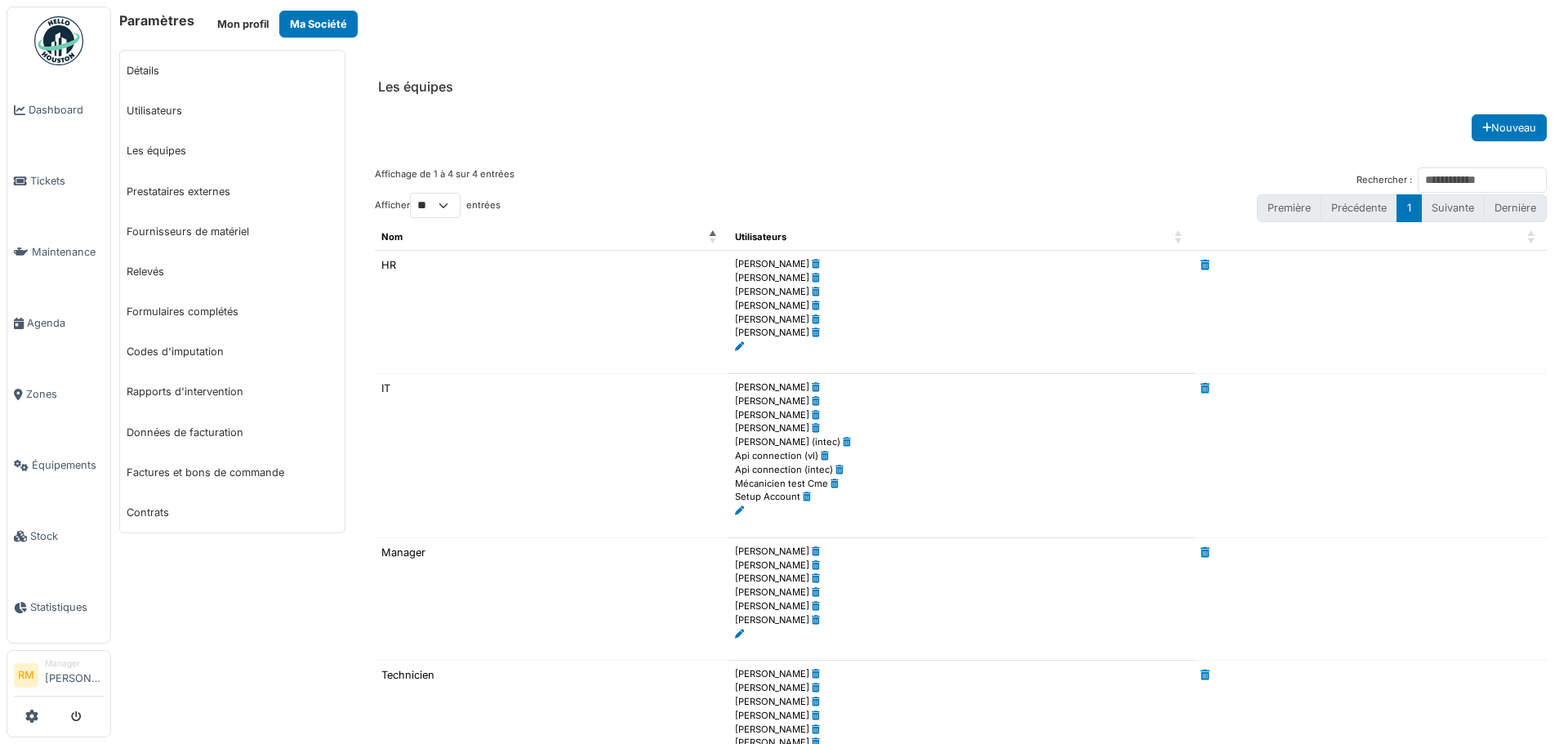
scroll to position [157, 0]
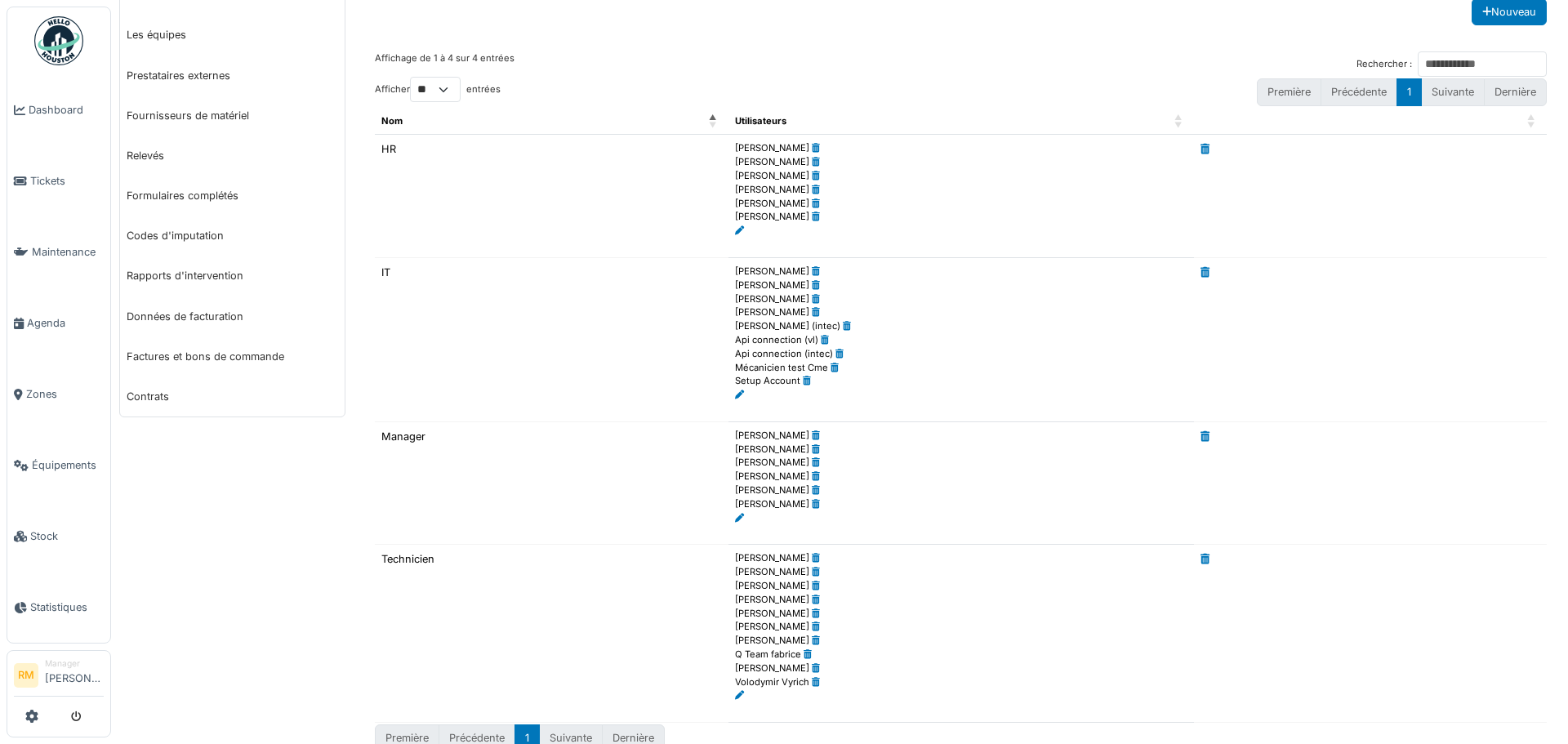
scroll to position [157, 0]
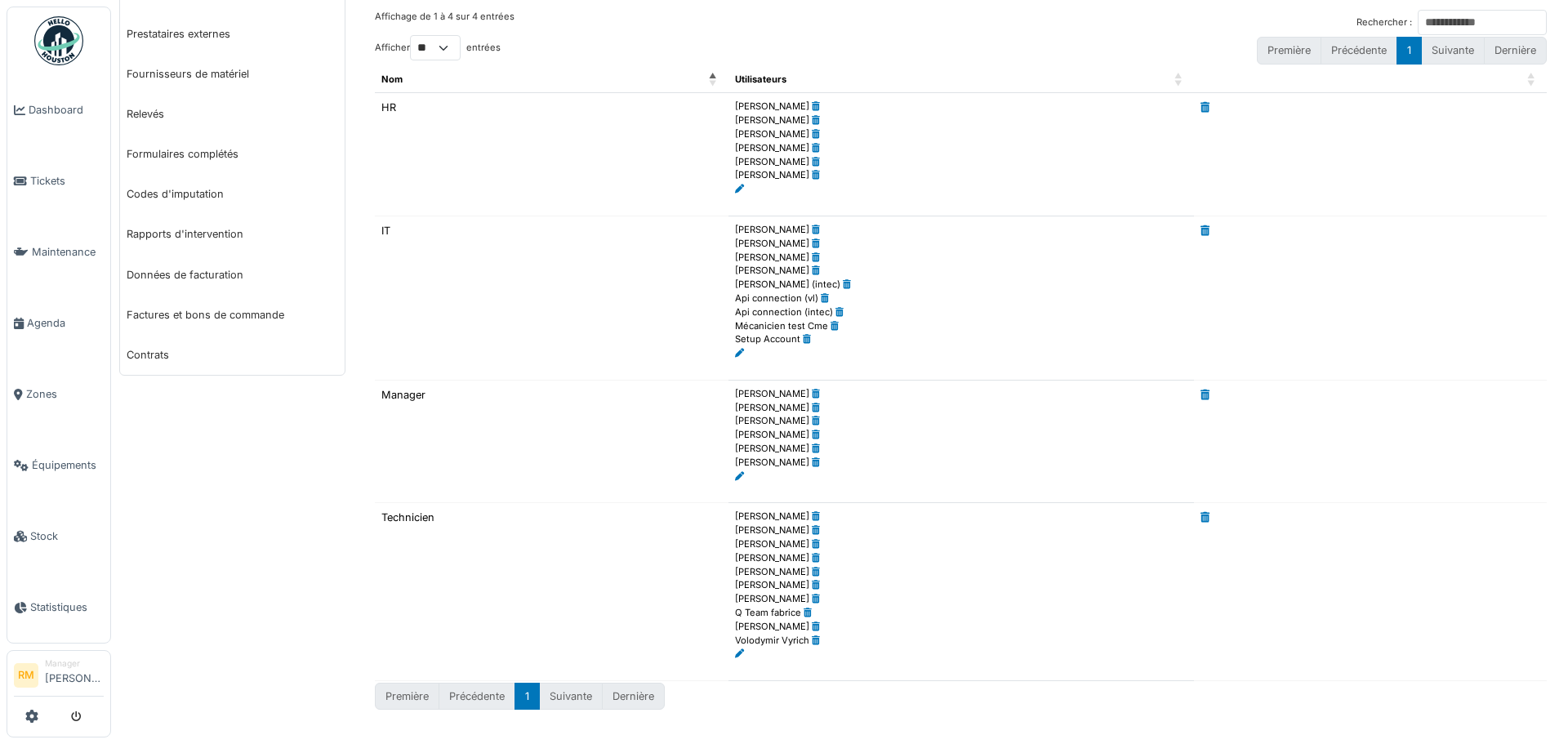
click at [1371, 312] on td at bounding box center [1371, 297] width 353 height 164
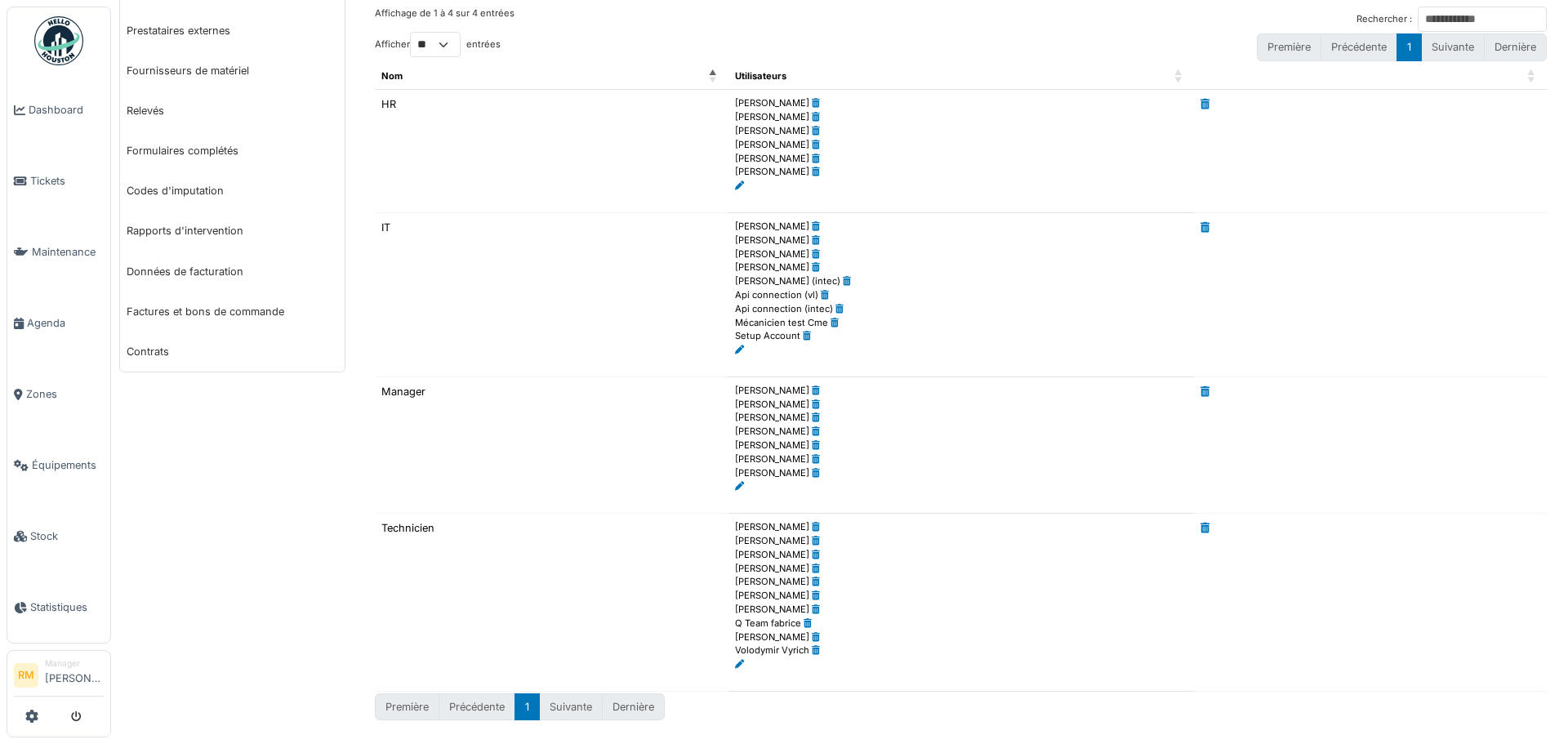
scroll to position [172, 0]
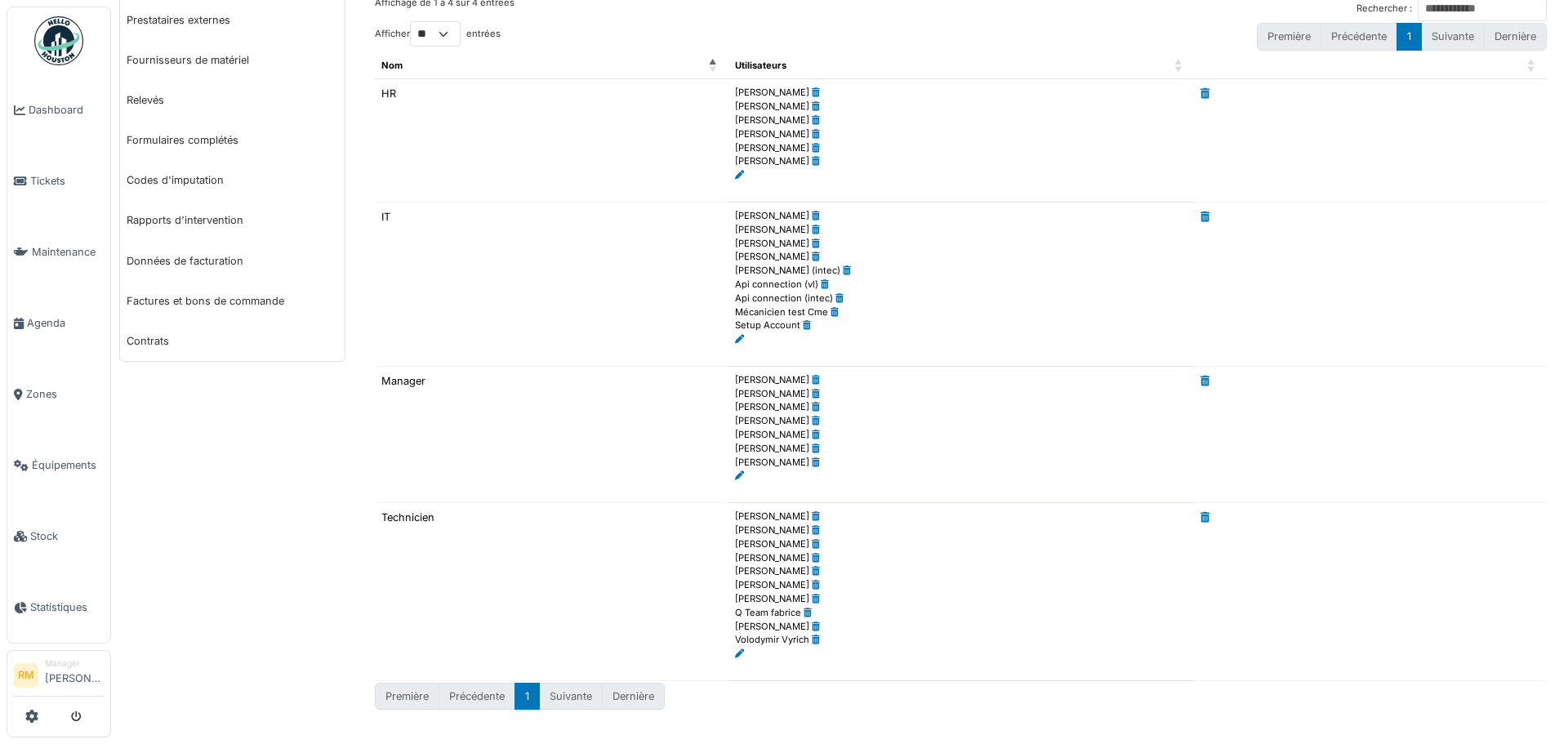
click at [738, 651] on icon at bounding box center [740, 654] width 9 height 9
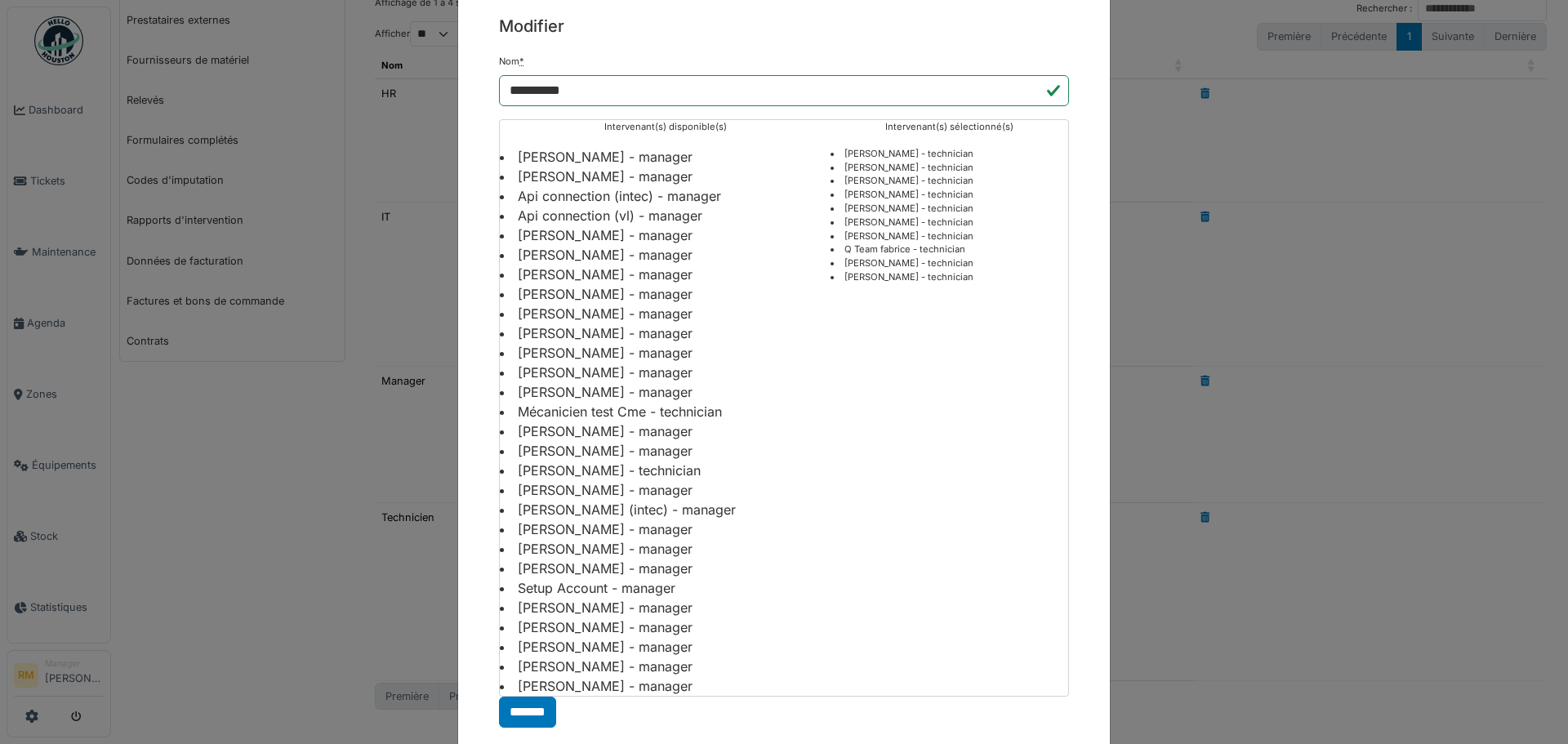
scroll to position [82, 0]
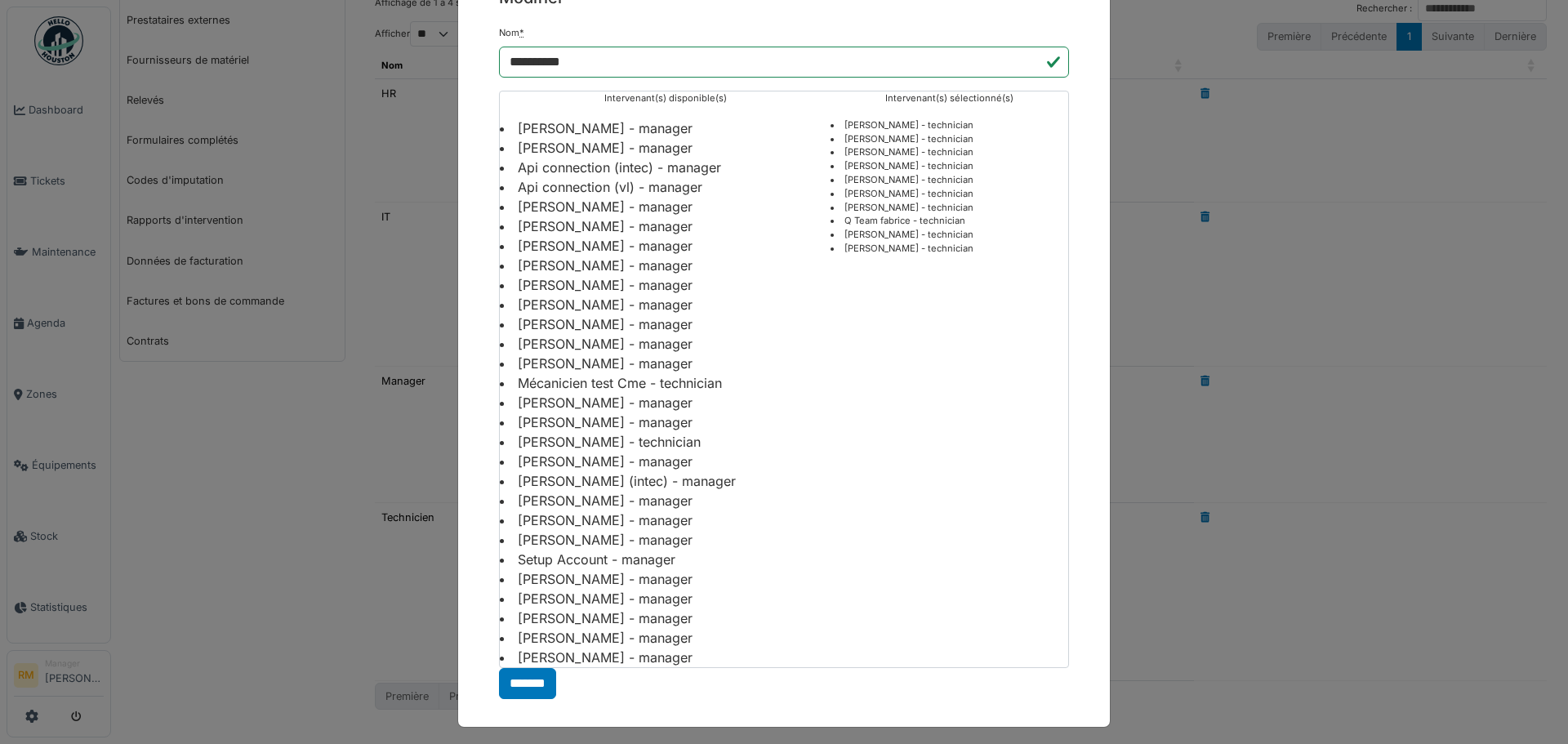
click at [605, 441] on li "[PERSON_NAME] - technician" at bounding box center [665, 442] width 331 height 20
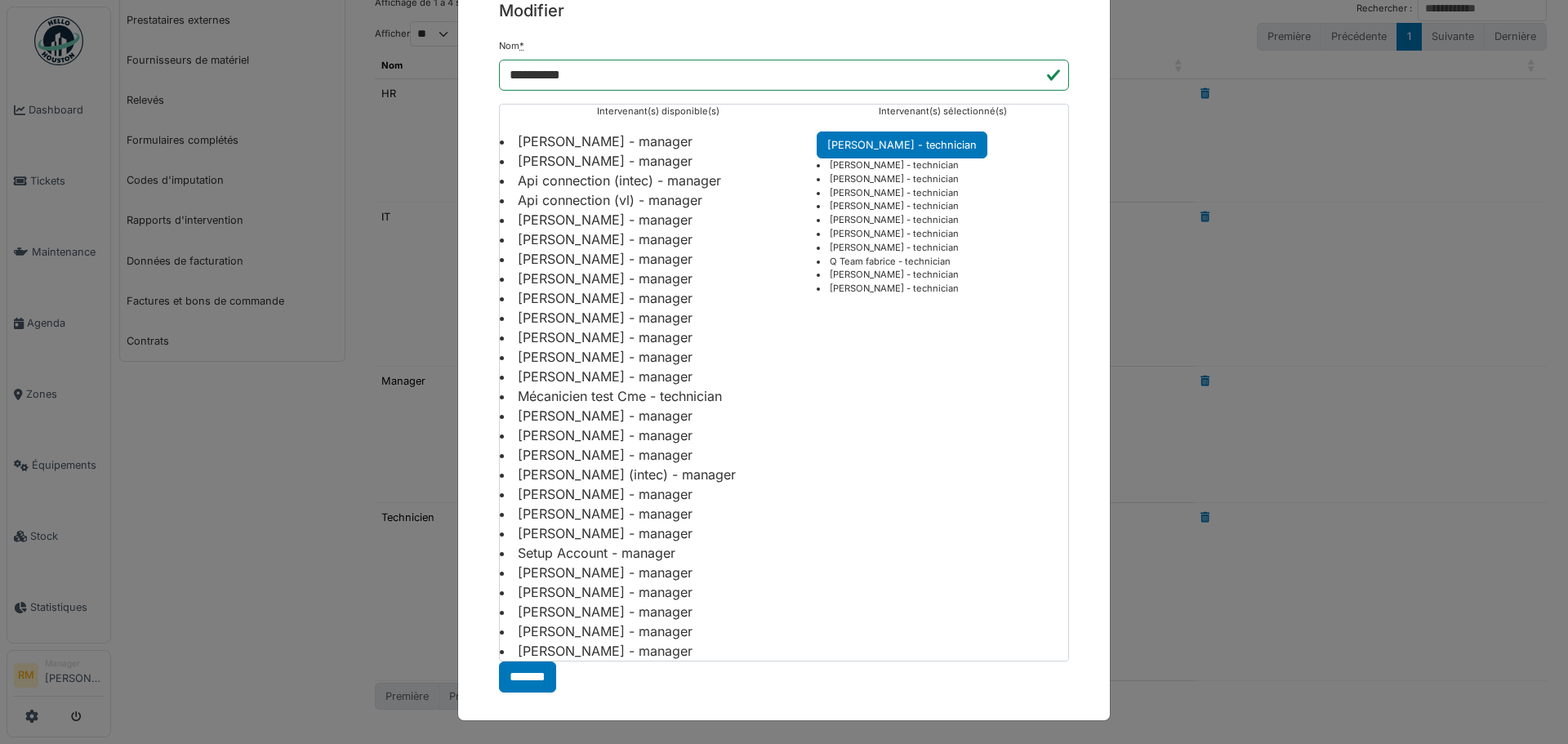
scroll to position [69, 0]
click at [509, 678] on input "*******" at bounding box center [527, 677] width 57 height 31
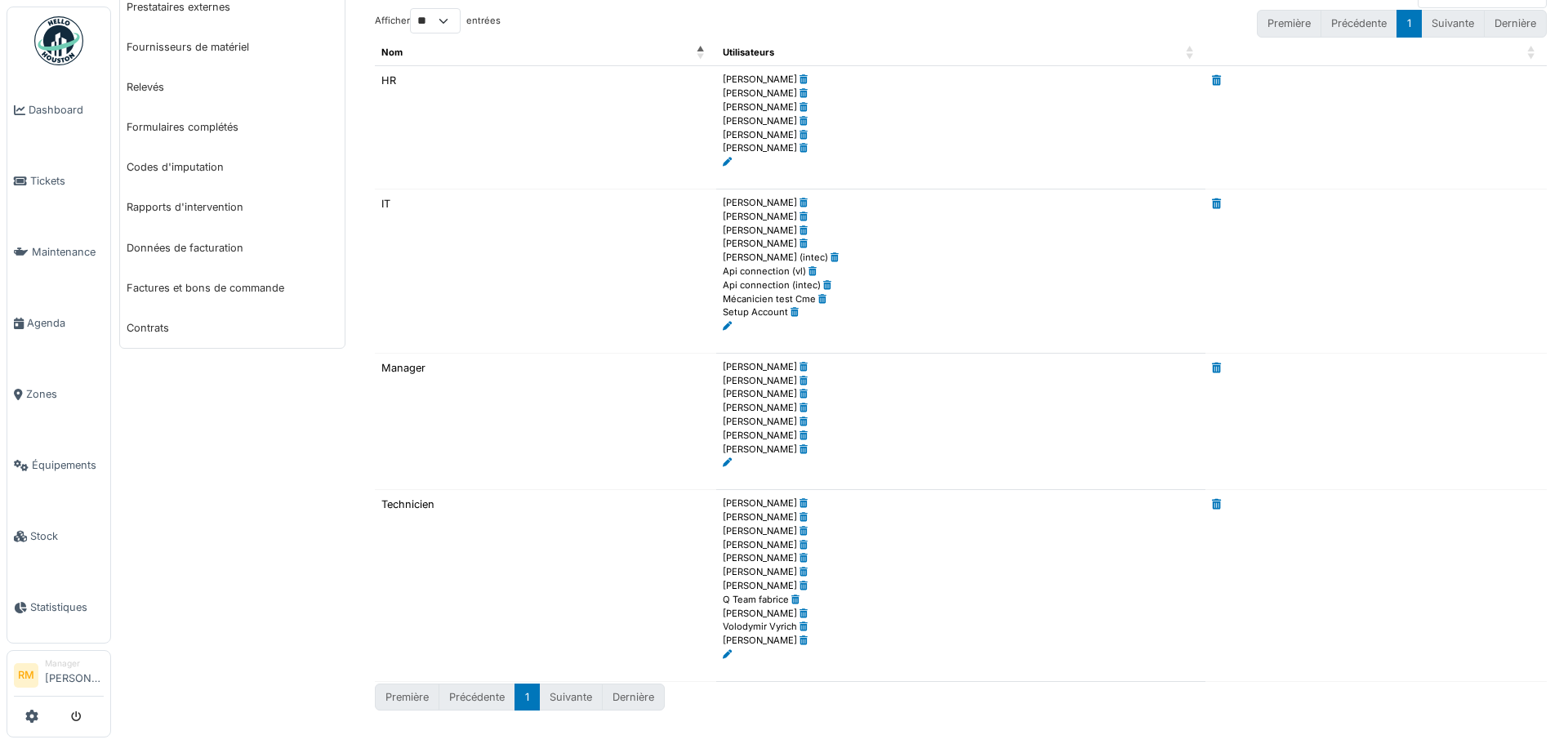
scroll to position [186, 0]
click at [724, 160] on icon at bounding box center [727, 161] width 9 height 9
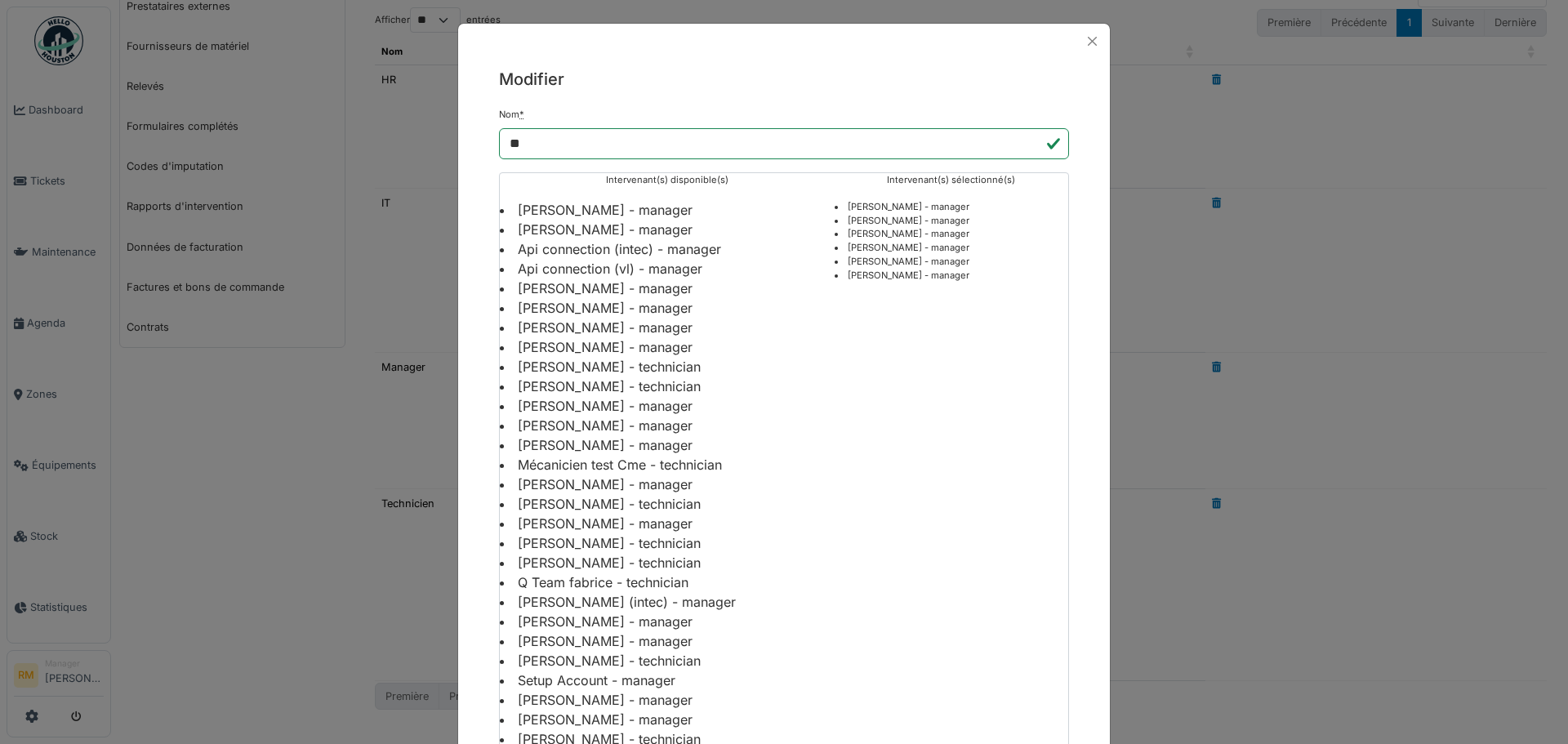
click at [598, 293] on li "[PERSON_NAME] - manager" at bounding box center [667, 288] width 335 height 20
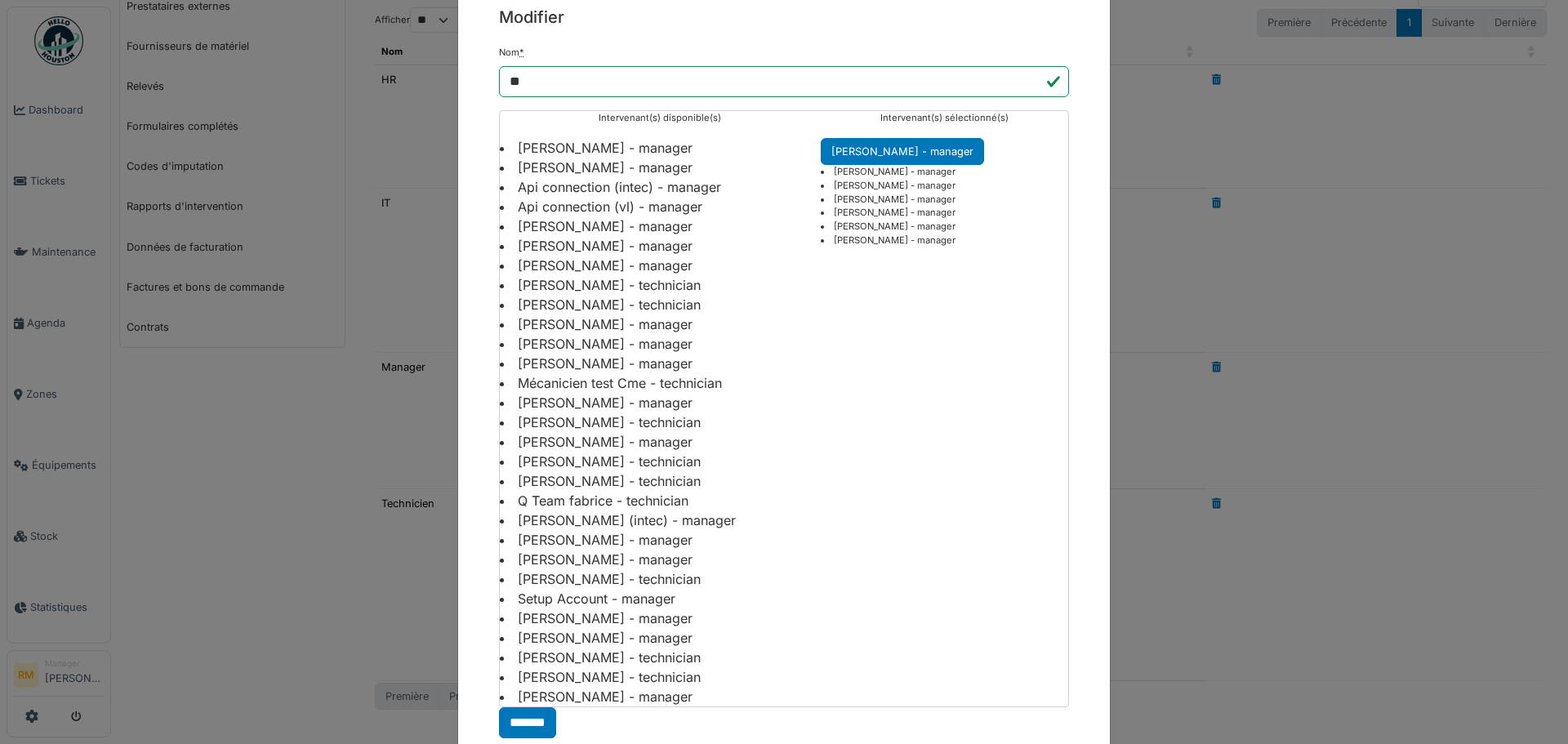
scroll to position [108, 0]
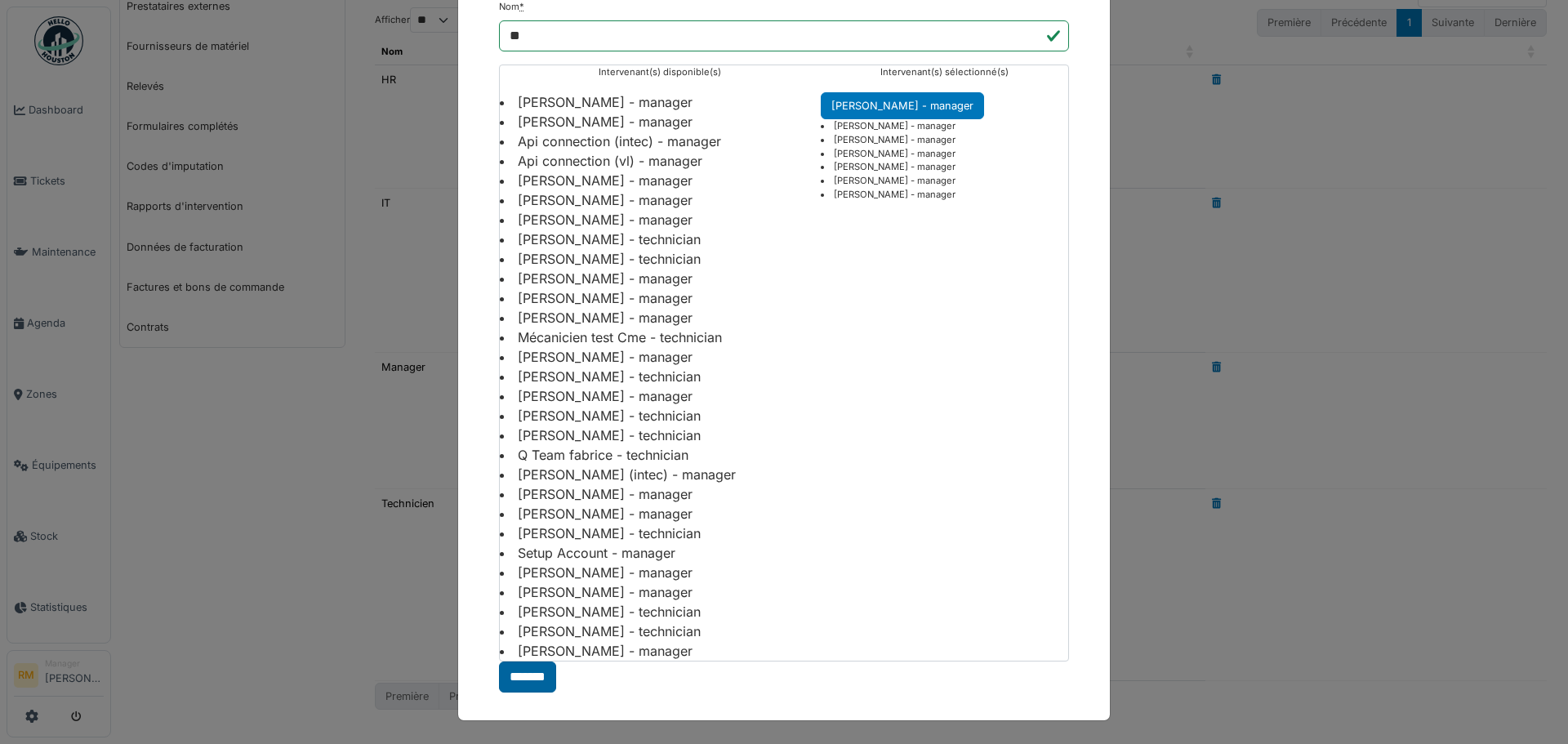
click at [531, 680] on input "*******" at bounding box center [527, 677] width 57 height 31
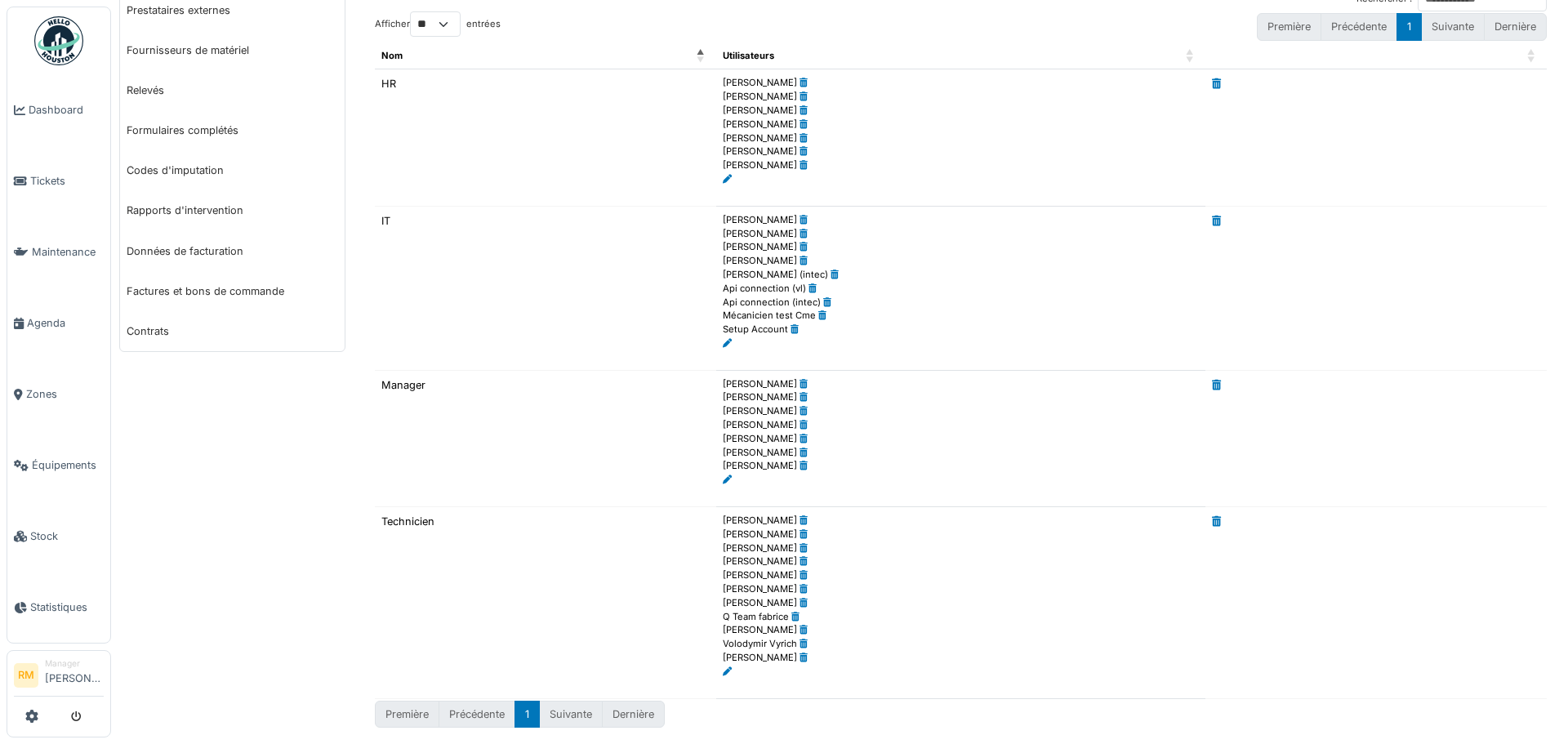
scroll to position [199, 0]
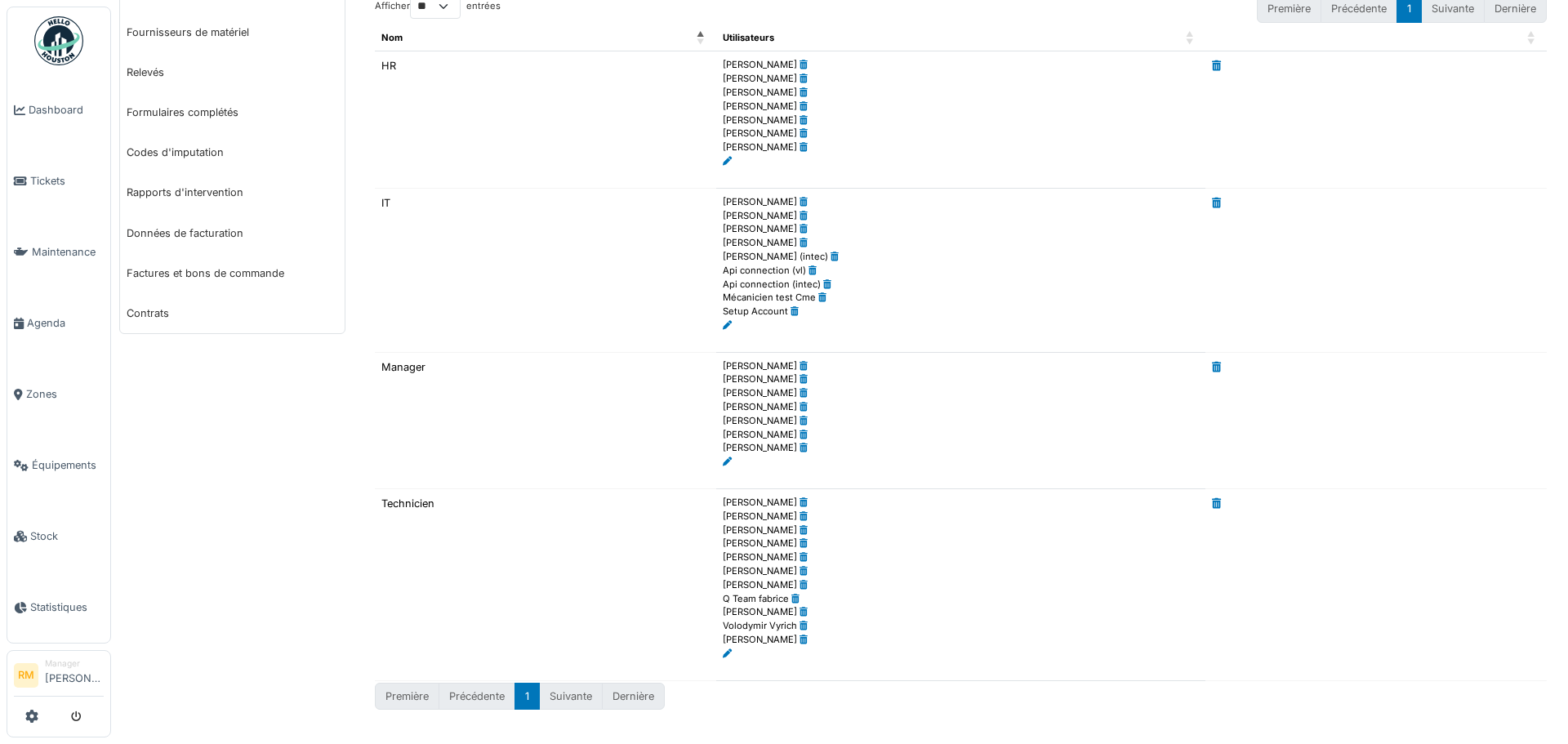
click at [723, 461] on icon at bounding box center [727, 461] width 9 height 9
click at [724, 461] on icon at bounding box center [727, 461] width 9 height 9
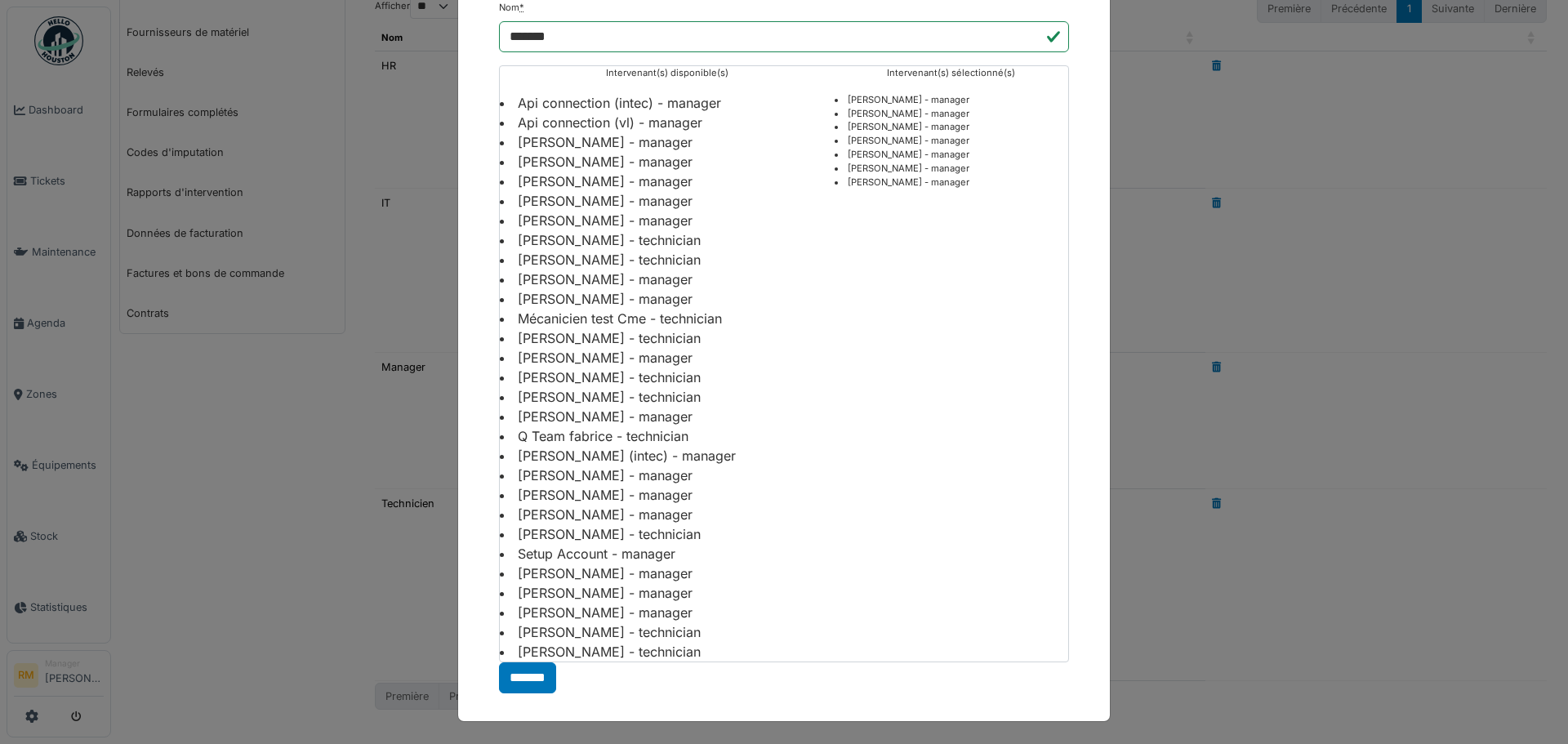
scroll to position [108, 0]
click at [575, 596] on li "[PERSON_NAME] - manager" at bounding box center [667, 592] width 335 height 20
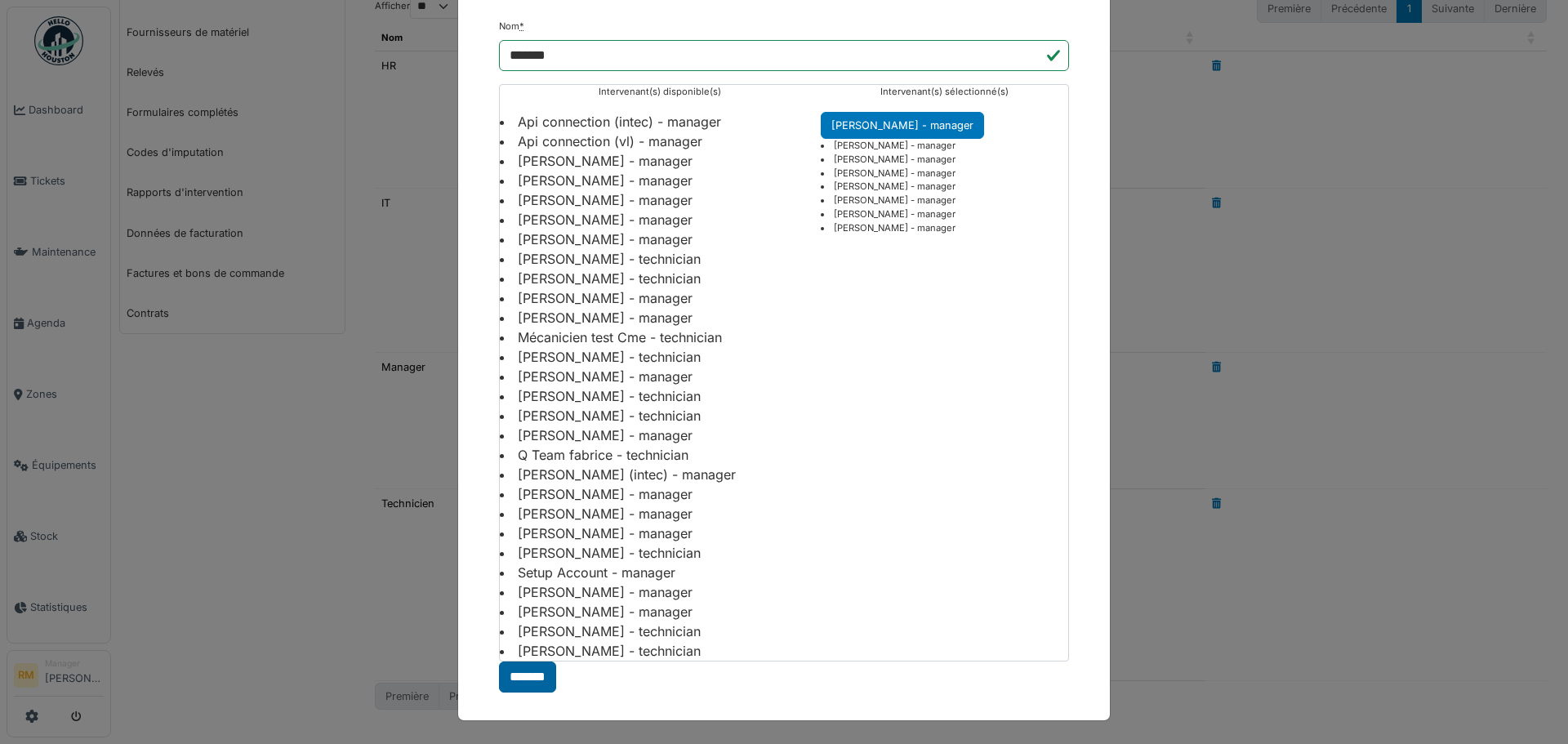
click at [518, 679] on input "*******" at bounding box center [527, 677] width 57 height 31
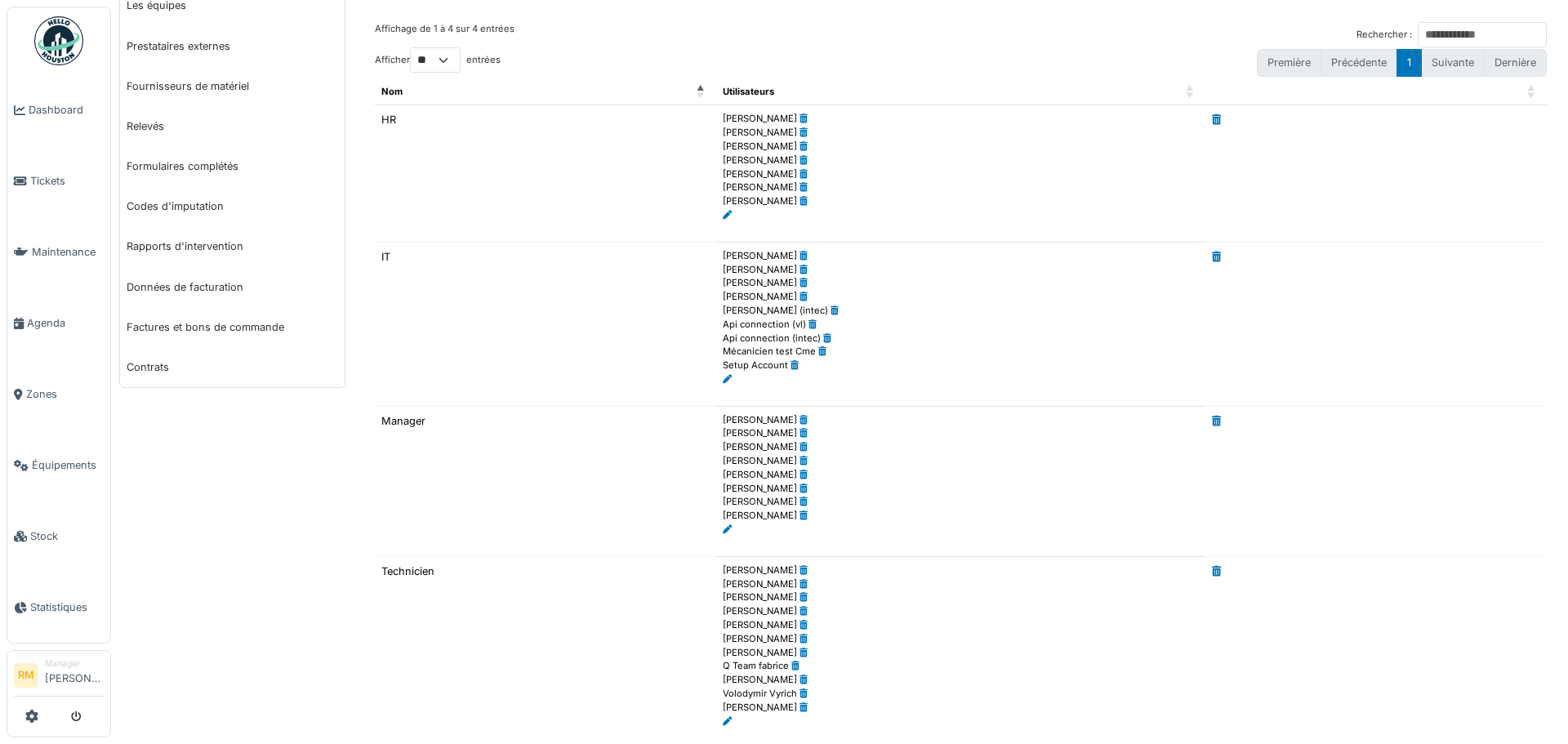
scroll to position [163, 0]
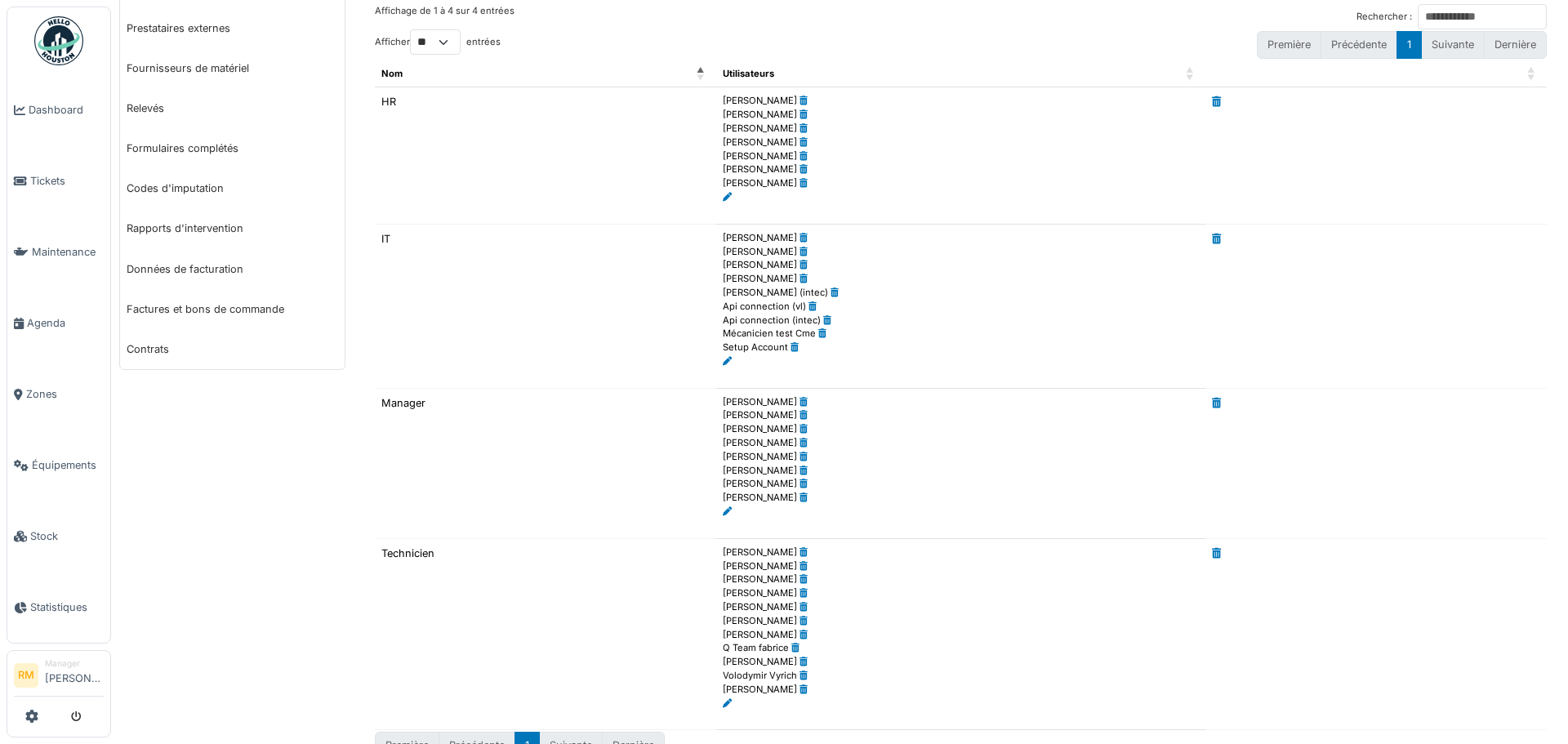
click at [724, 515] on icon at bounding box center [727, 512] width 9 height 9
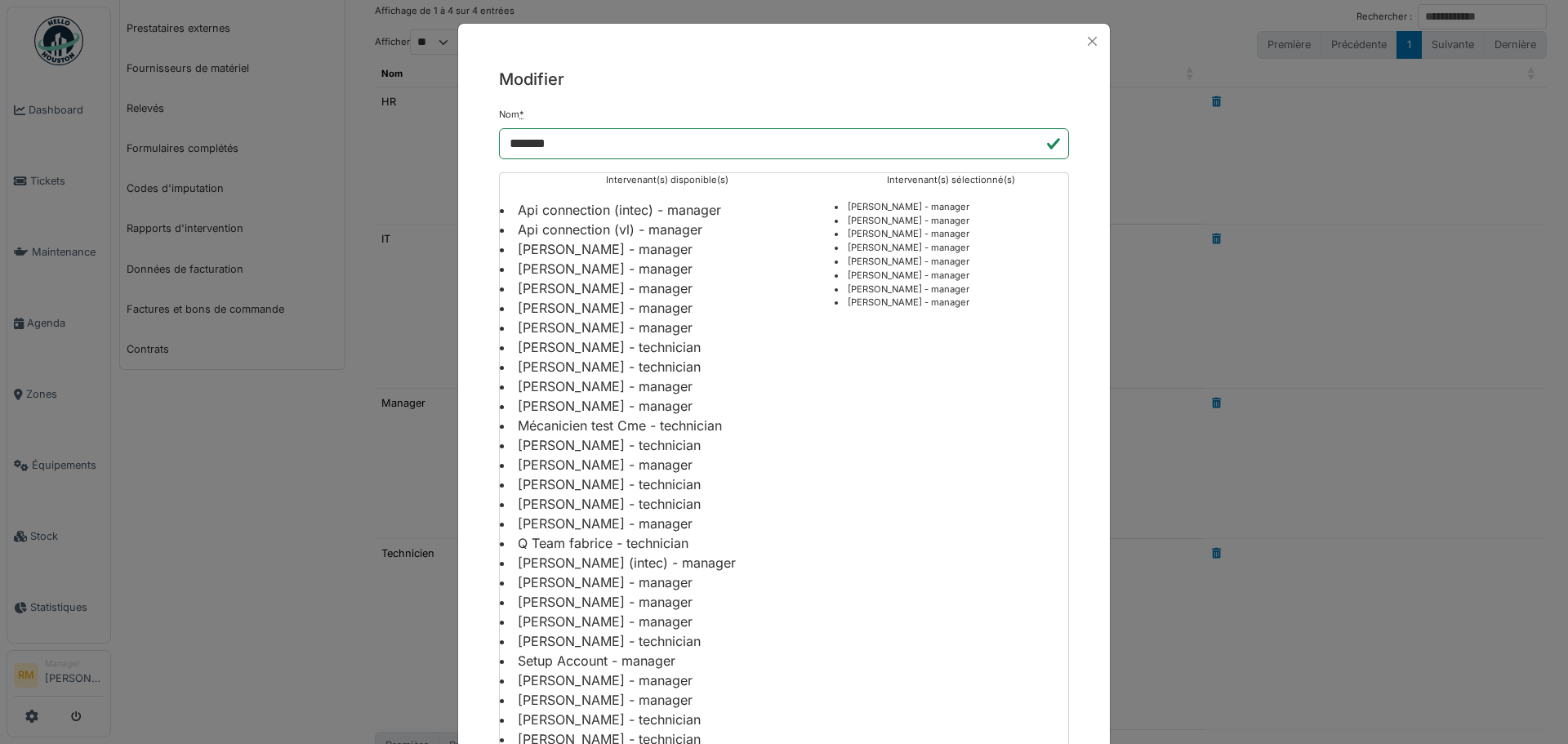
click at [567, 584] on li "[PERSON_NAME] - manager" at bounding box center [667, 582] width 335 height 20
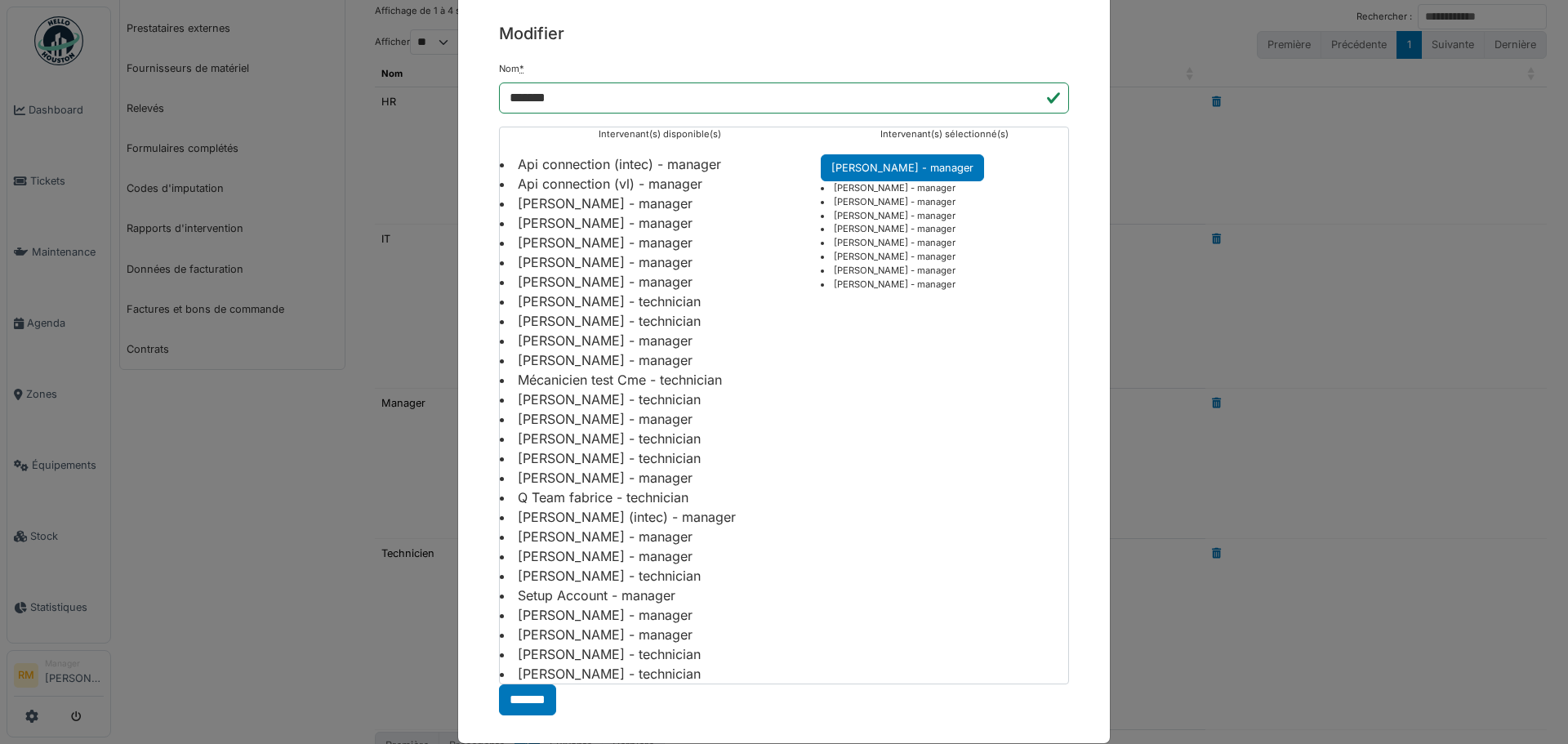
scroll to position [69, 0]
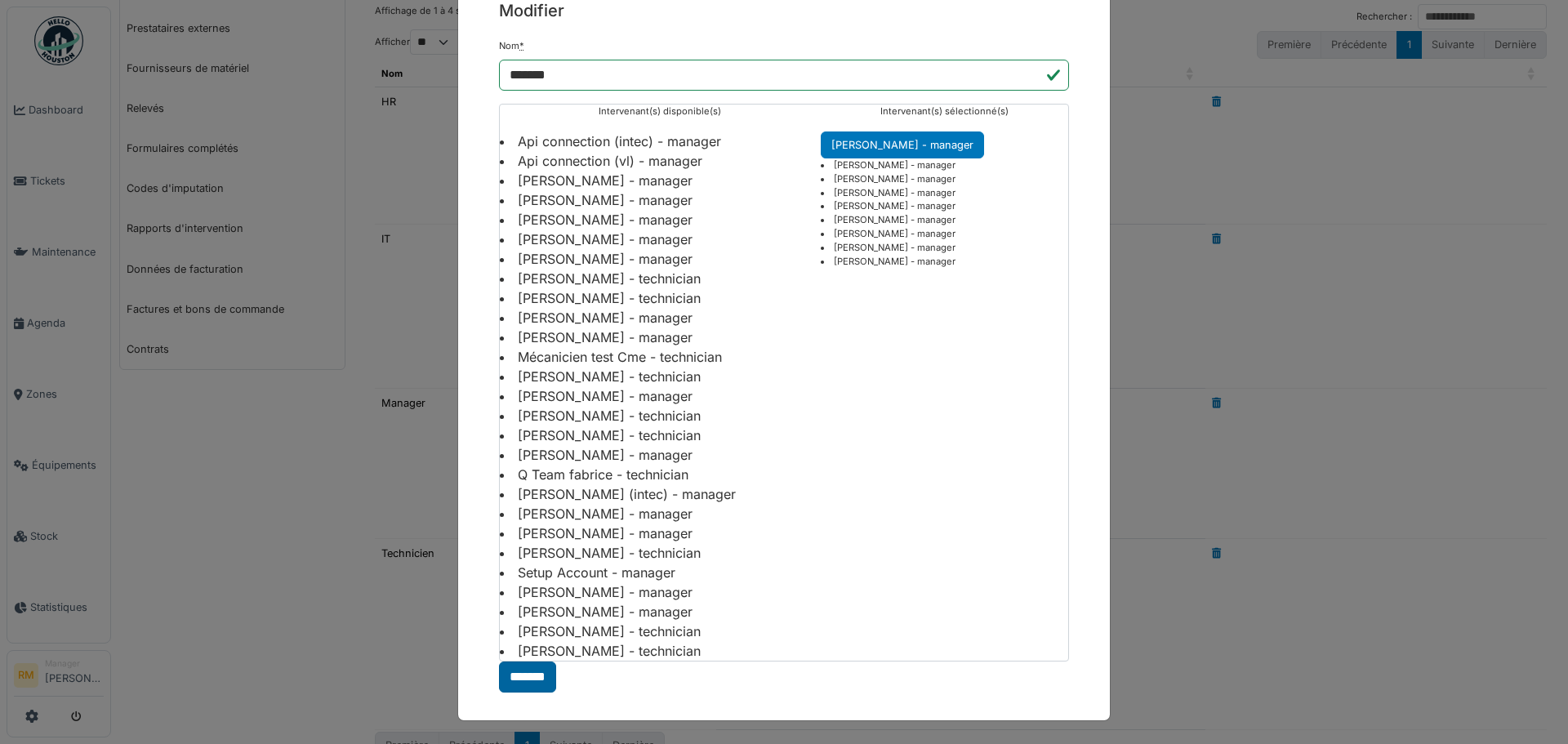
click at [510, 681] on input "*******" at bounding box center [527, 677] width 57 height 31
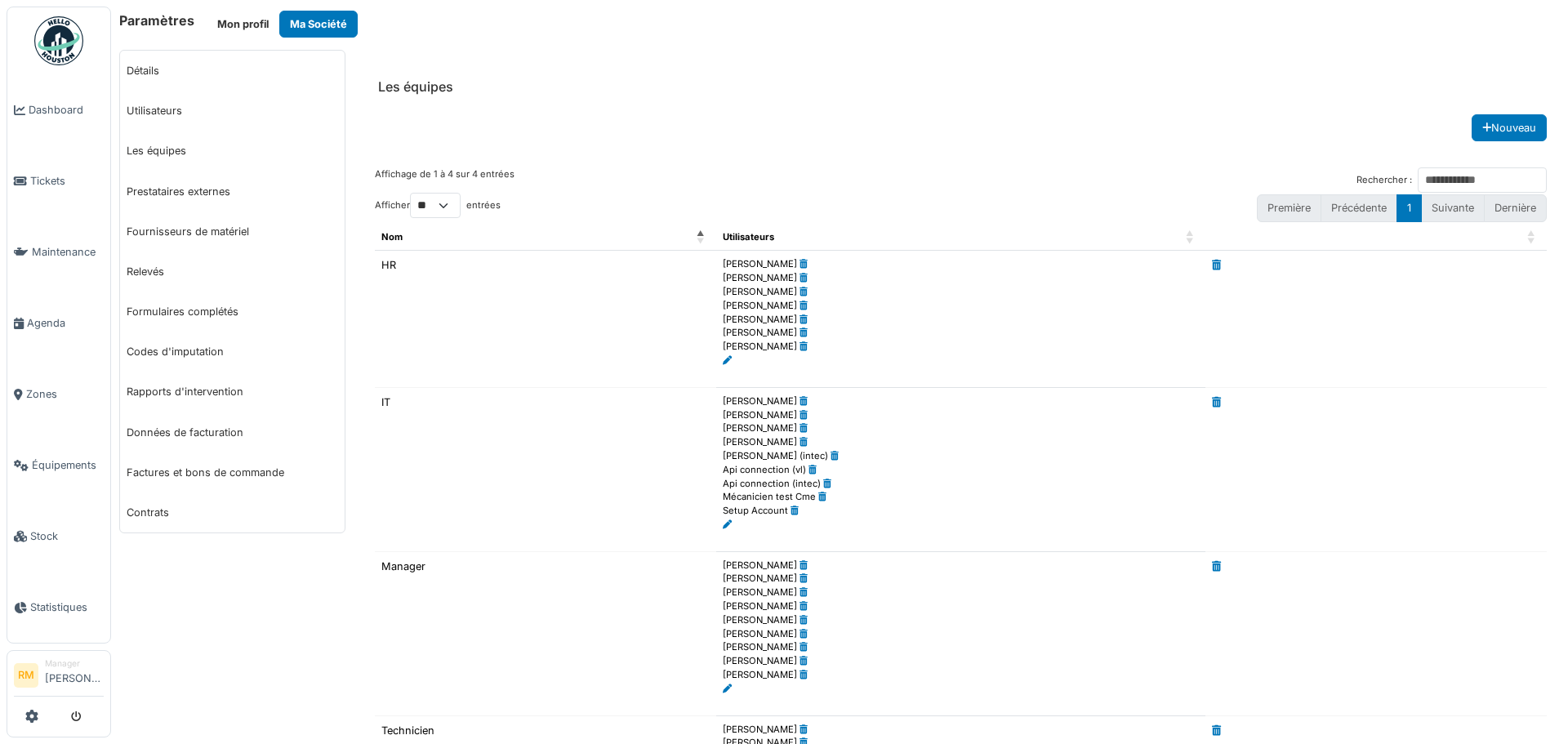
click at [725, 356] on icon at bounding box center [727, 360] width 9 height 9
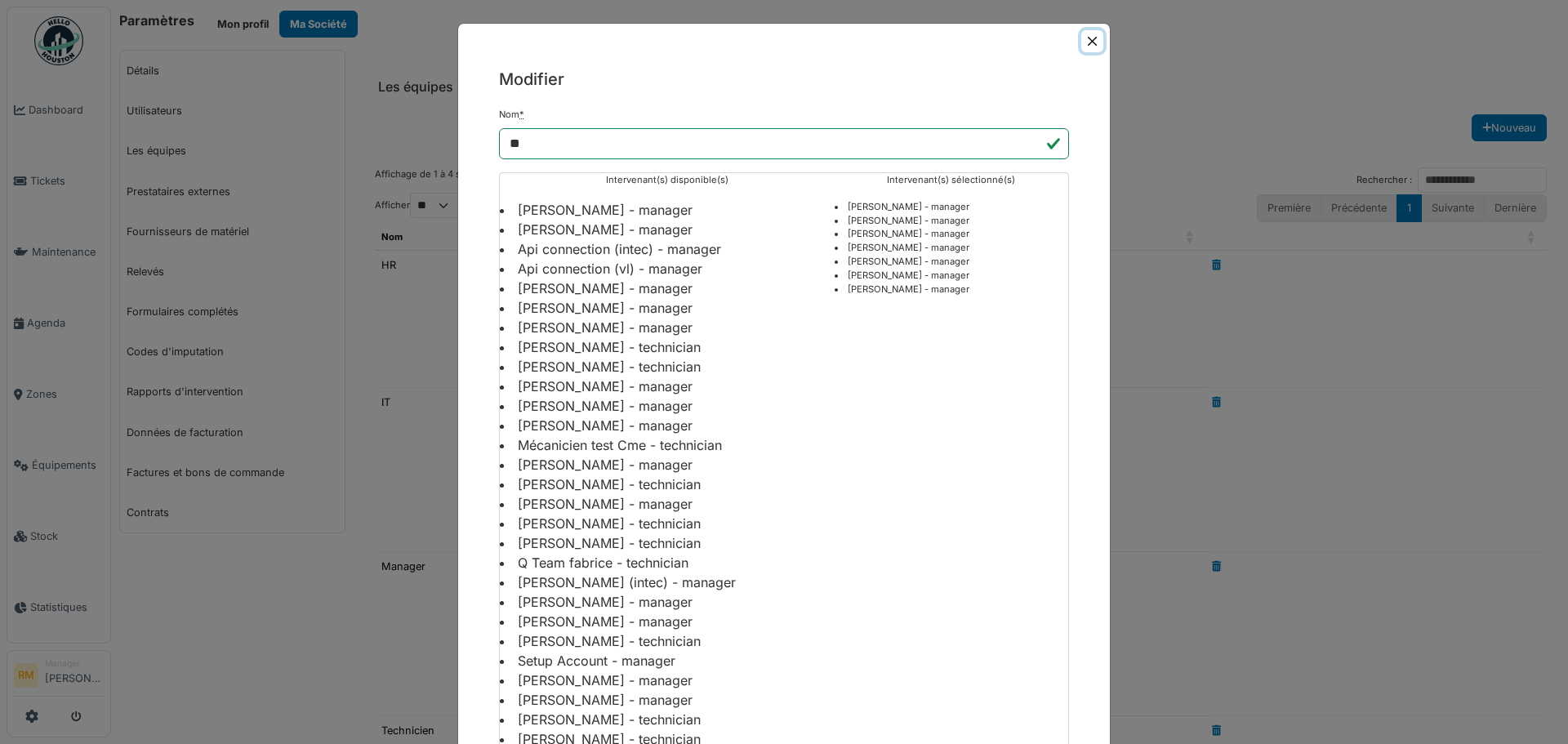
click at [1090, 40] on button "Close" at bounding box center [1092, 42] width 22 height 22
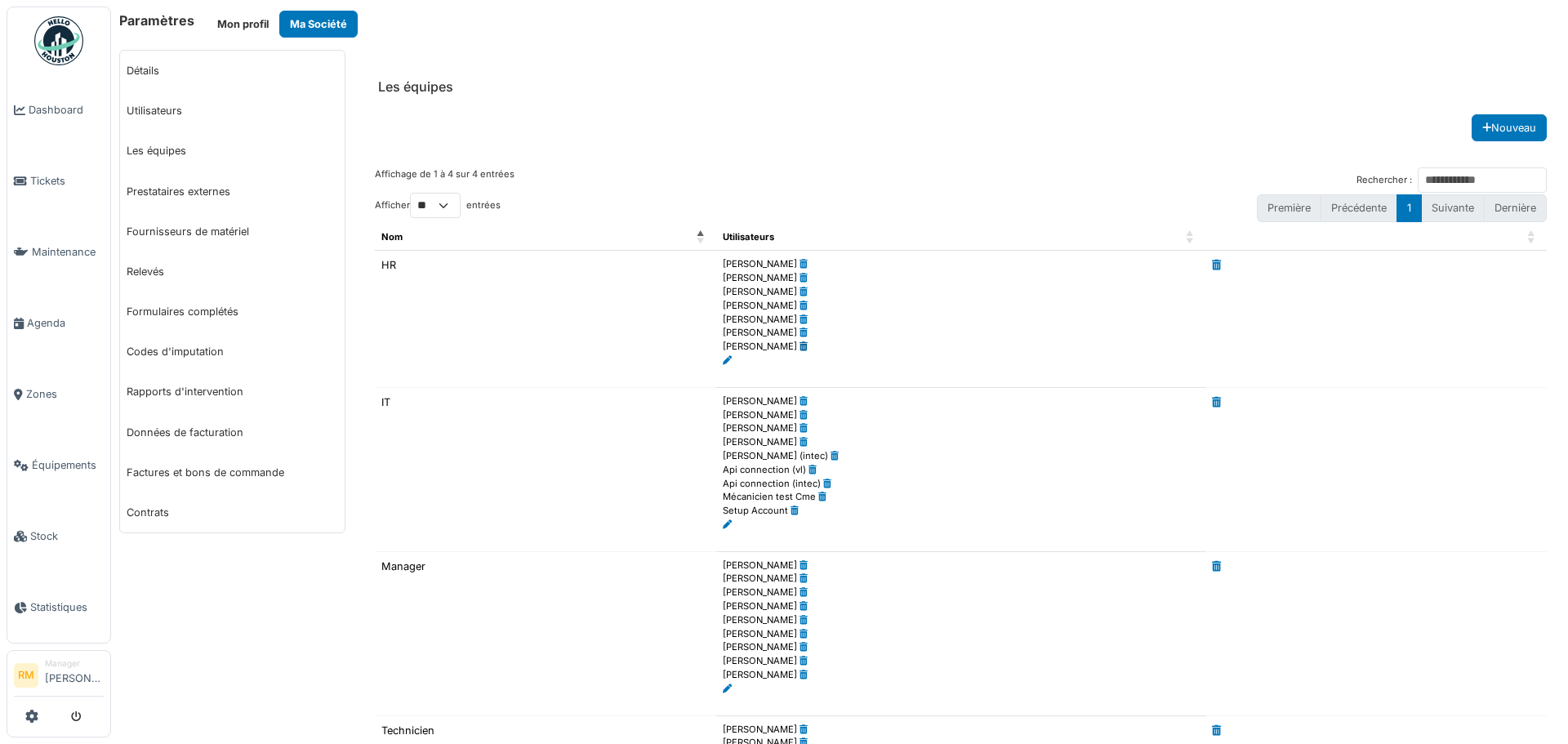
click at [804, 349] on icon at bounding box center [804, 346] width 9 height 9
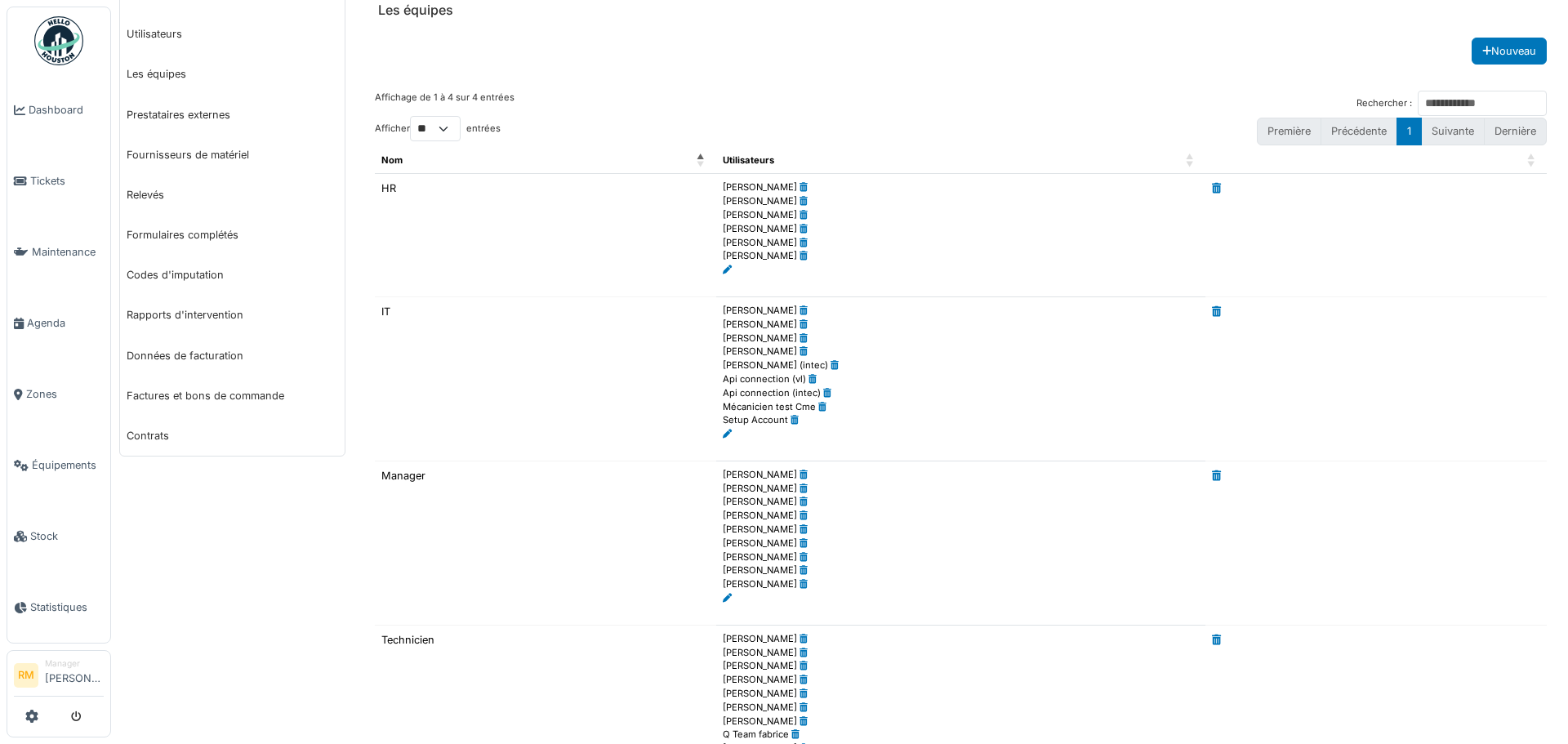
scroll to position [213, 0]
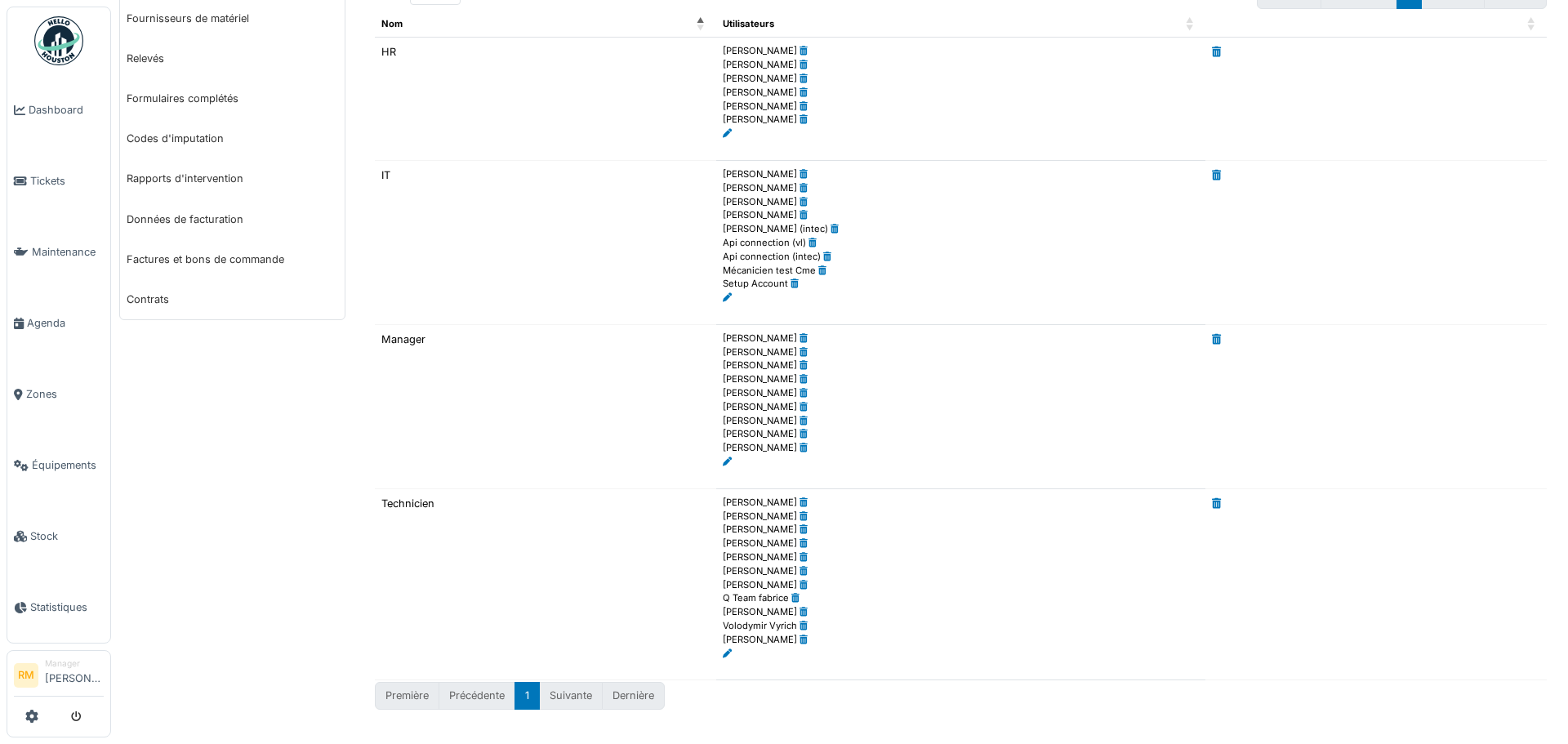
click at [725, 460] on icon at bounding box center [727, 461] width 9 height 9
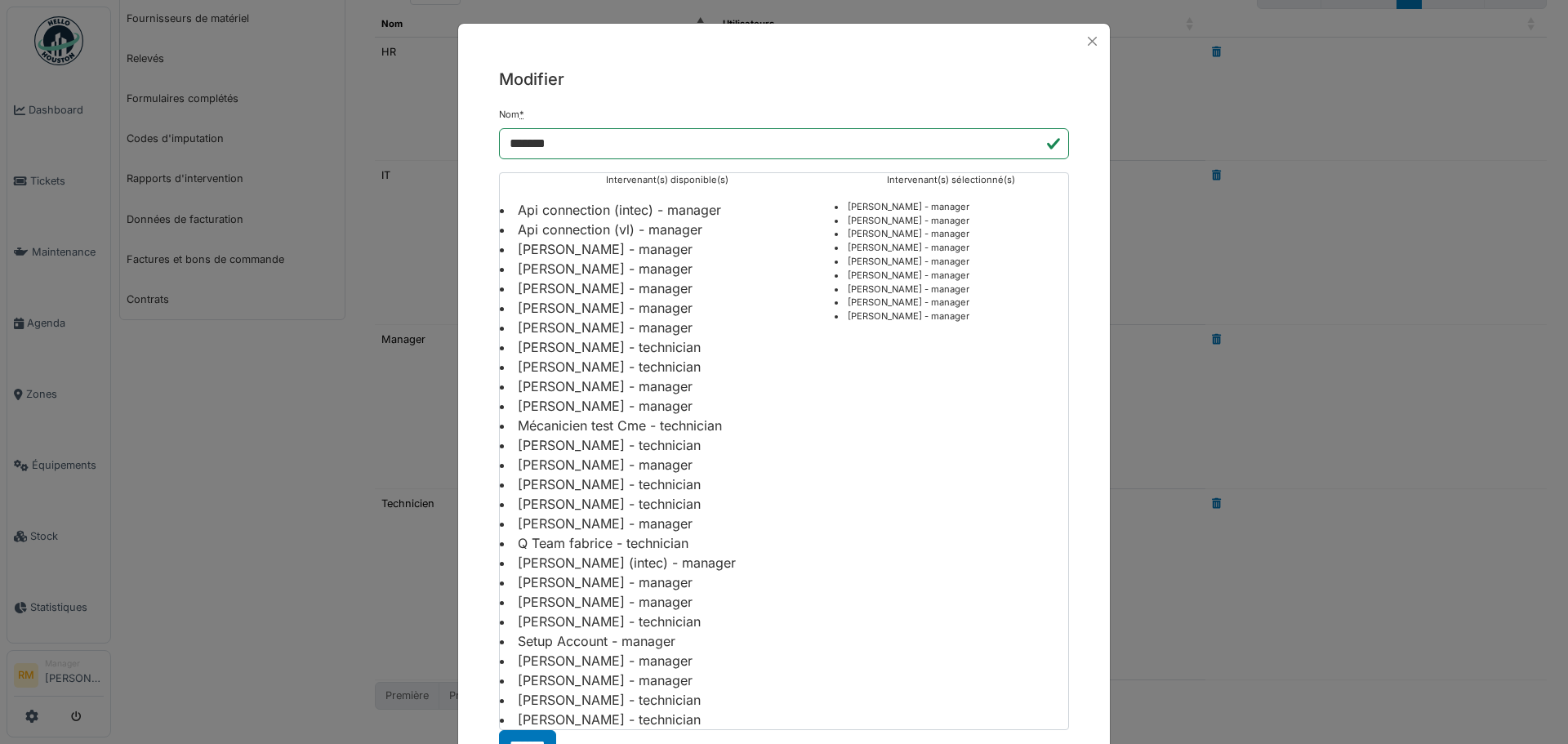
click at [593, 246] on li "[PERSON_NAME] - manager" at bounding box center [667, 249] width 335 height 20
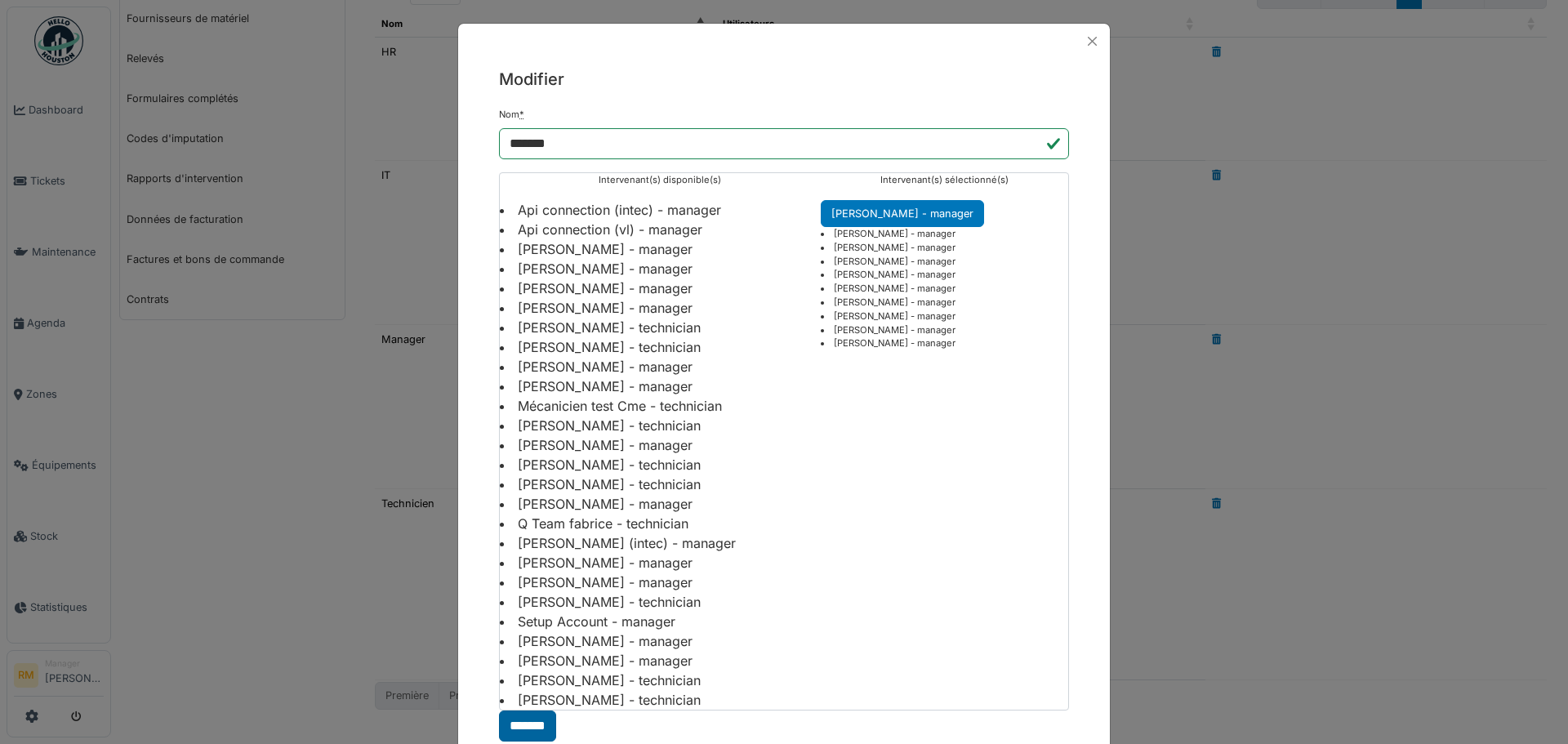
click at [526, 718] on input "*******" at bounding box center [527, 726] width 57 height 31
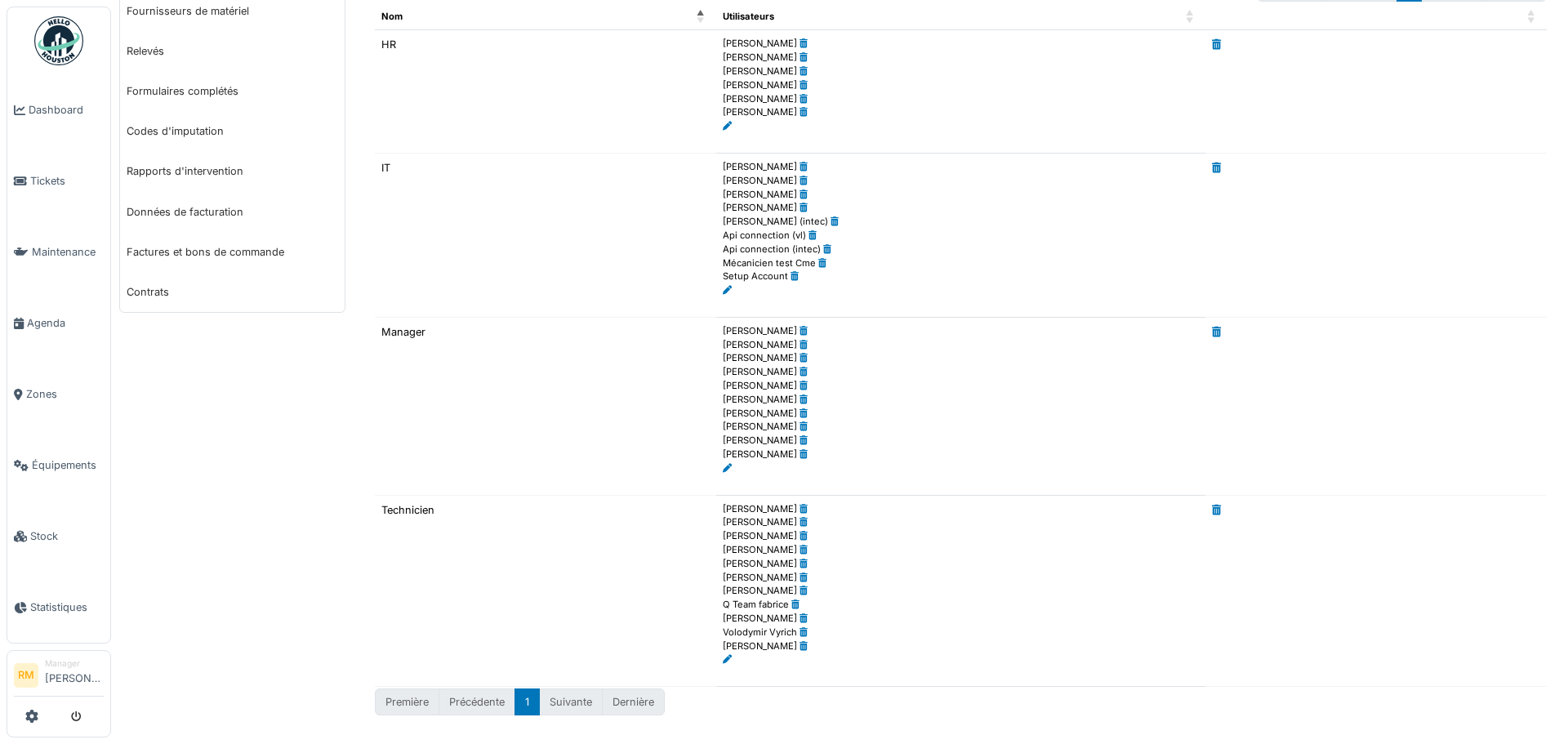
scroll to position [226, 0]
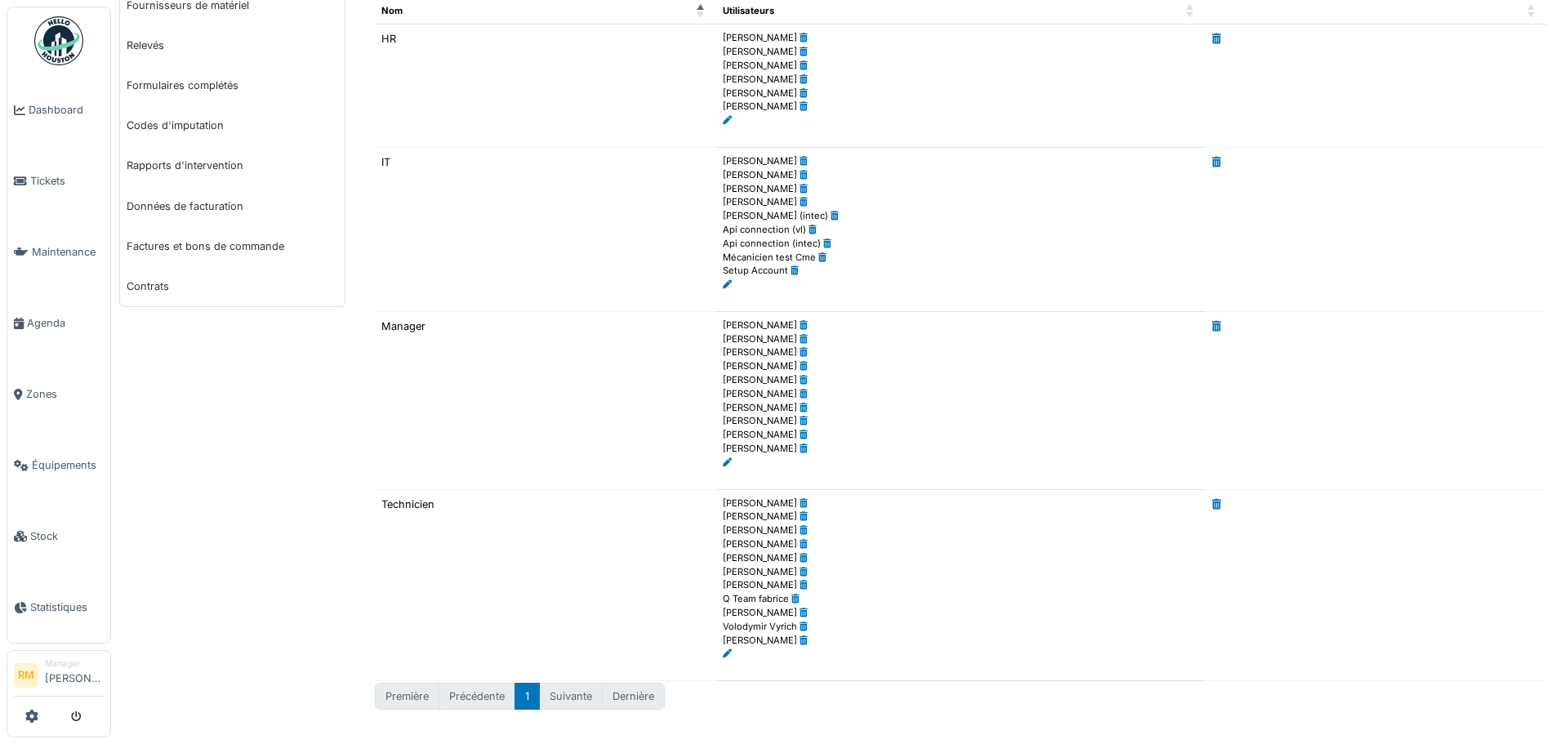
click at [726, 456] on link at bounding box center [727, 461] width 9 height 11
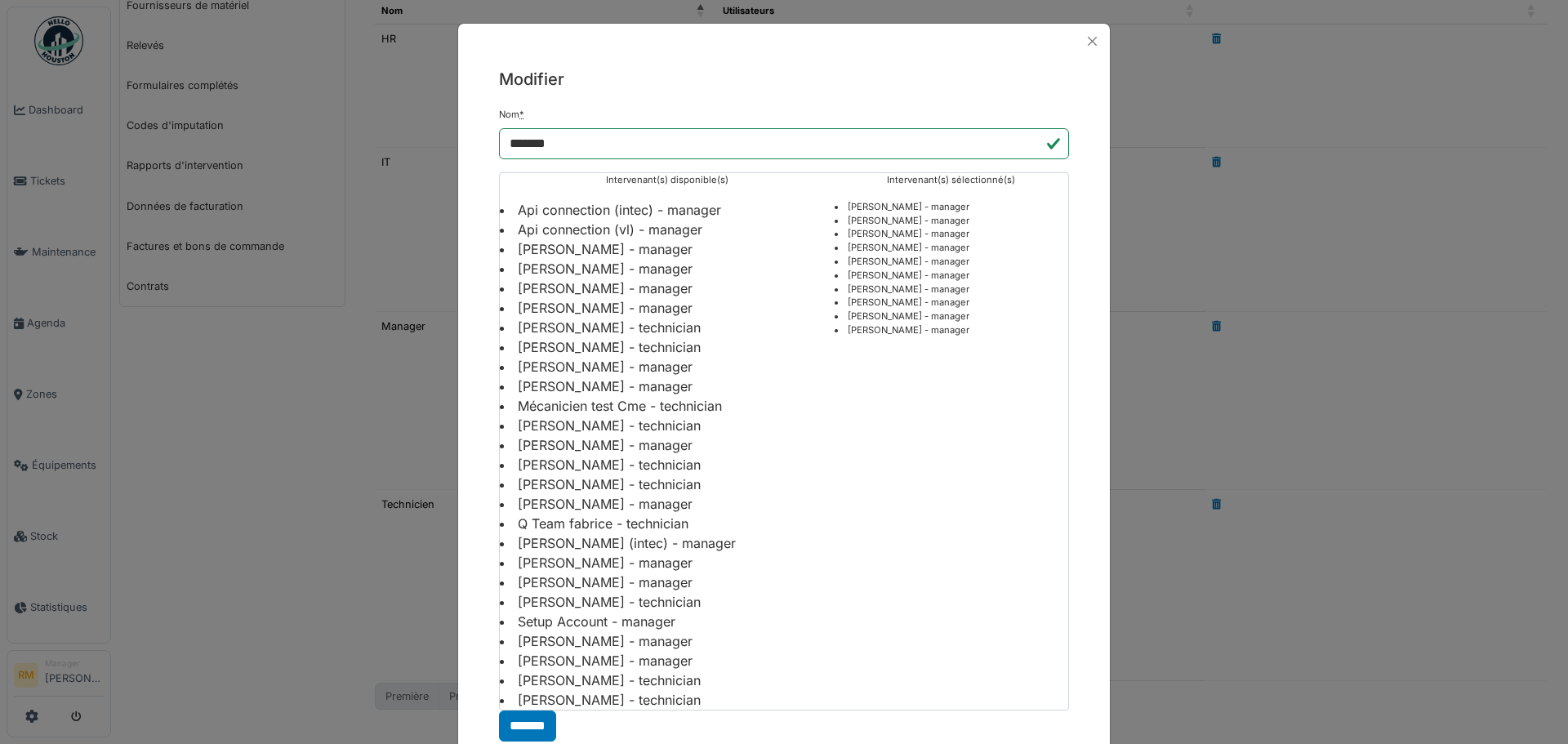
click at [569, 385] on li "[PERSON_NAME] - manager" at bounding box center [667, 386] width 335 height 20
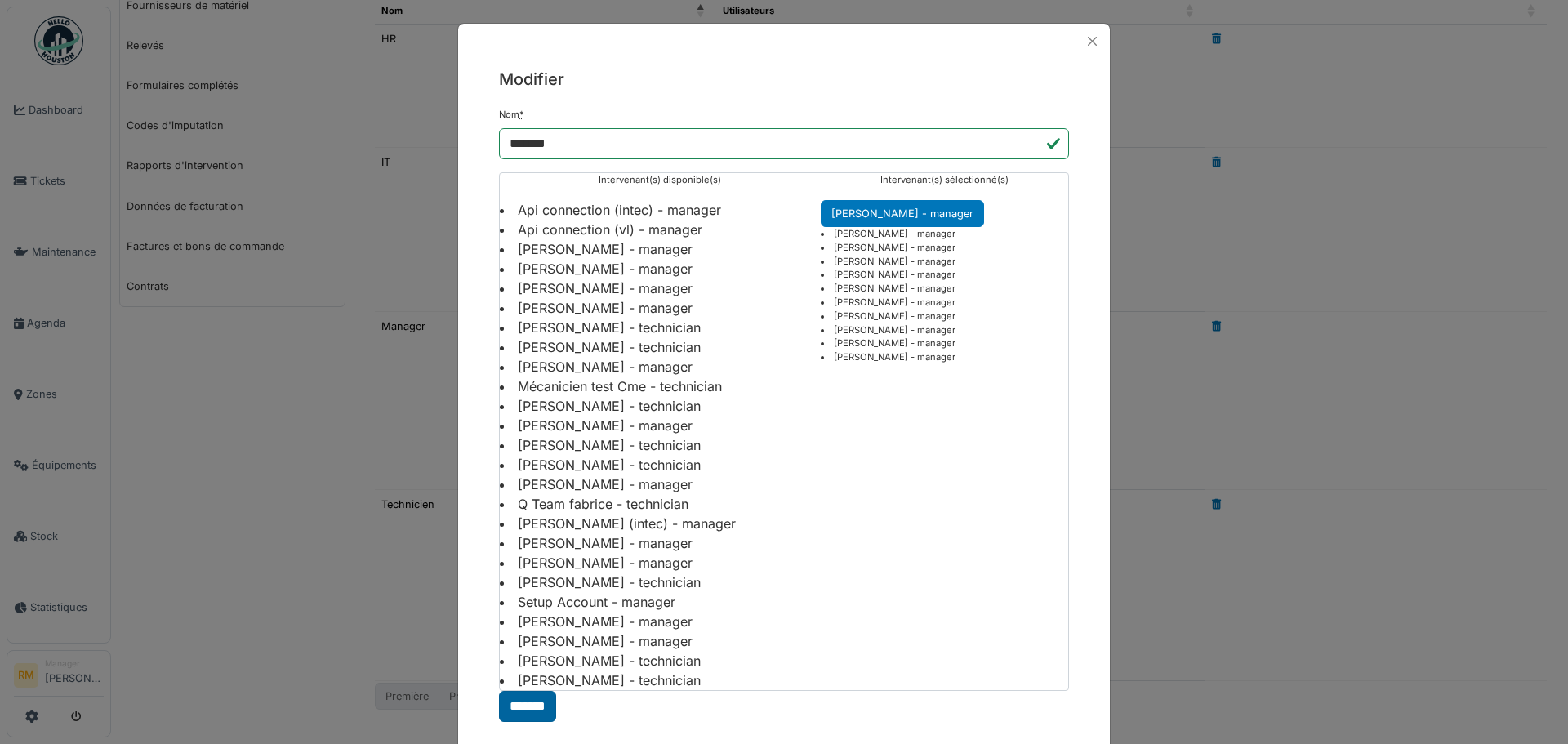
click at [516, 703] on input "*******" at bounding box center [527, 707] width 57 height 31
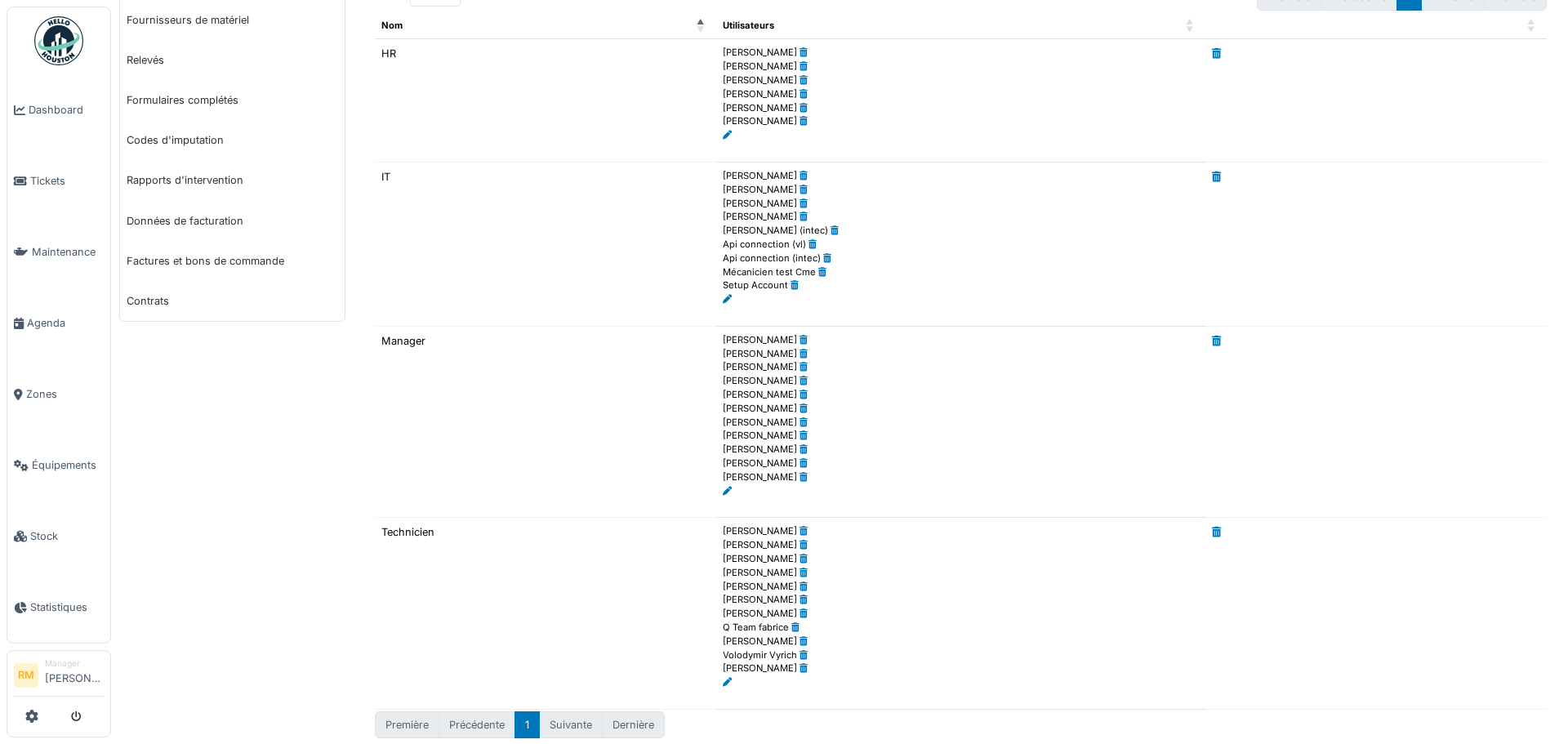
scroll to position [240, 0]
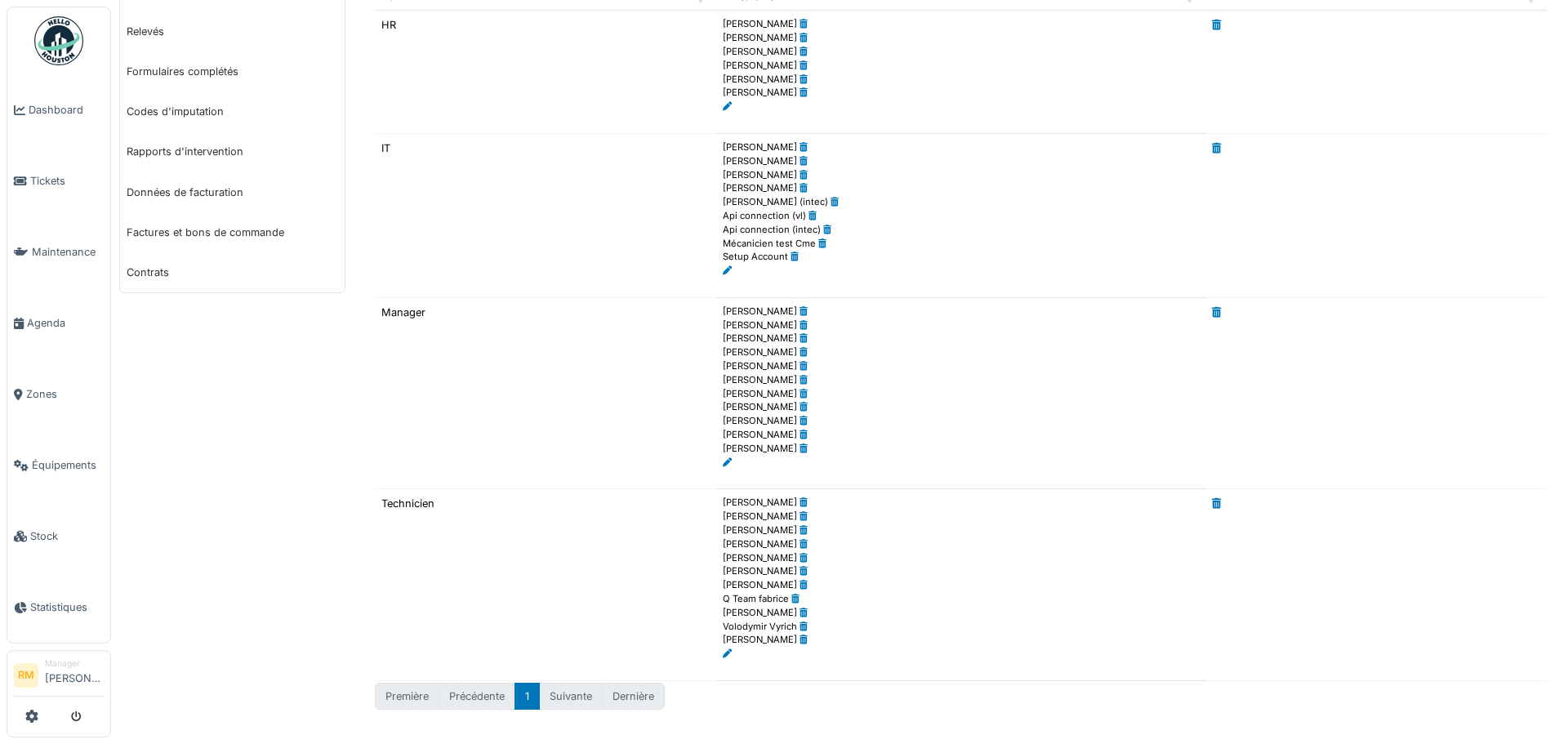
click at [726, 461] on icon at bounding box center [727, 462] width 9 height 9
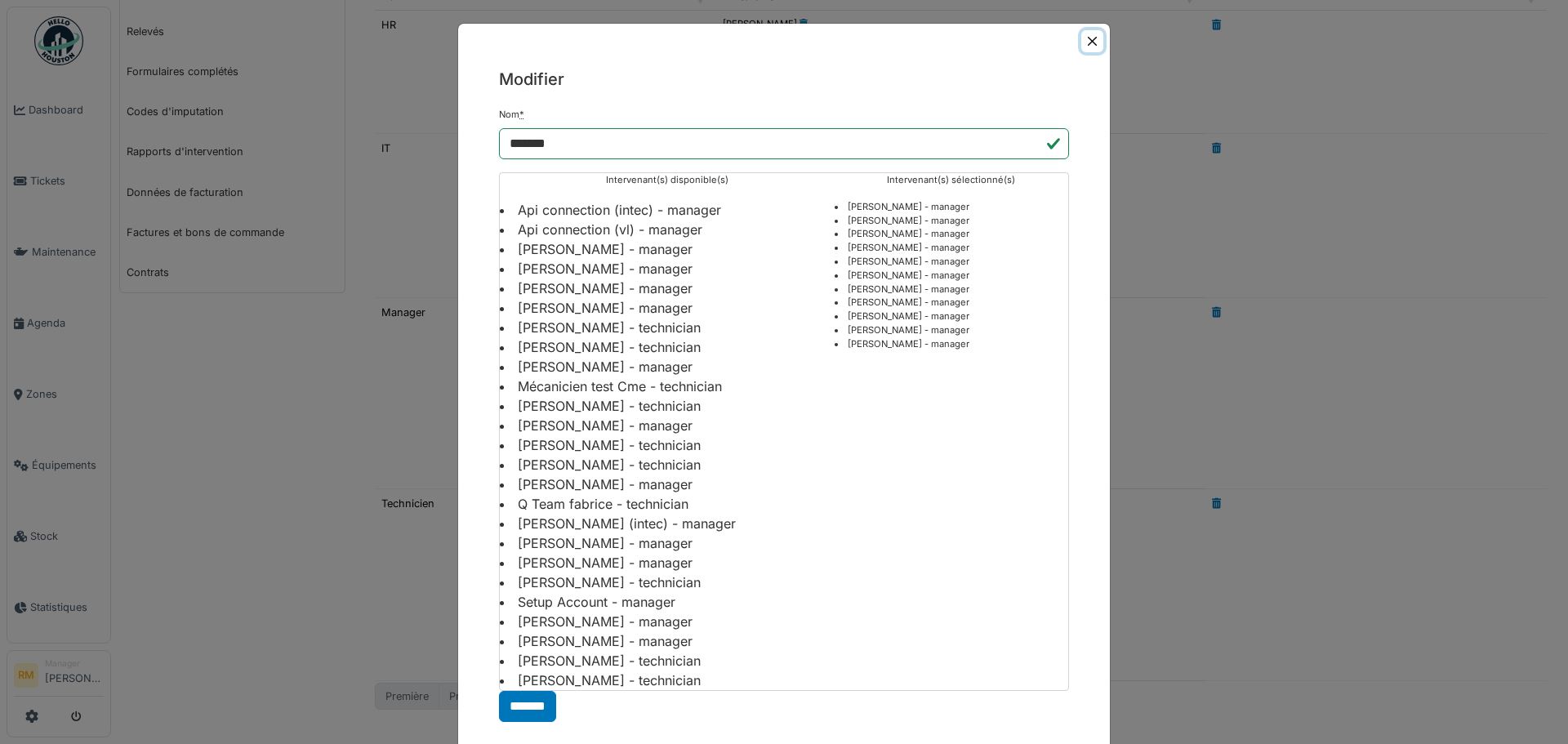
click at [1093, 40] on button "Close" at bounding box center [1092, 42] width 22 height 22
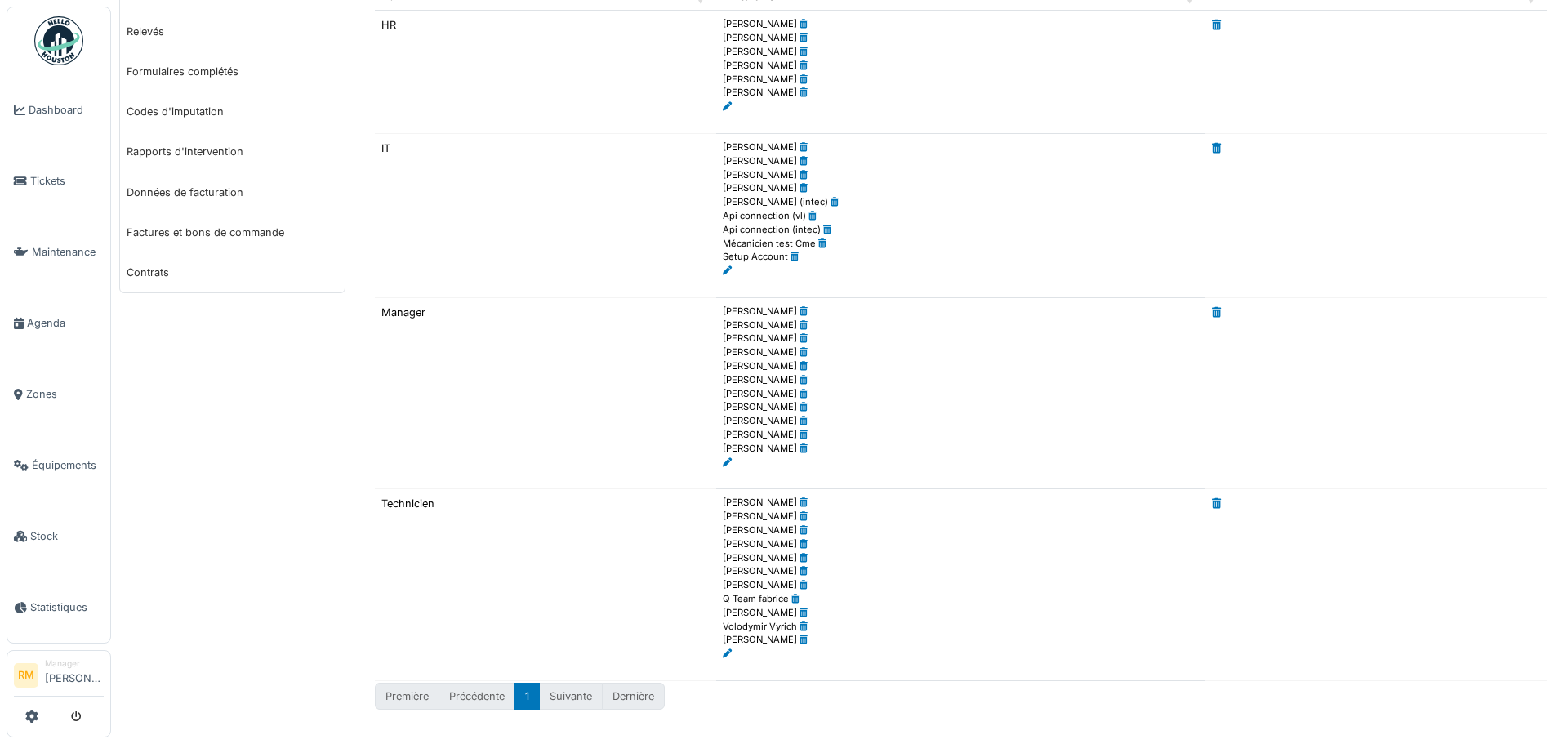
click at [724, 461] on icon at bounding box center [727, 462] width 9 height 9
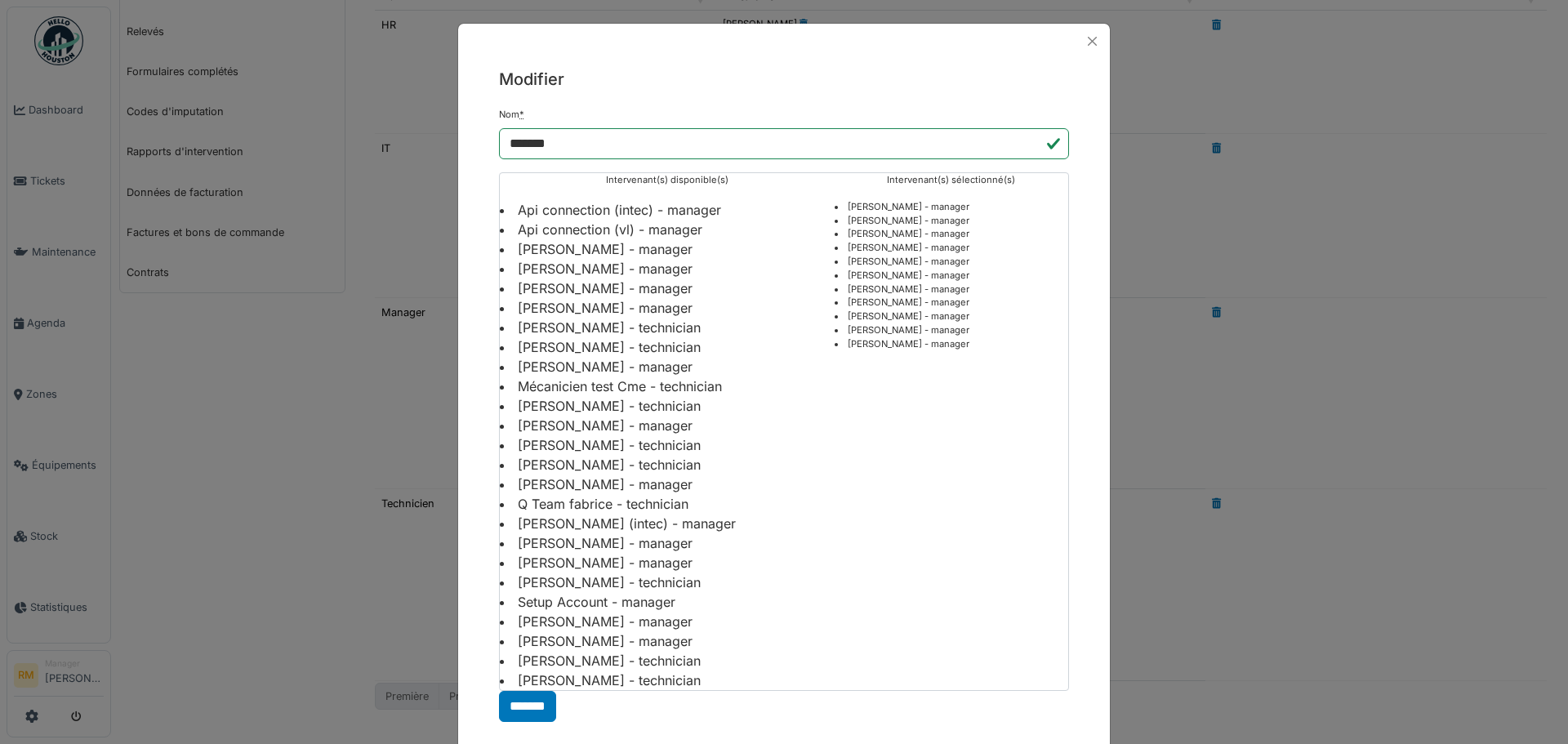
click at [555, 562] on li "[PERSON_NAME] - manager" at bounding box center [667, 563] width 335 height 20
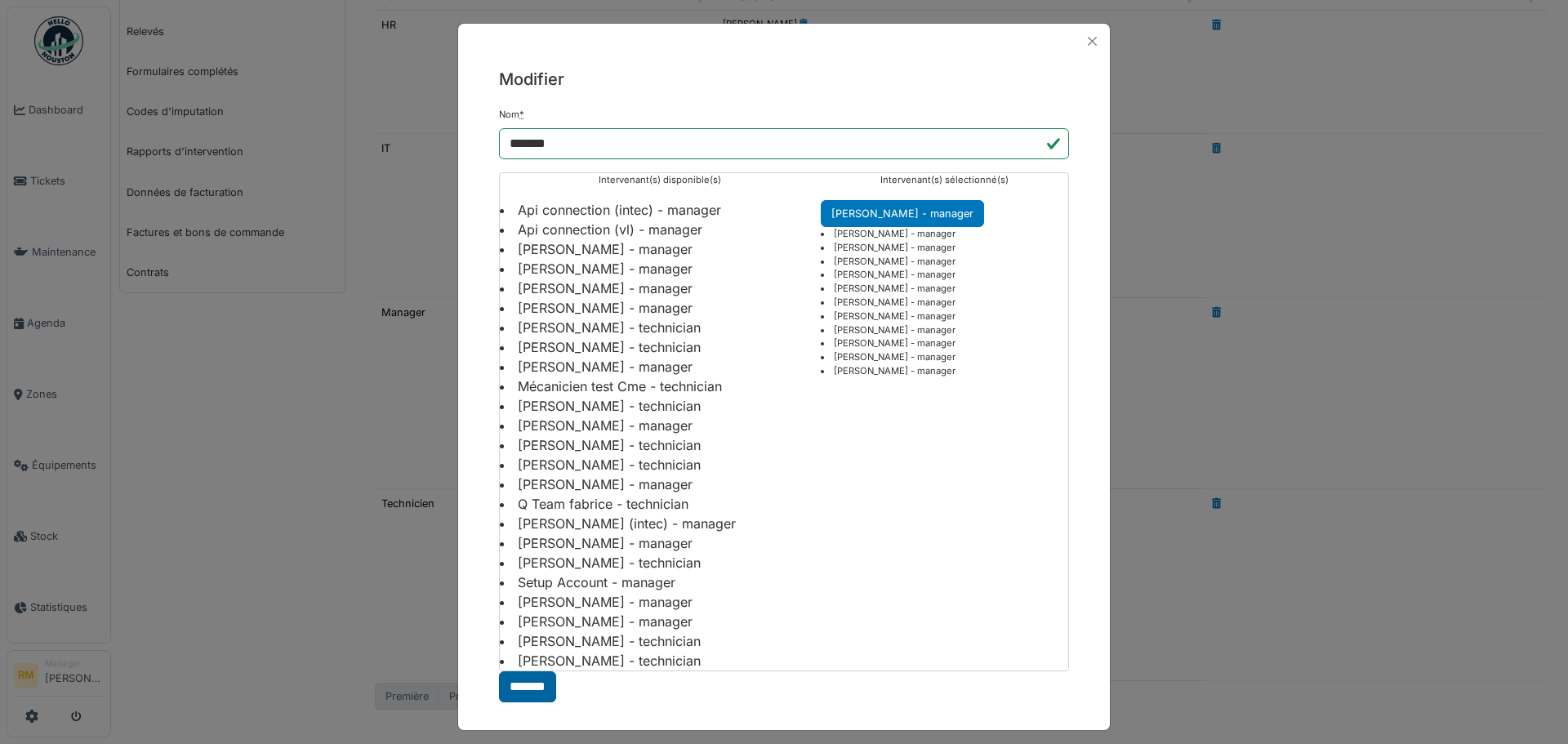
click at [524, 686] on input "*******" at bounding box center [527, 687] width 57 height 31
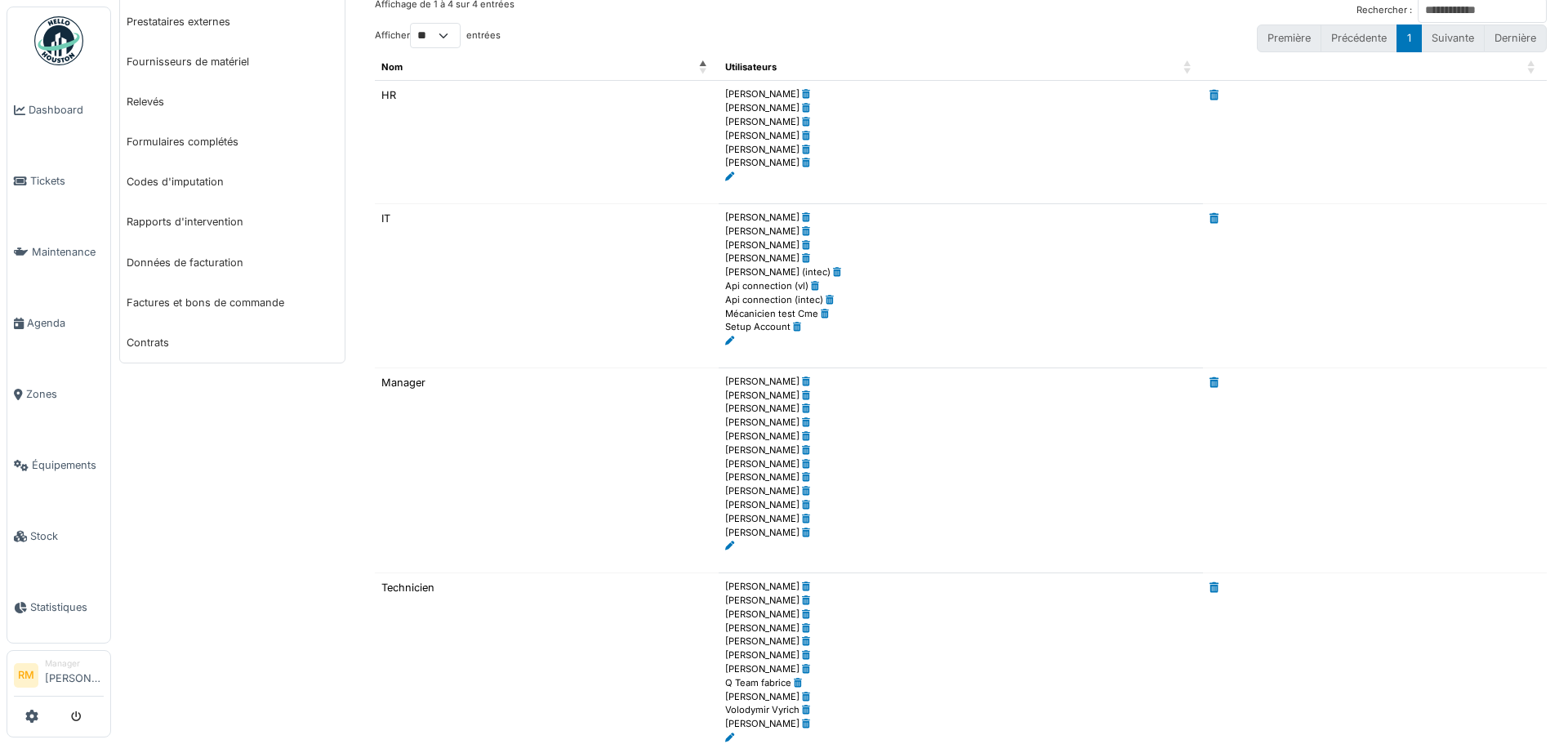
scroll to position [91, 0]
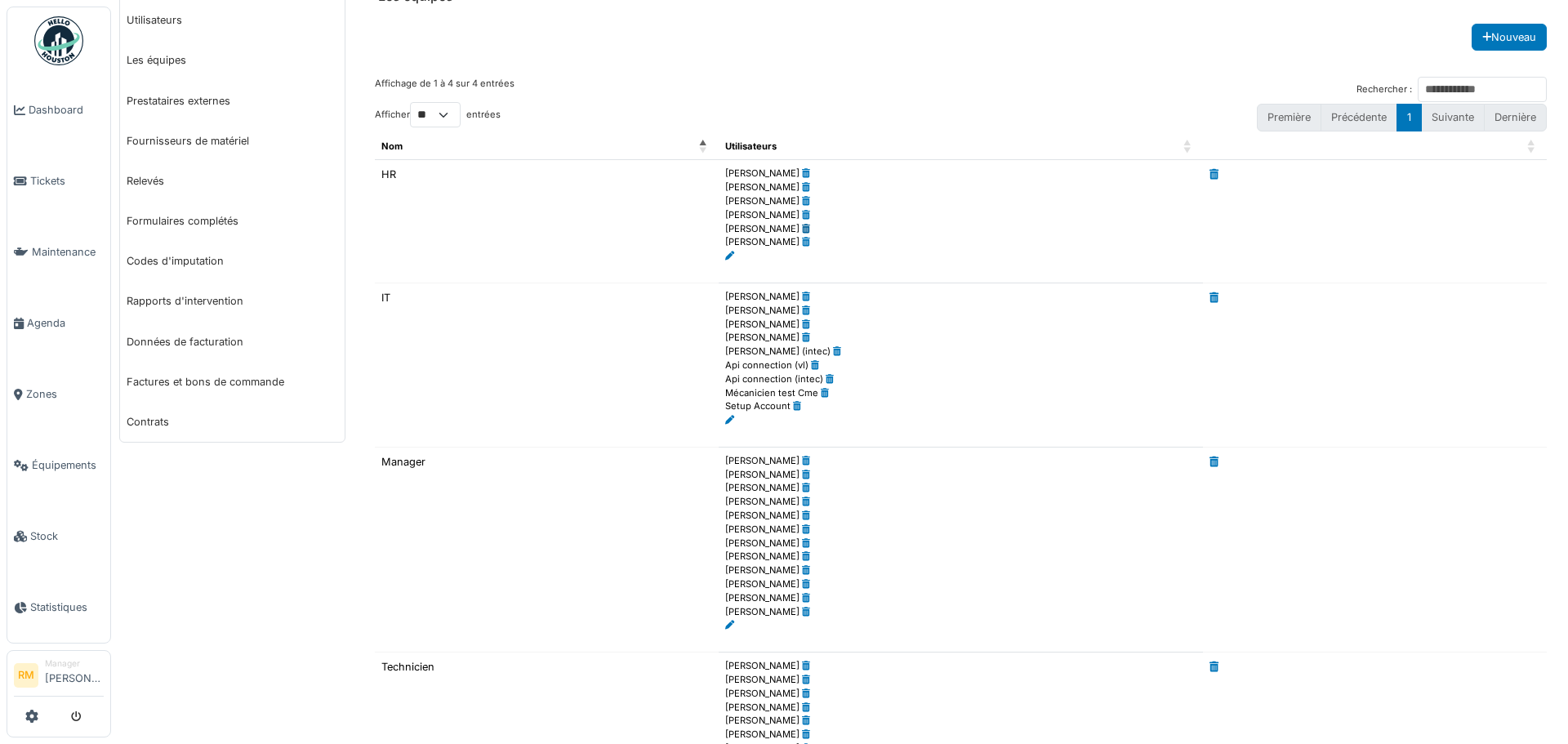
click at [802, 226] on icon at bounding box center [806, 229] width 9 height 9
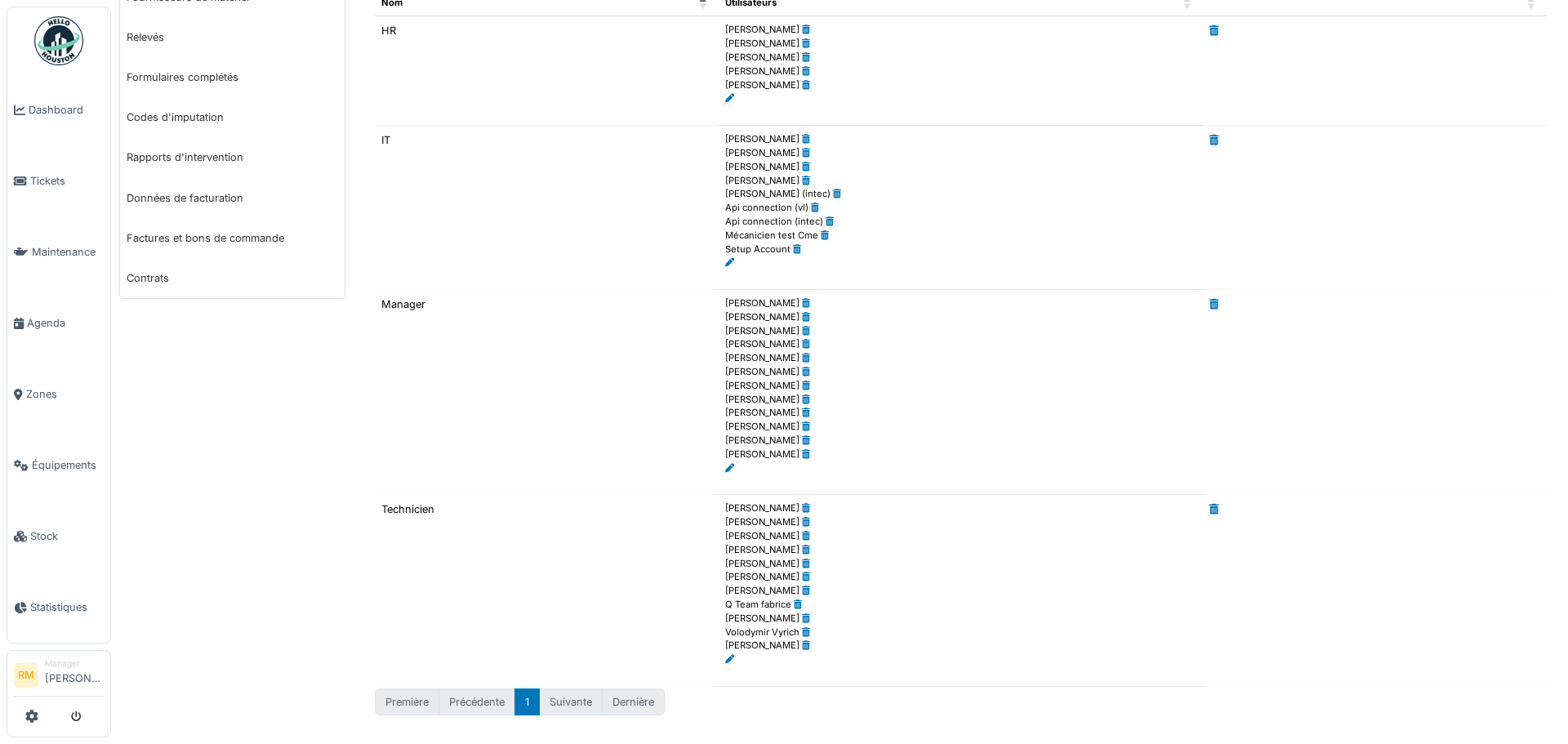
scroll to position [240, 0]
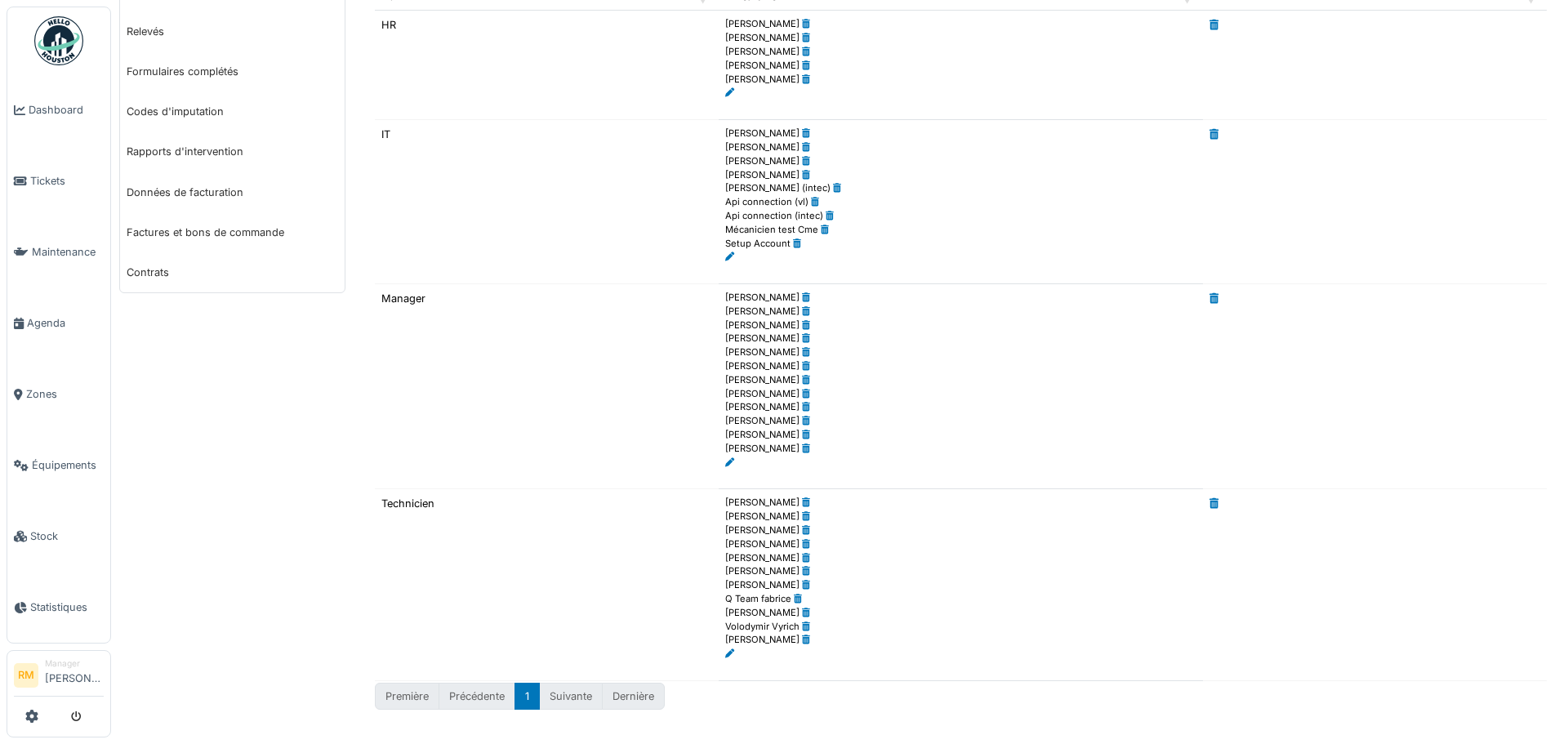
click at [727, 459] on icon at bounding box center [730, 462] width 9 height 9
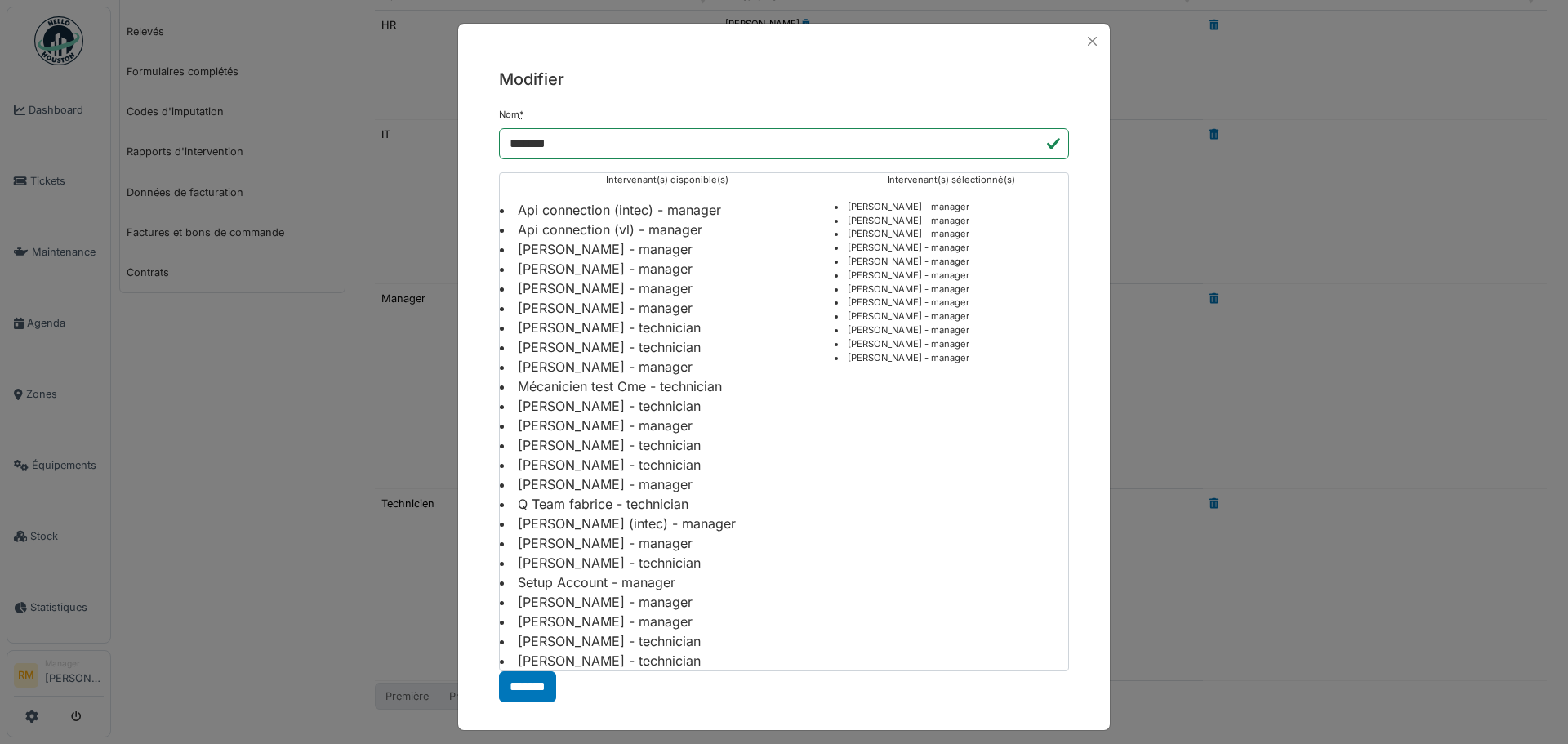
click at [536, 539] on li "[PERSON_NAME] - manager" at bounding box center [667, 543] width 335 height 20
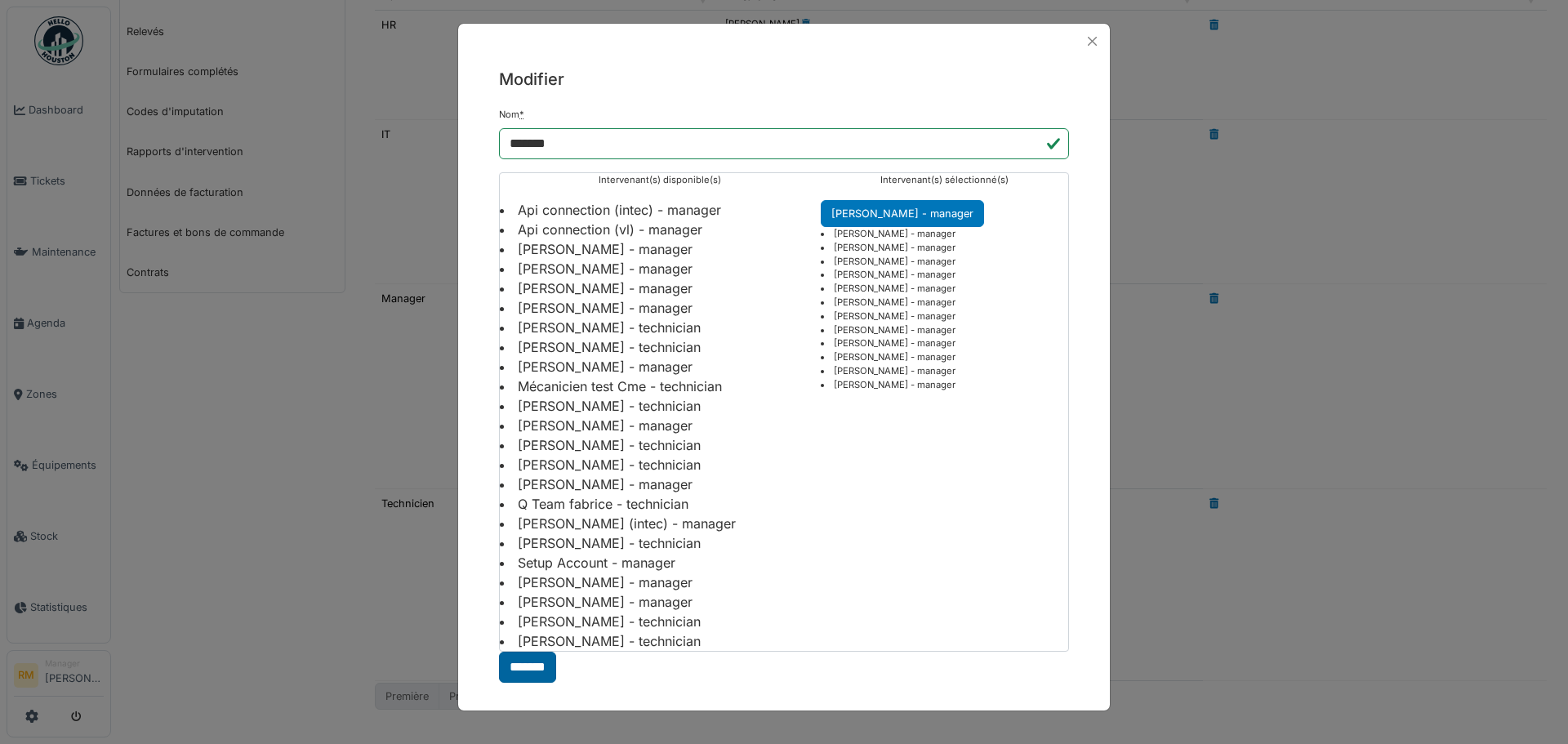
click at [547, 661] on input "*******" at bounding box center [527, 667] width 57 height 31
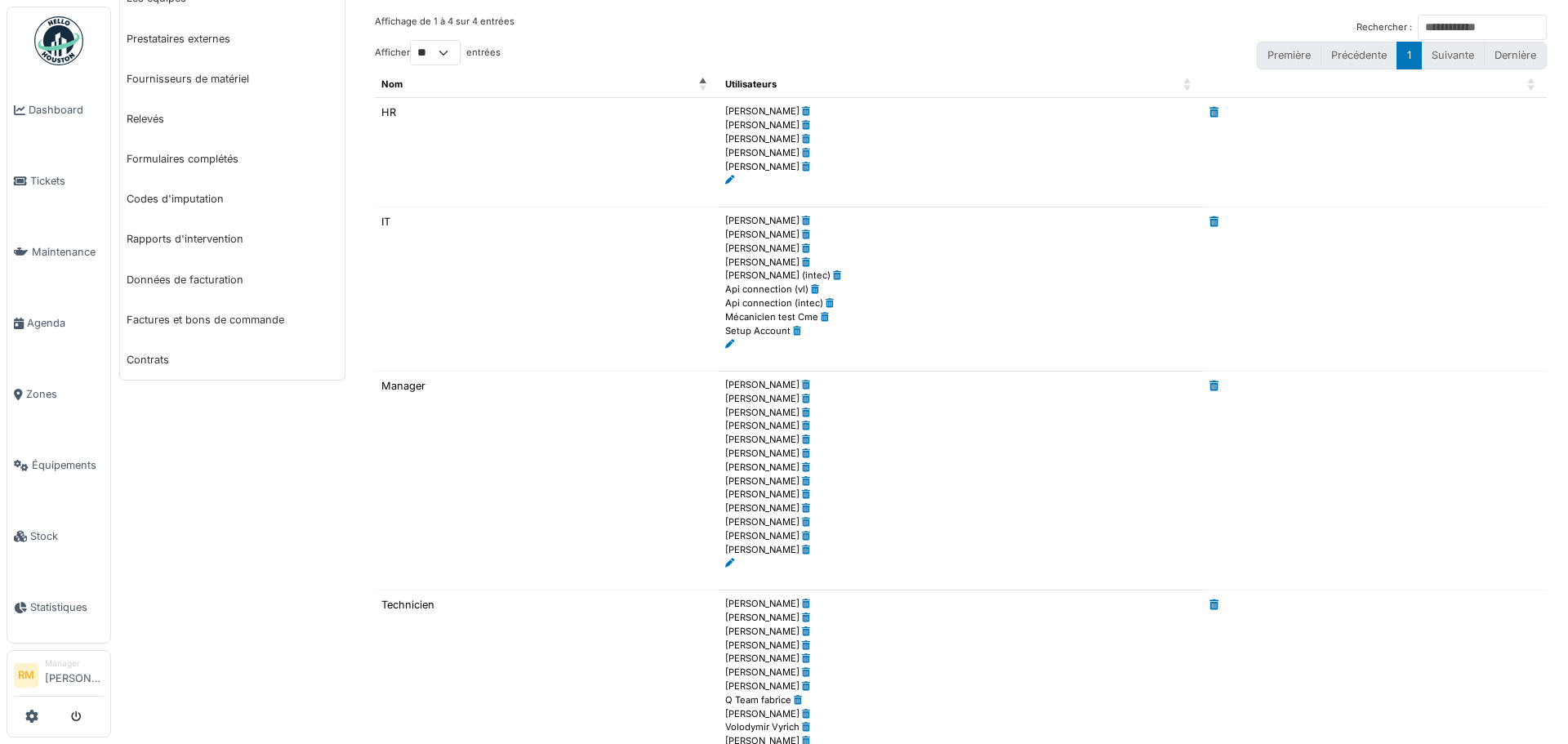
scroll to position [163, 0]
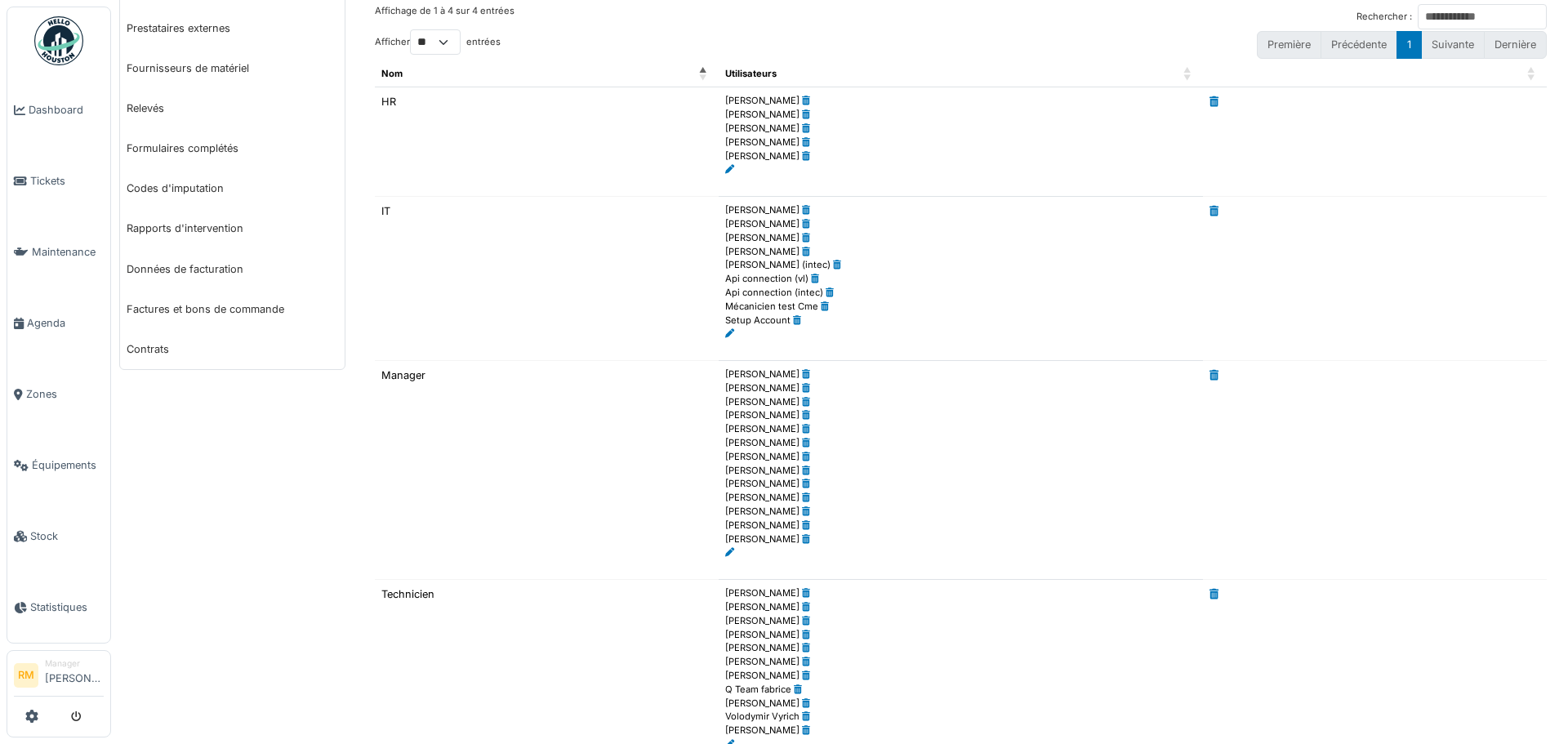
click at [725, 553] on icon at bounding box center [730, 552] width 9 height 9
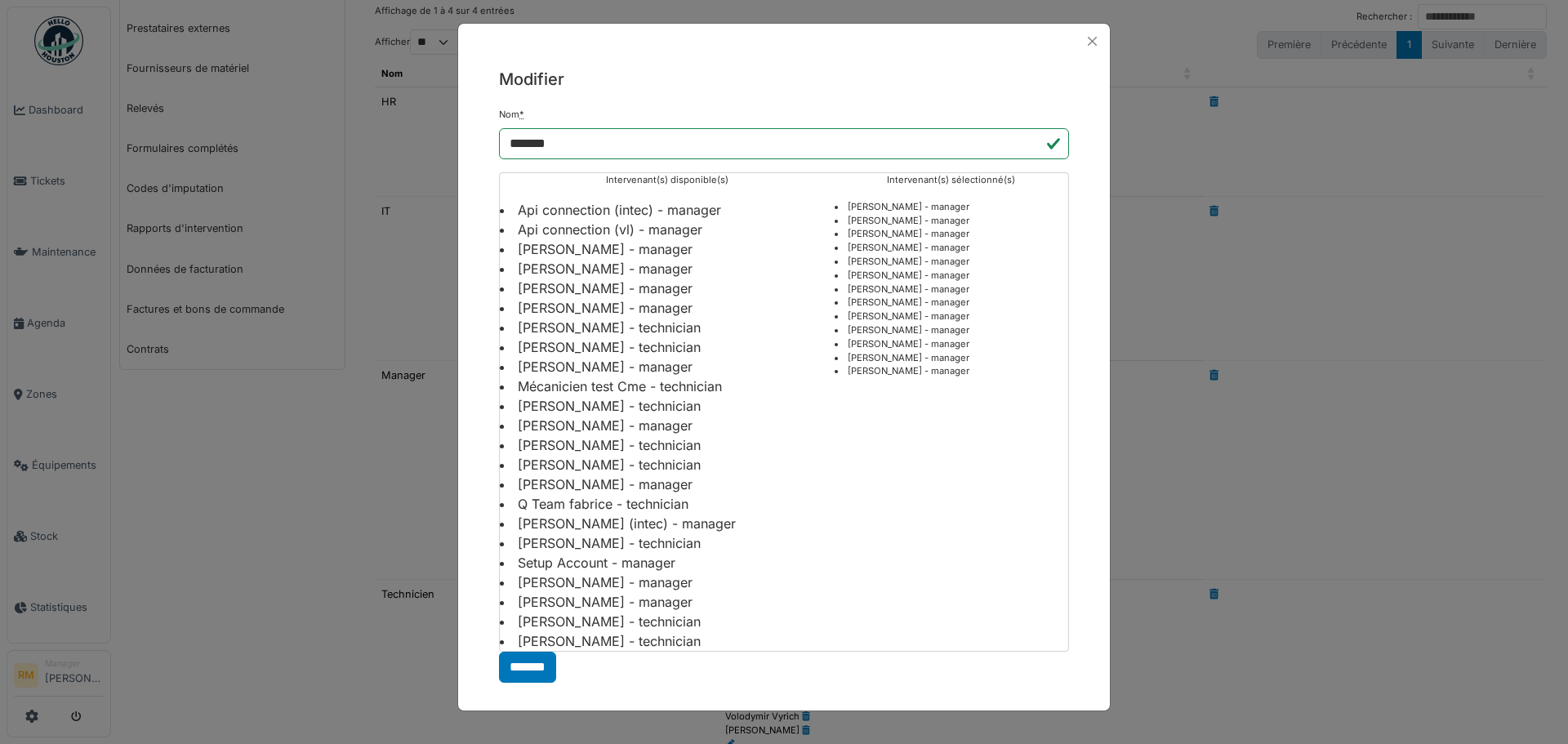
click at [637, 365] on li "[PERSON_NAME] - manager" at bounding box center [667, 366] width 335 height 20
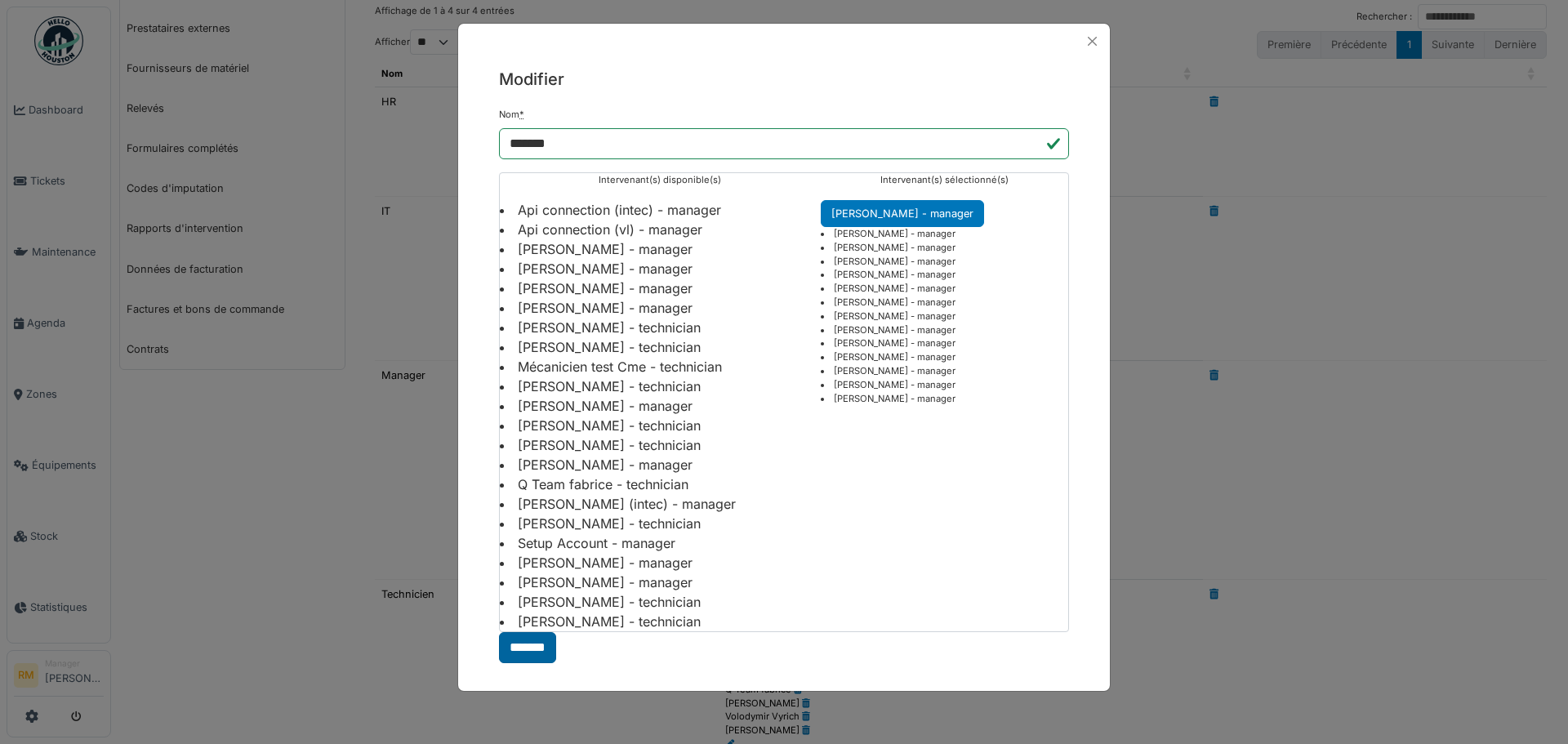
click at [543, 650] on input "*******" at bounding box center [527, 648] width 57 height 31
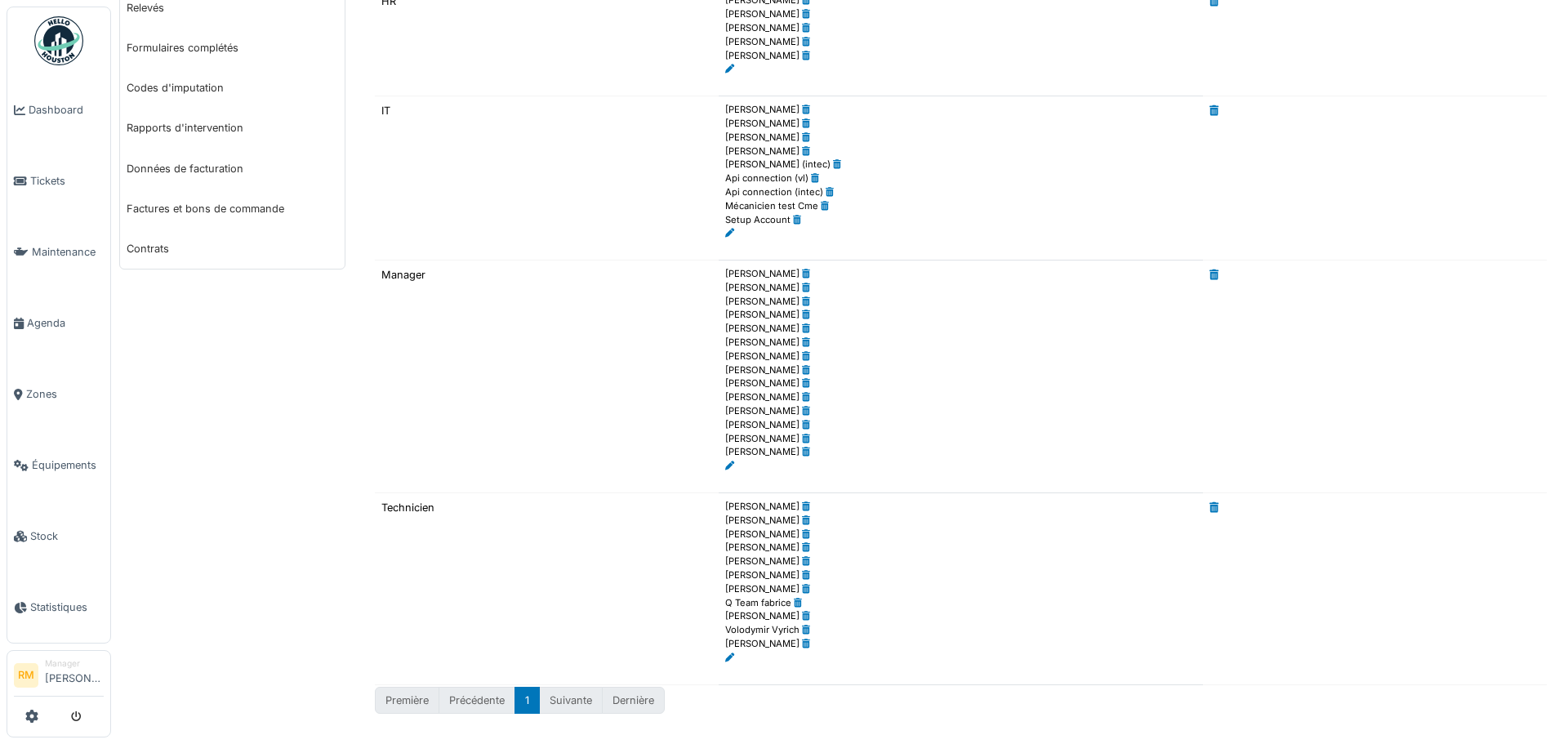
scroll to position [268, 0]
